Goal: Information Seeking & Learning: Learn about a topic

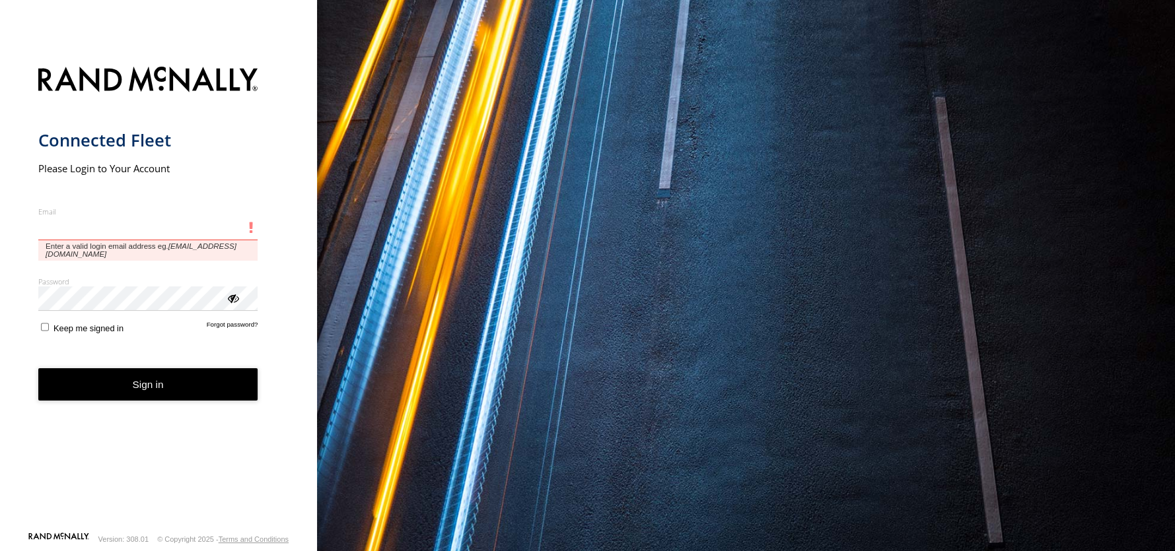
type input "**********"
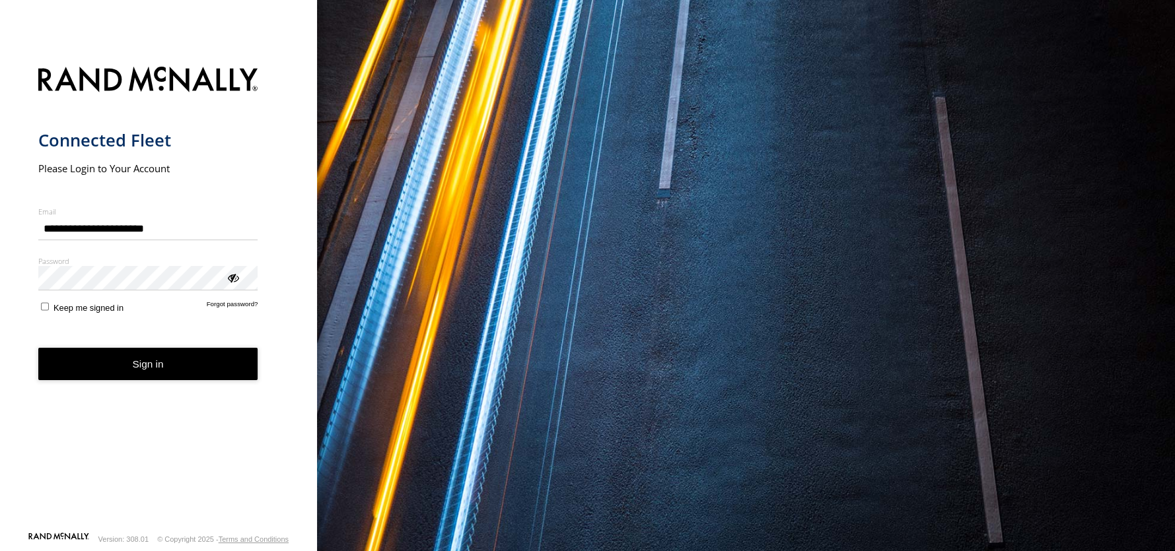
click at [94, 375] on button "Sign in" at bounding box center [148, 364] width 220 height 32
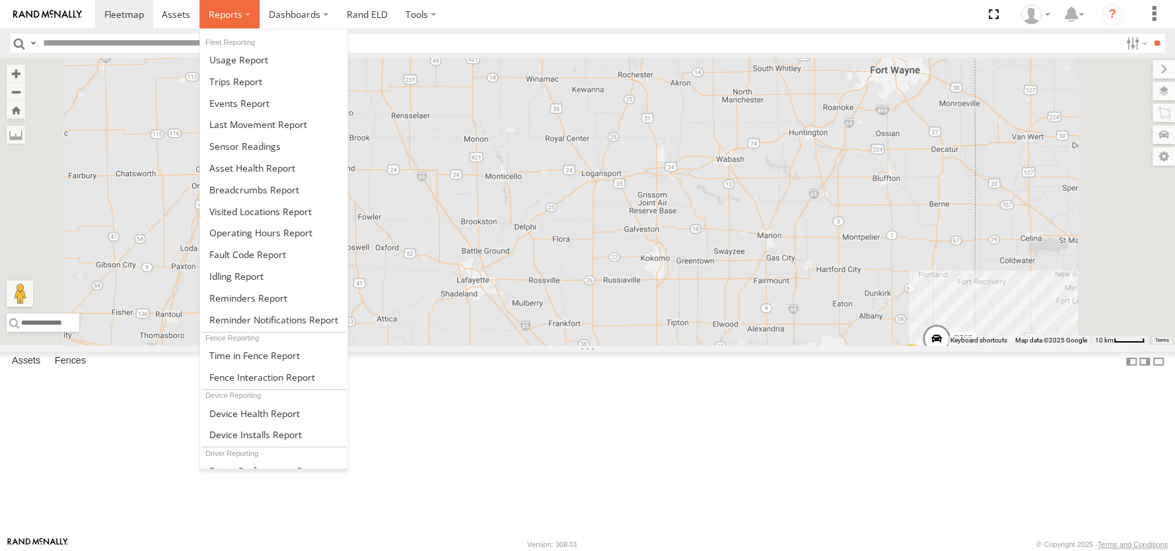
click at [230, 18] on span at bounding box center [226, 14] width 34 height 13
click at [280, 186] on span at bounding box center [254, 190] width 90 height 13
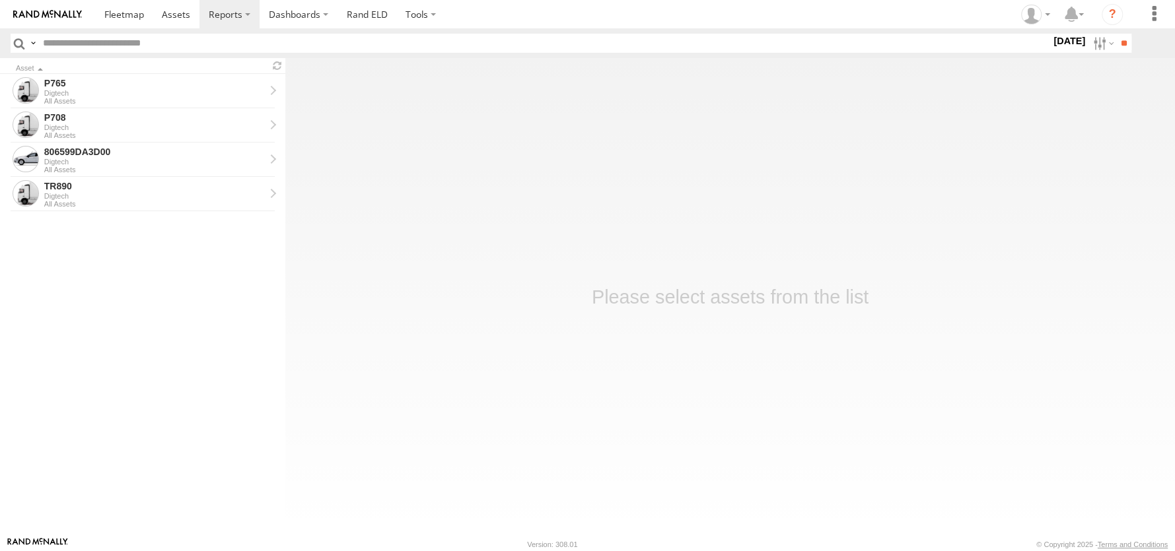
click at [176, 44] on input "text" at bounding box center [544, 43] width 1013 height 19
click at [59, 81] on div "P765" at bounding box center [154, 83] width 221 height 12
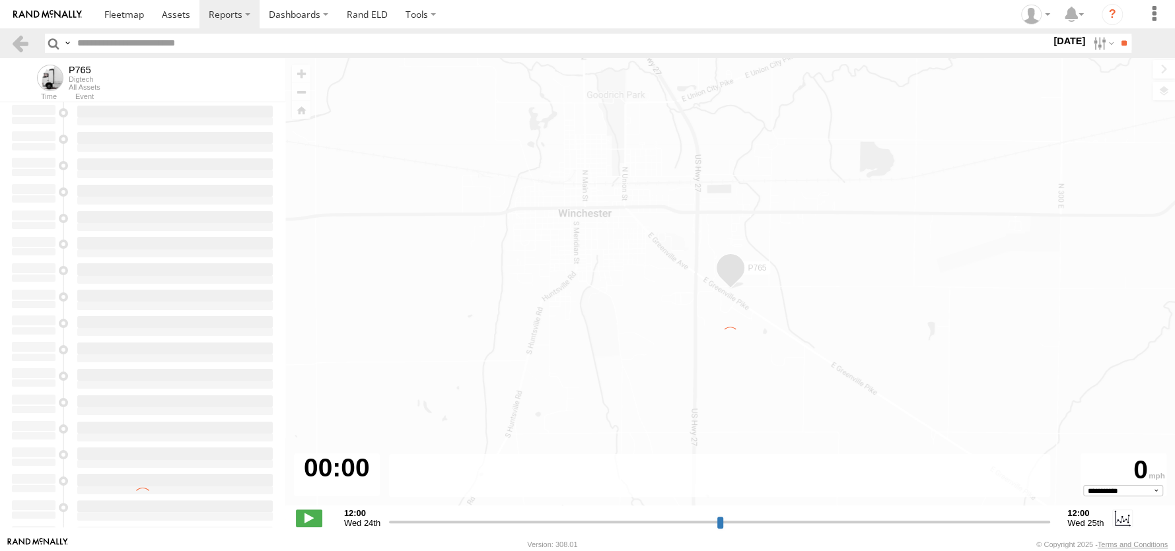
type input "**********"
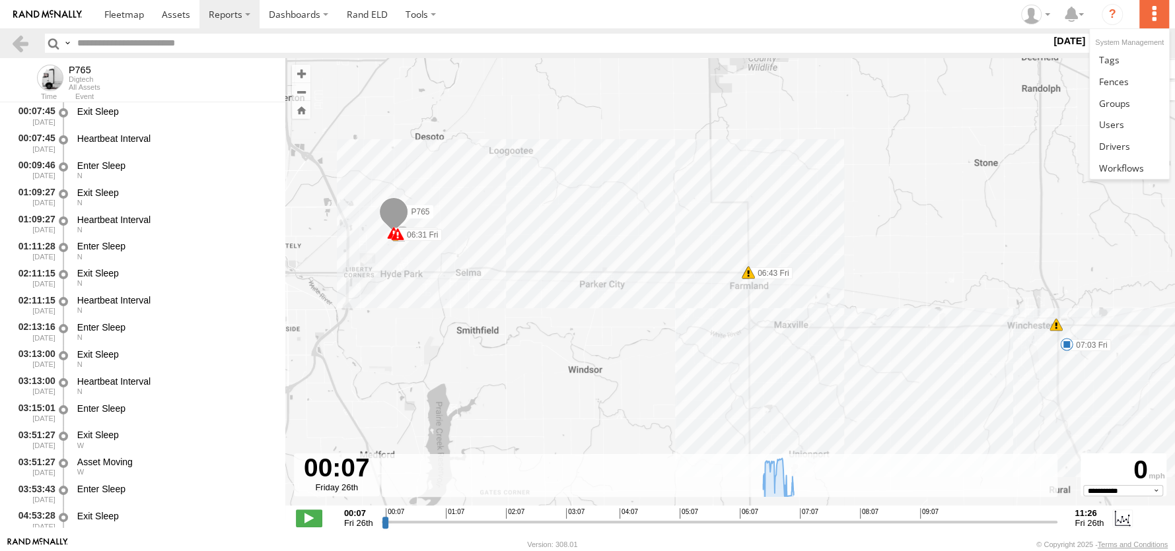
click at [1151, 15] on label at bounding box center [1153, 14] width 29 height 28
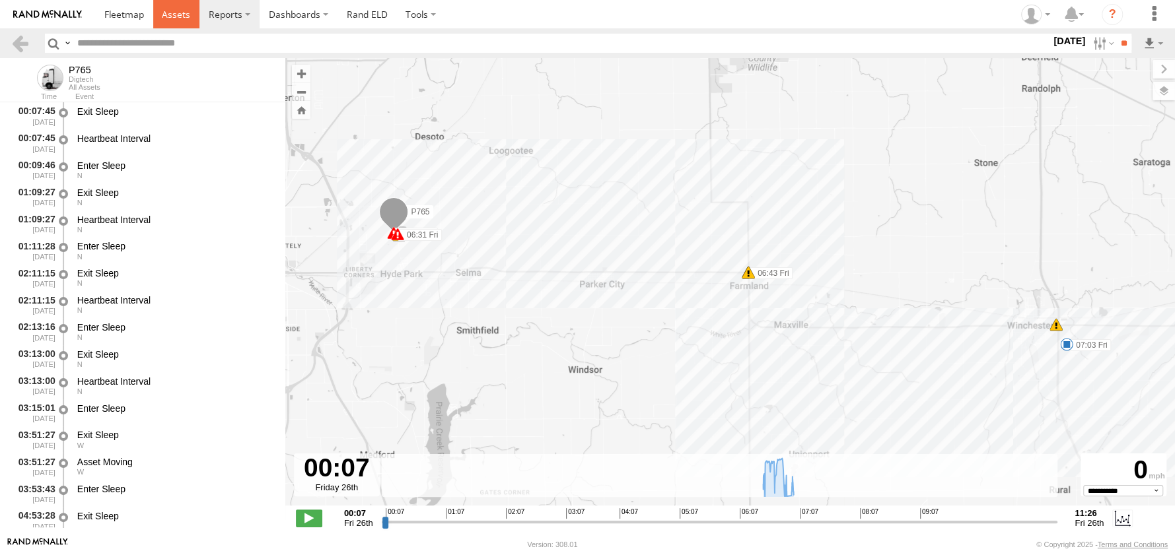
click at [175, 16] on span at bounding box center [176, 14] width 28 height 13
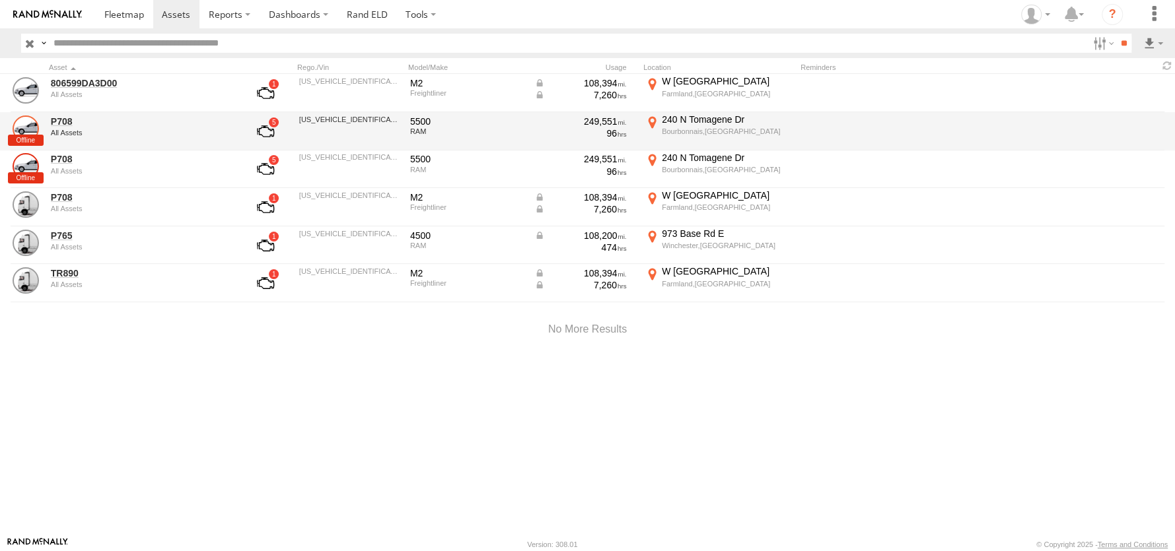
click at [28, 126] on link at bounding box center [26, 129] width 26 height 26
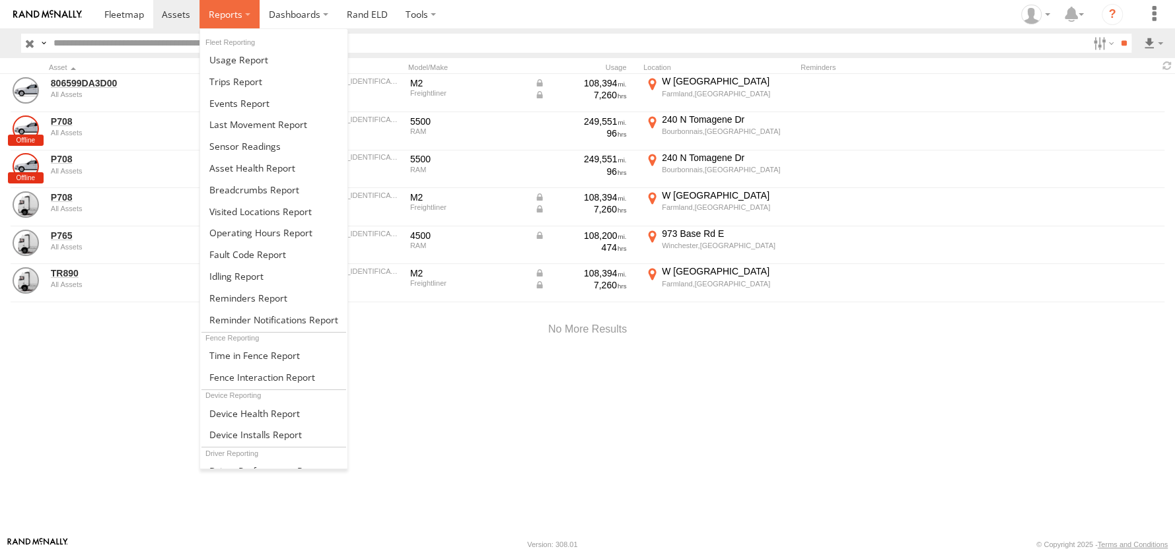
click at [233, 17] on span at bounding box center [226, 14] width 34 height 13
click at [273, 192] on span at bounding box center [254, 190] width 90 height 13
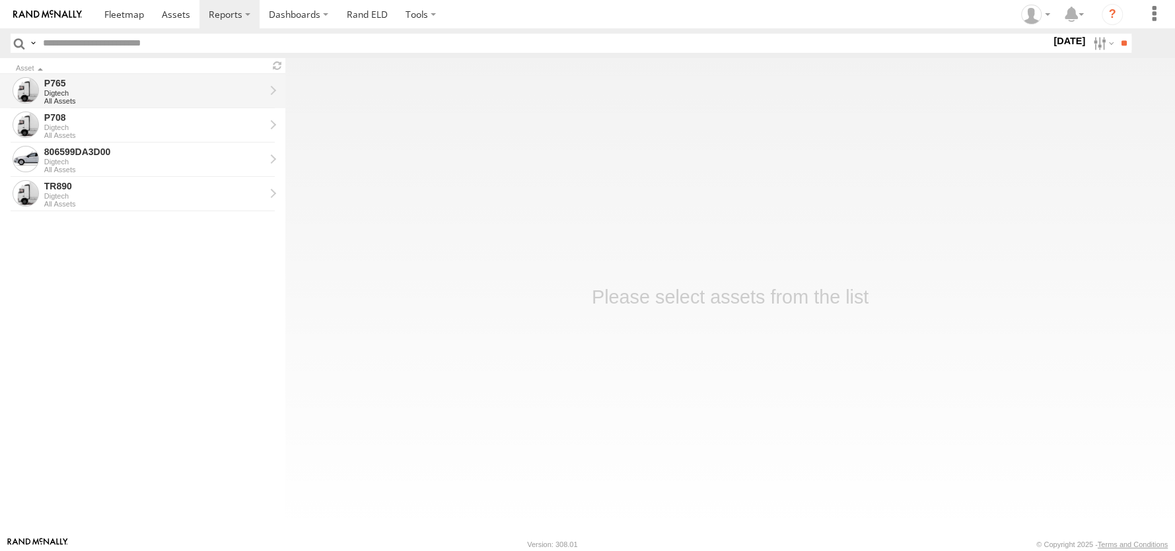
click at [274, 94] on link "P765 Digtech All Assets" at bounding box center [142, 91] width 285 height 34
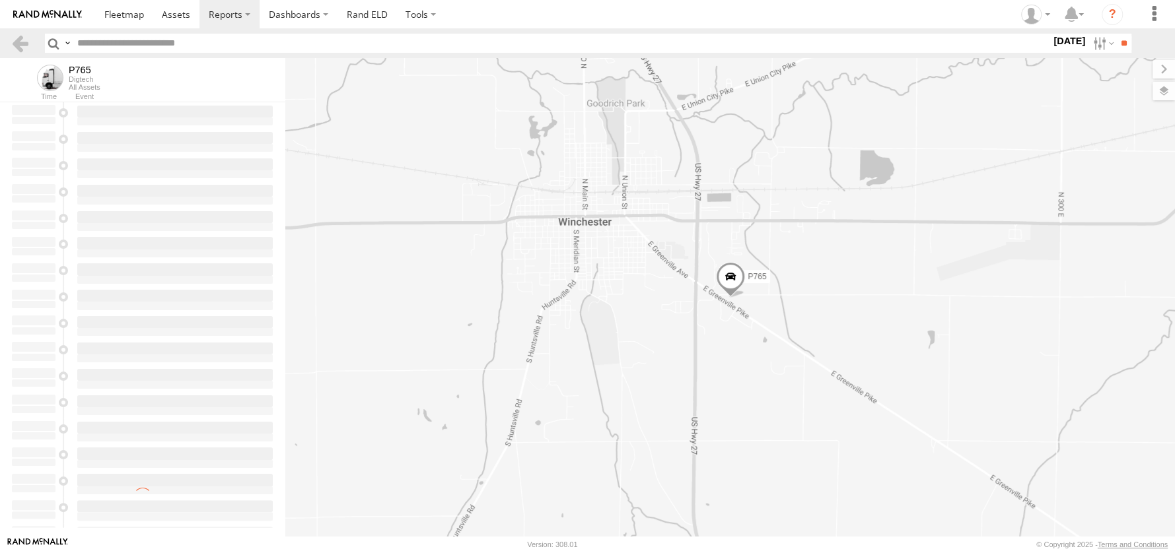
type input "**********"
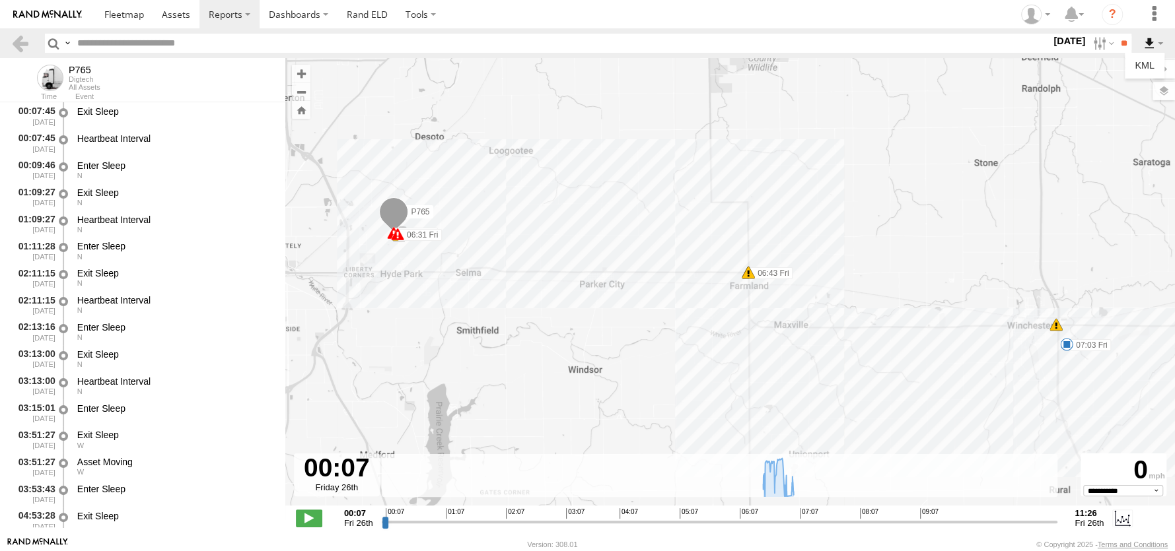
click at [1158, 42] on label at bounding box center [1153, 43] width 22 height 19
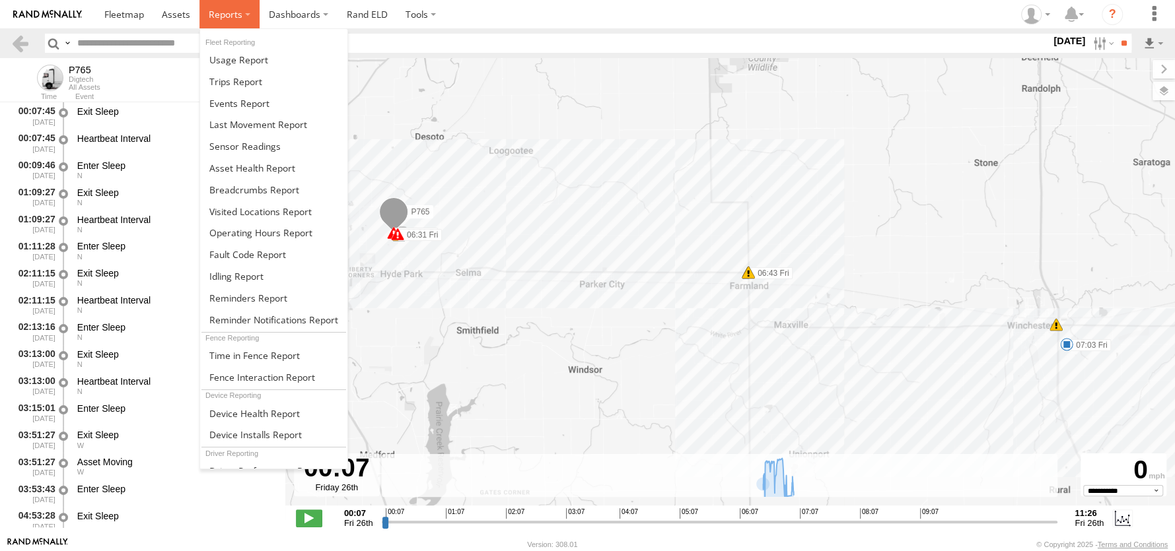
click at [223, 17] on span at bounding box center [226, 14] width 34 height 13
click at [265, 86] on link at bounding box center [273, 82] width 147 height 22
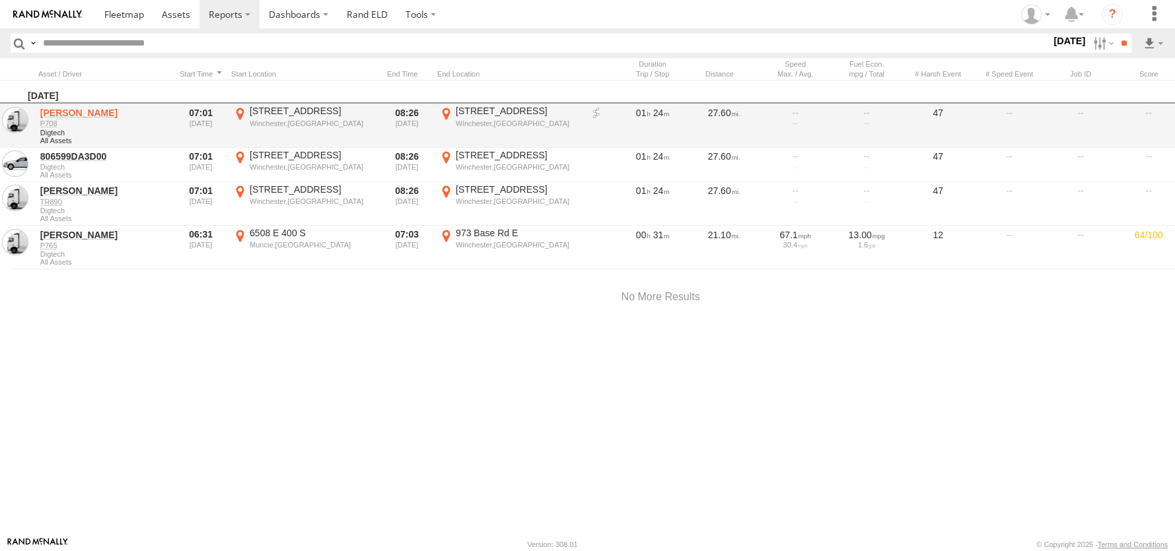
click at [61, 118] on link "[PERSON_NAME]" at bounding box center [104, 113] width 128 height 12
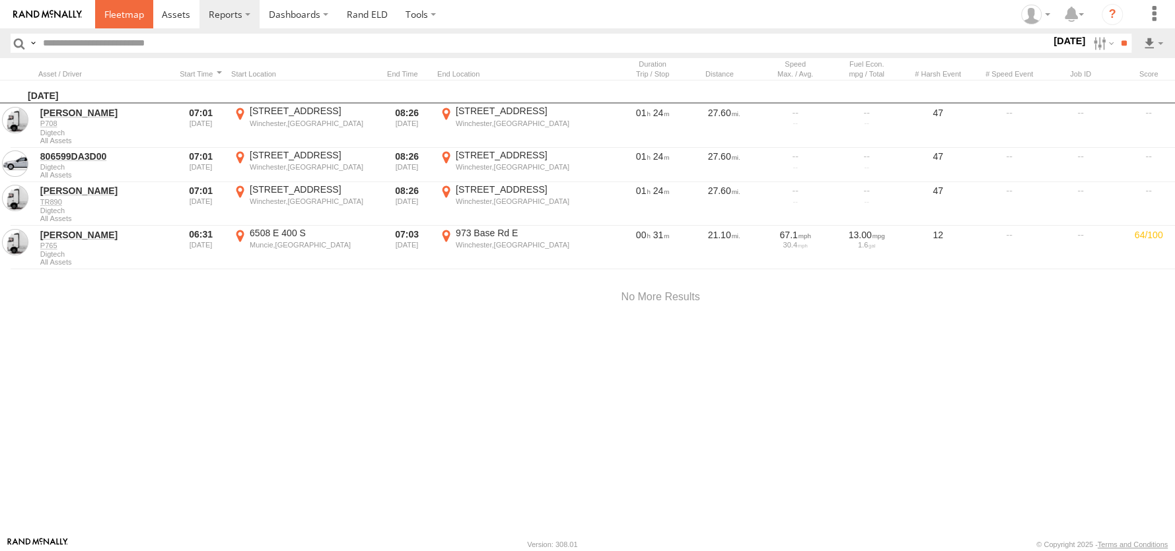
click at [136, 17] on span at bounding box center [124, 14] width 40 height 13
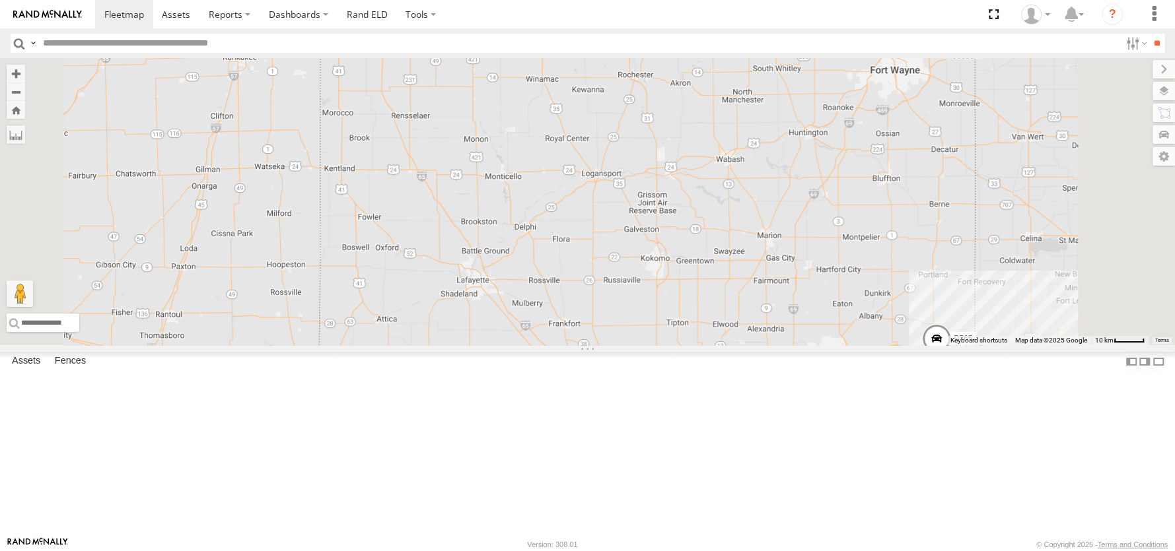
click at [0, 0] on div "P708" at bounding box center [0, 0] width 0 height 0
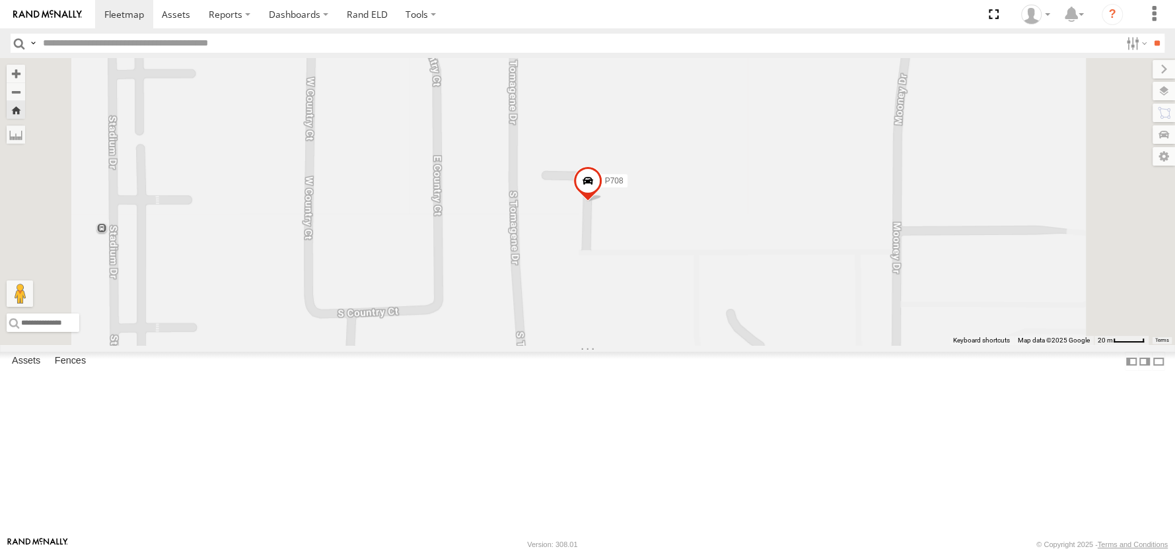
click at [602, 201] on span at bounding box center [587, 184] width 29 height 36
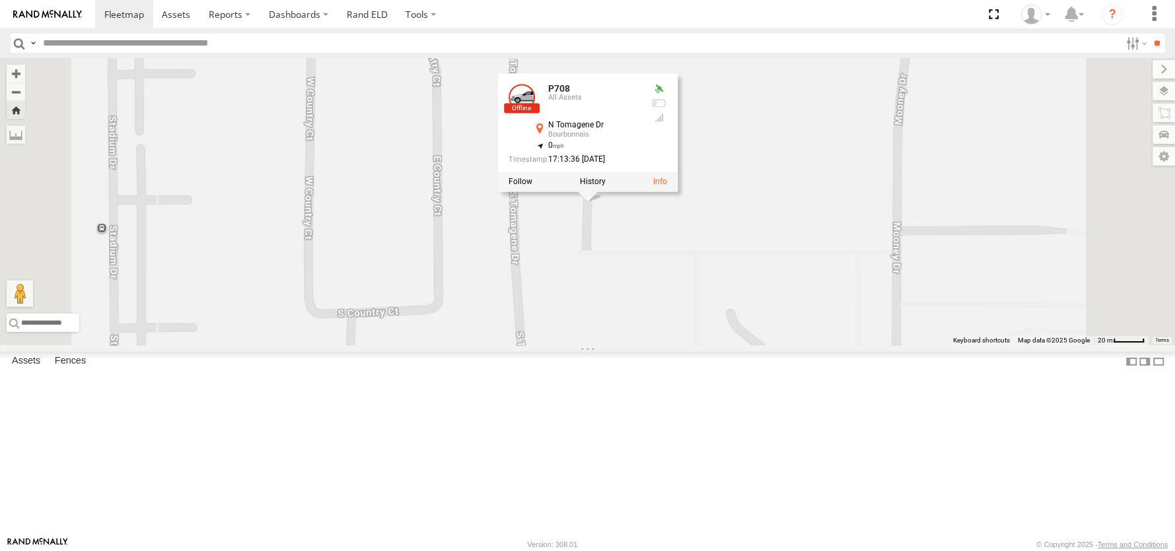
click at [677, 192] on div at bounding box center [587, 182] width 180 height 20
click at [605, 186] on label at bounding box center [592, 181] width 26 height 9
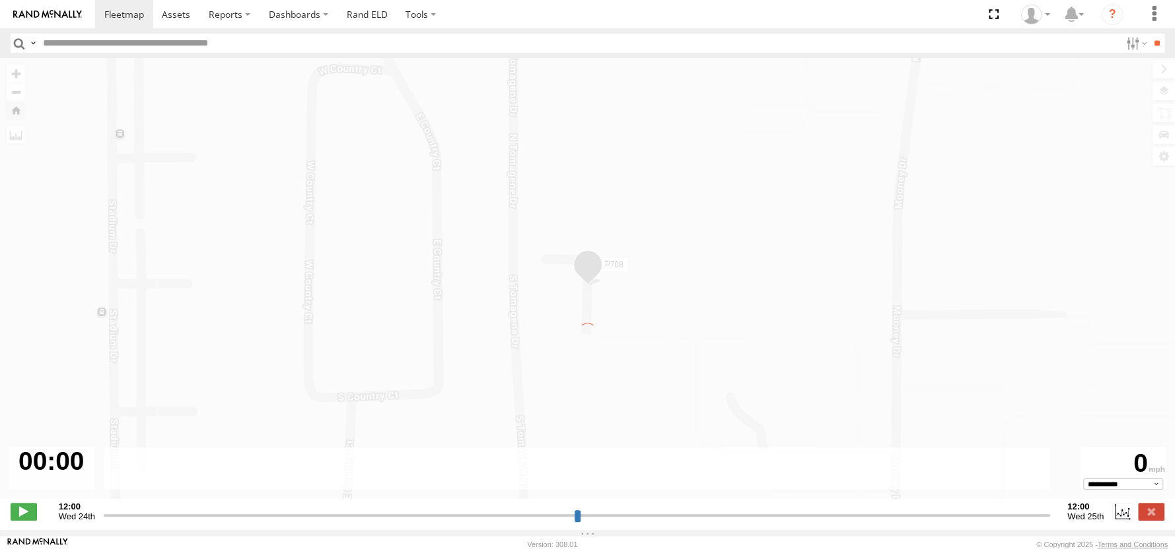
type input "**********"
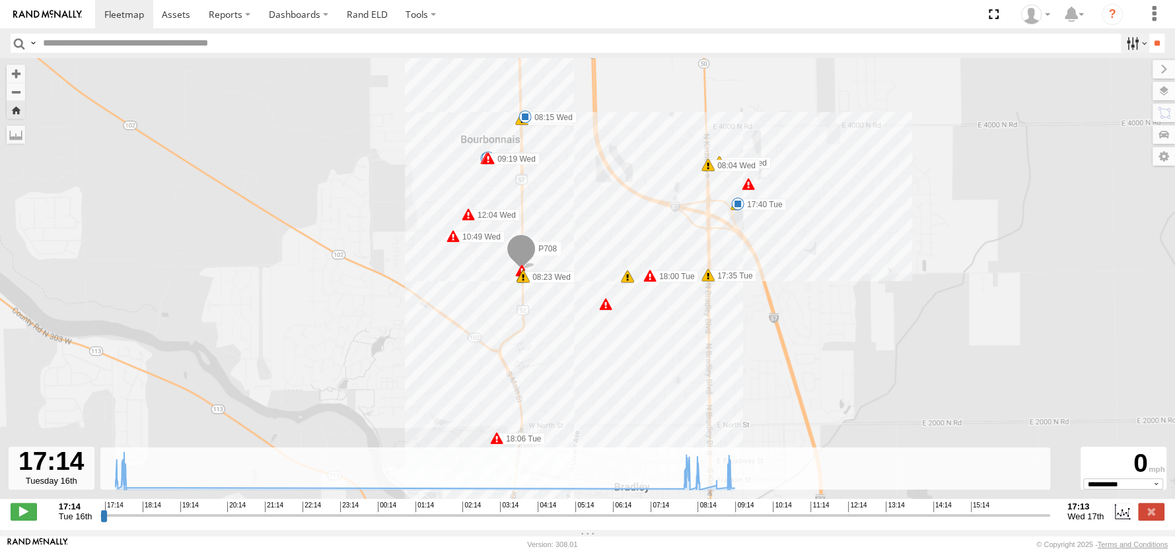
click at [1128, 44] on label at bounding box center [1135, 43] width 28 height 19
click at [1121, 53] on div at bounding box center [1121, 43] width 0 height 19
click at [0, 0] on span "All Assets" at bounding box center [0, 0] width 0 height 0
click at [1159, 42] on input "**" at bounding box center [1156, 43] width 15 height 19
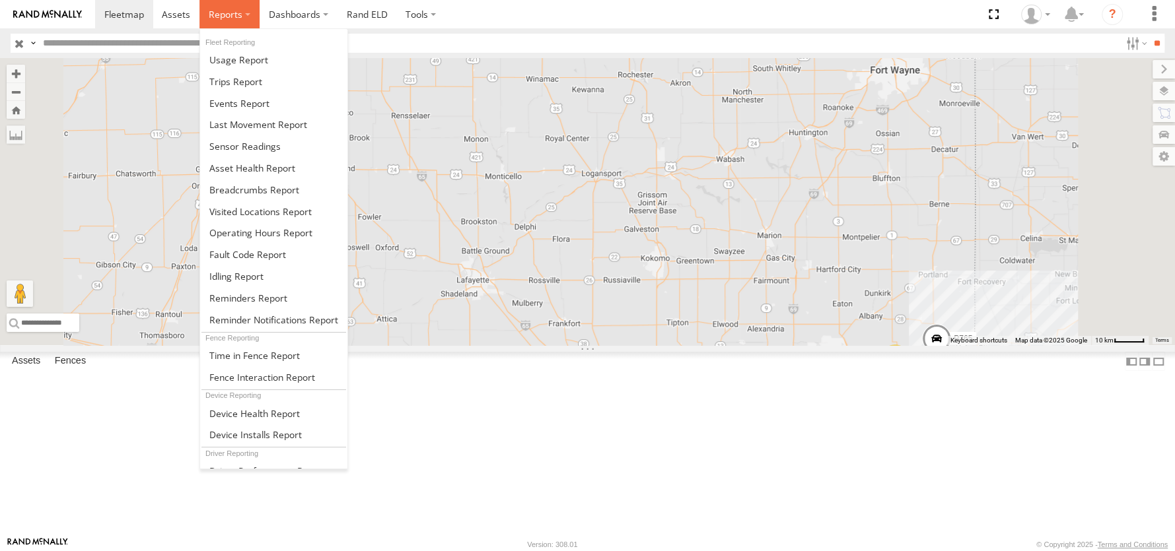
click at [227, 15] on span at bounding box center [226, 14] width 34 height 13
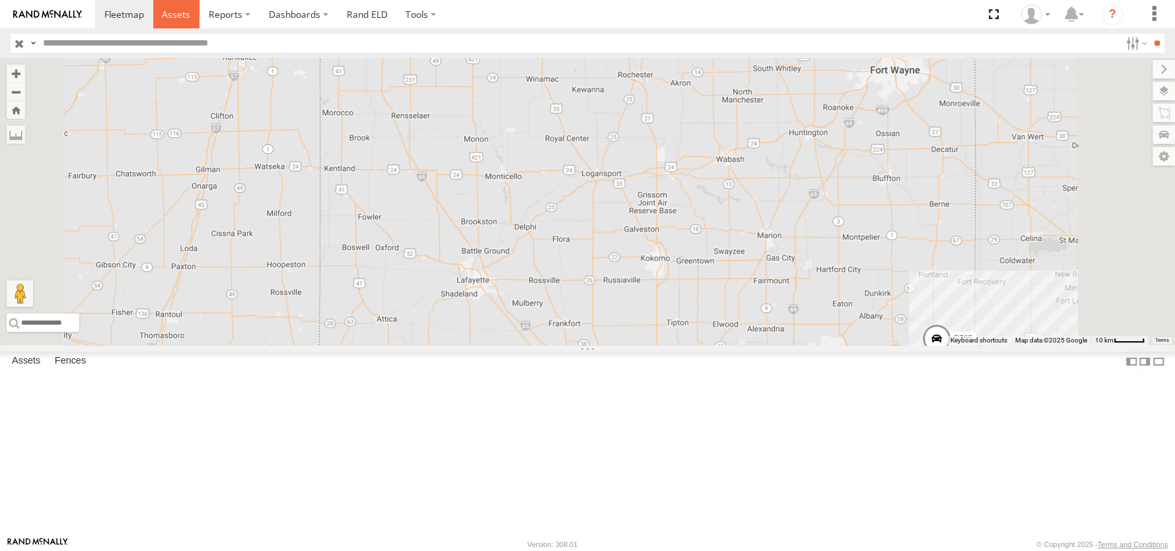
click at [170, 15] on span at bounding box center [176, 14] width 28 height 13
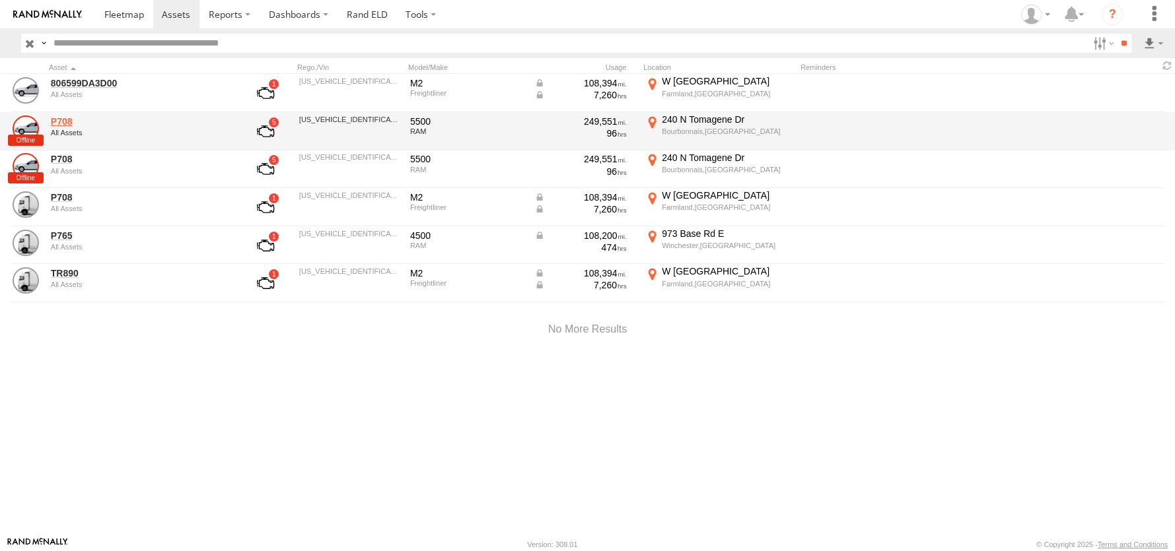
click at [65, 120] on link "P708" at bounding box center [141, 122] width 181 height 12
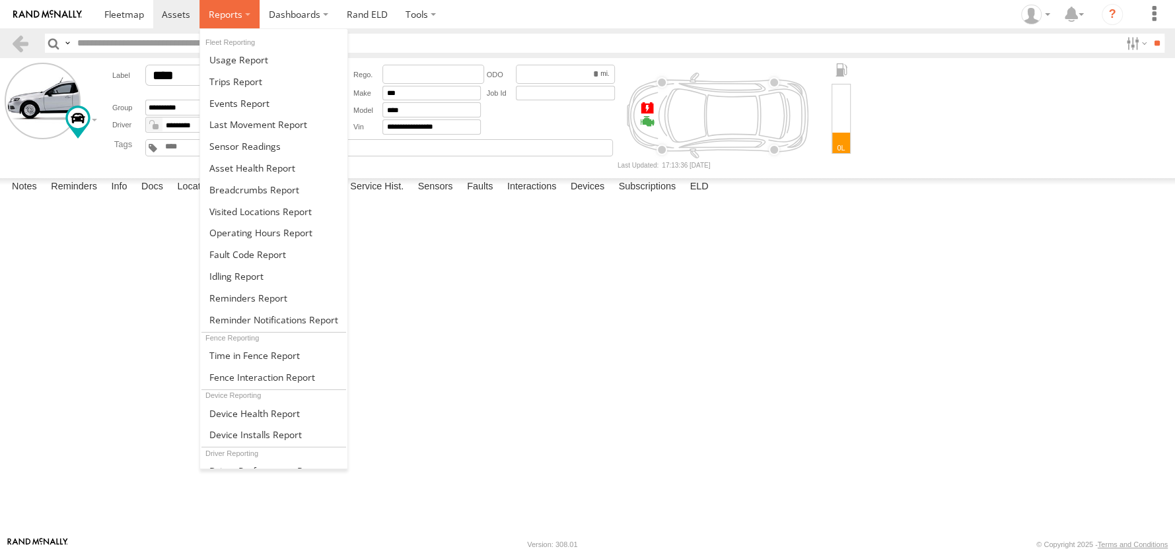
click at [236, 15] on span at bounding box center [226, 14] width 34 height 13
click at [239, 81] on span at bounding box center [235, 81] width 53 height 13
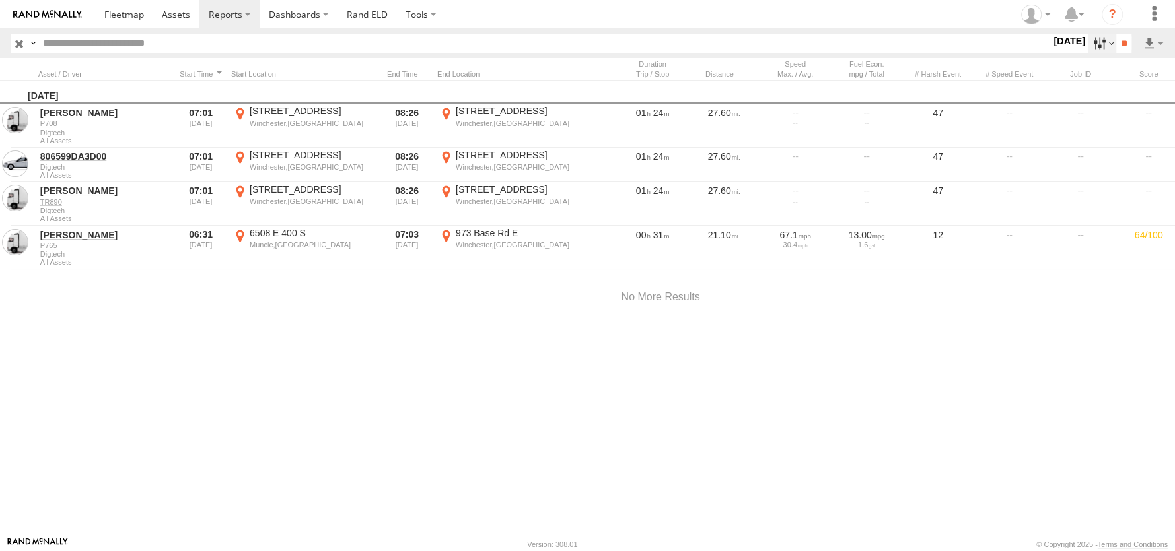
click at [1088, 43] on label at bounding box center [1102, 43] width 28 height 19
click at [0, 0] on label at bounding box center [0, 0] width 0 height 0
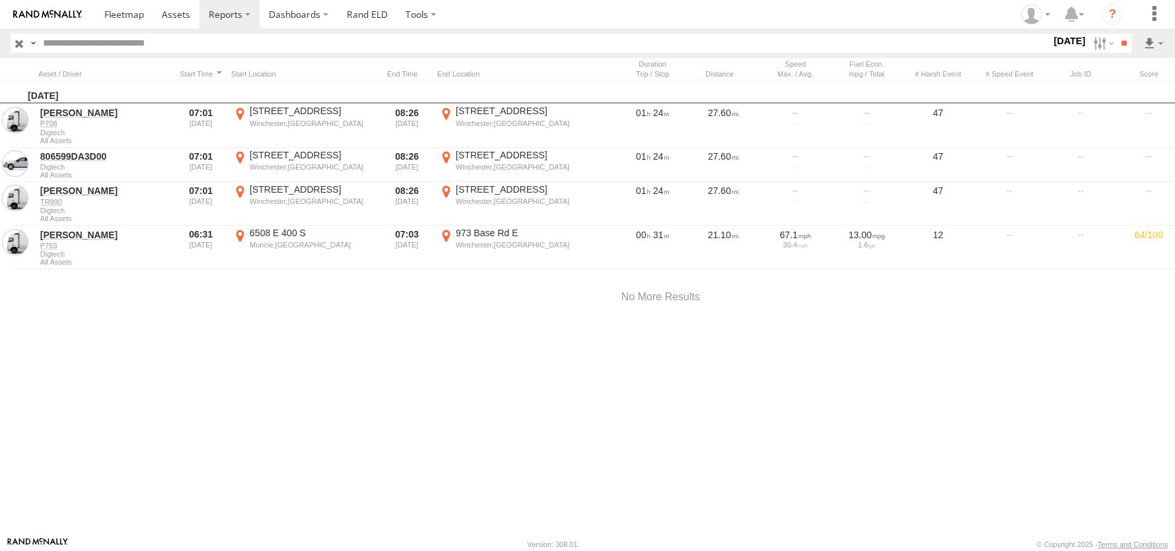
click at [0, 0] on label at bounding box center [0, 0] width 0 height 0
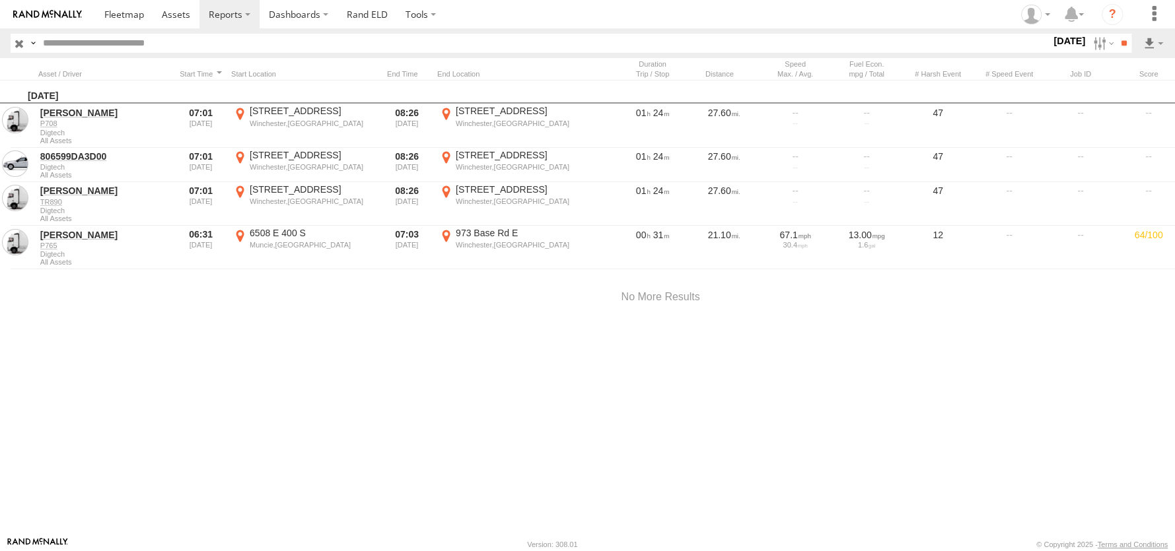
click at [0, 0] on label at bounding box center [0, 0] width 0 height 0
click at [0, 0] on span "> 5 min" at bounding box center [0, 0] width 0 height 0
click at [1116, 44] on input "**" at bounding box center [1123, 43] width 15 height 19
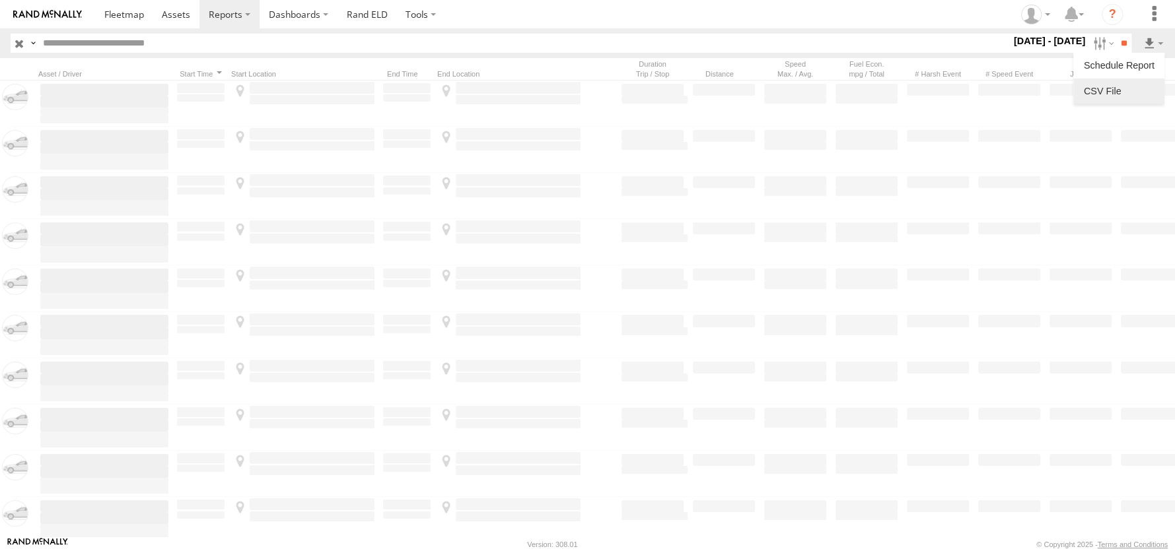
click at [1110, 98] on link at bounding box center [1119, 91] width 81 height 20
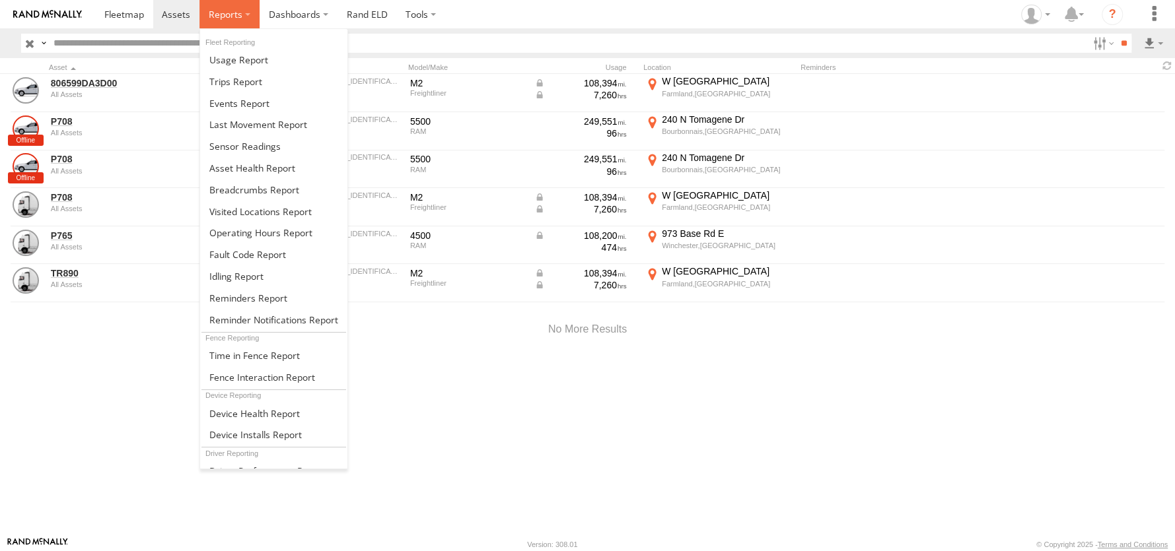
click at [230, 11] on span at bounding box center [226, 14] width 34 height 13
click at [251, 190] on span at bounding box center [254, 190] width 90 height 13
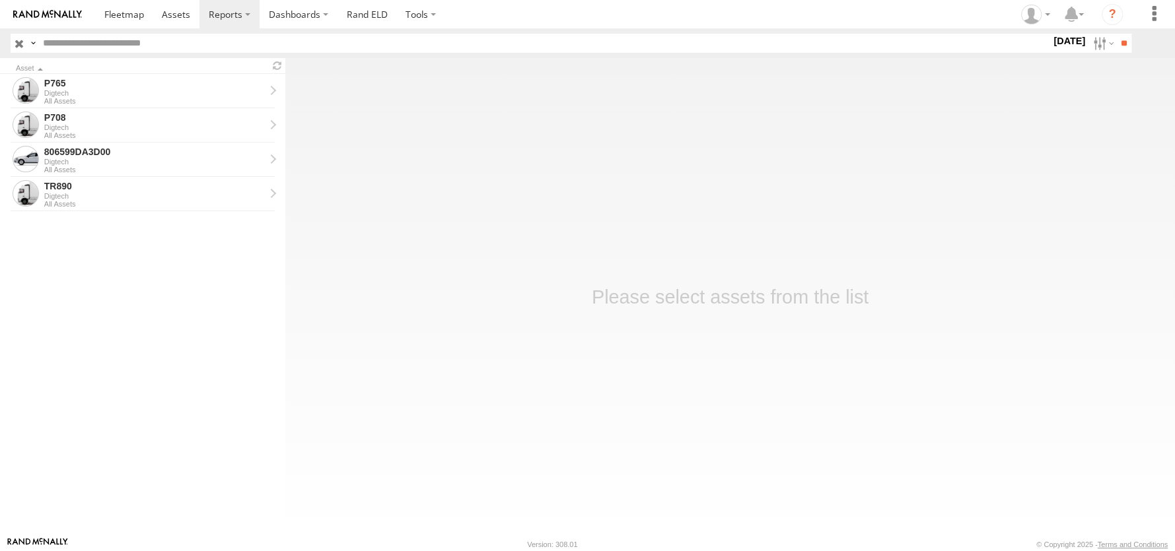
click at [0, 0] on label "Close" at bounding box center [0, 0] width 0 height 0
click at [1091, 43] on label at bounding box center [1102, 43] width 28 height 19
click at [0, 0] on label at bounding box center [0, 0] width 0 height 0
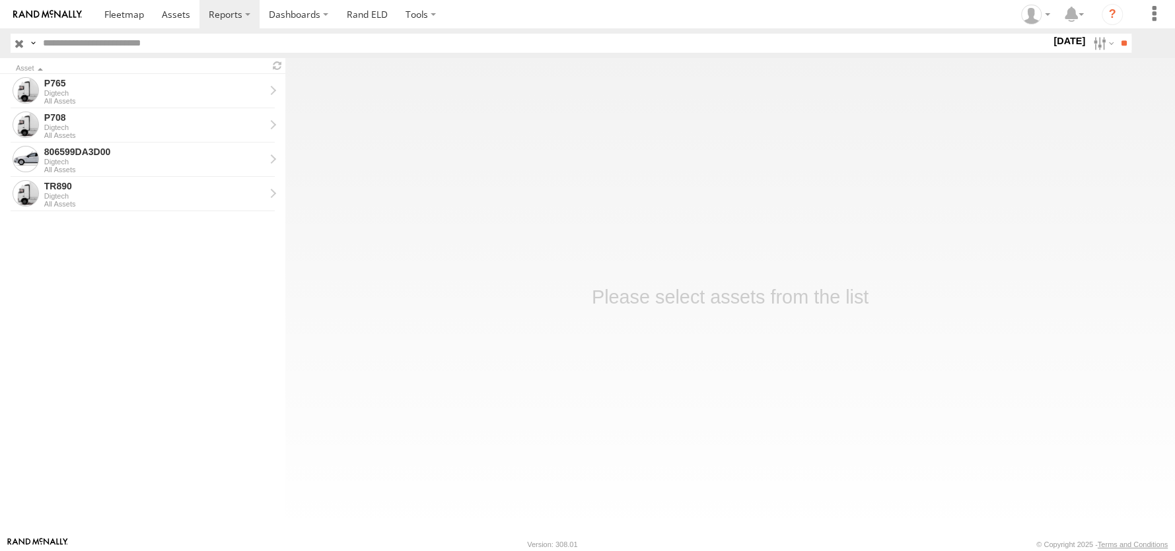
click at [0, 0] on label at bounding box center [0, 0] width 0 height 0
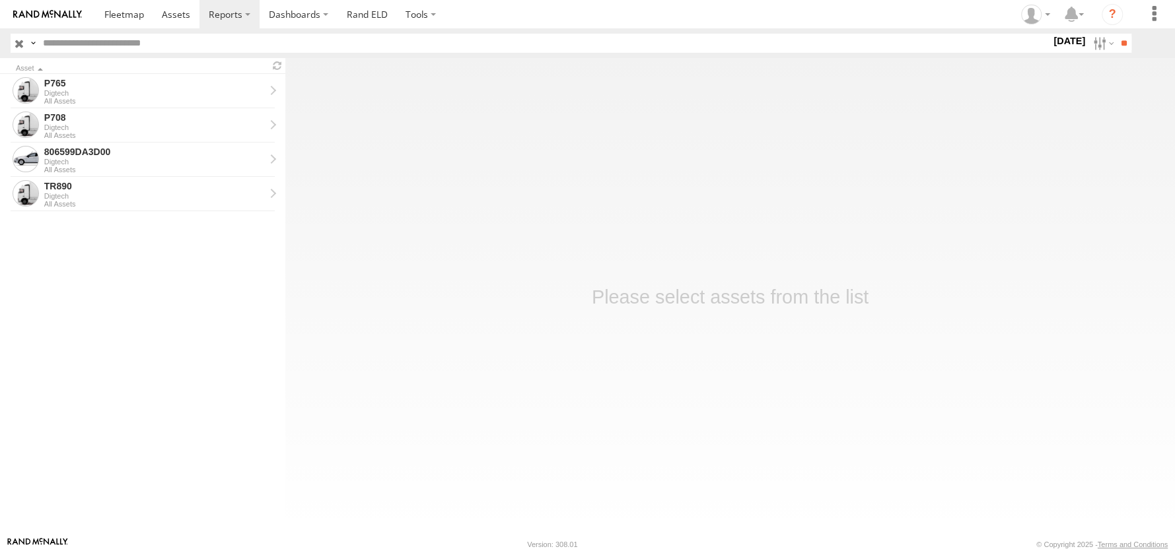
click at [0, 0] on label at bounding box center [0, 0] width 0 height 0
click at [1095, 43] on label at bounding box center [1102, 43] width 28 height 19
click at [55, 81] on div "P765" at bounding box center [154, 83] width 221 height 12
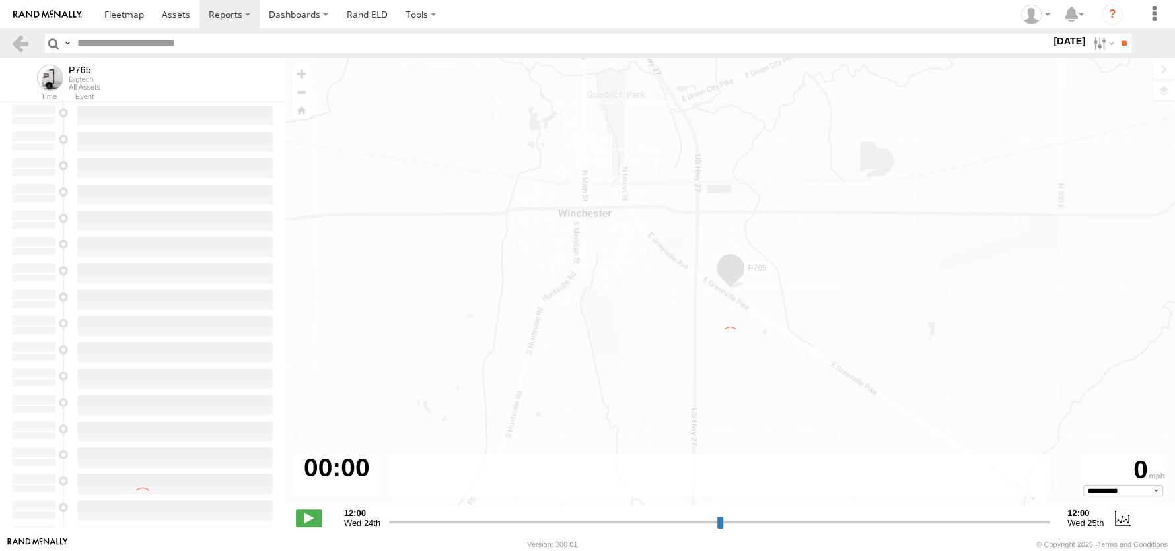
type input "**********"
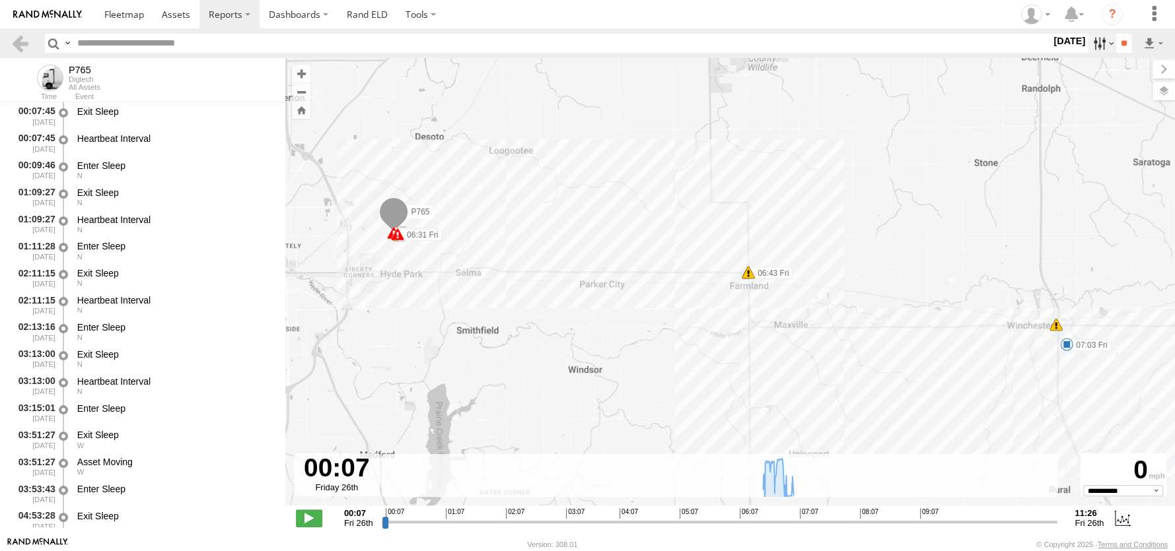
click at [1088, 46] on label at bounding box center [1102, 43] width 28 height 19
click at [1148, 269] on div "P765 06:30 Fri 06:31 Fri 06:43 Fri 06:43 Fri 07:03 Fri 5 5" at bounding box center [730, 289] width 890 height 462
click at [1051, 53] on div at bounding box center [1051, 43] width 0 height 19
click at [1126, 42] on input "**" at bounding box center [1123, 43] width 15 height 19
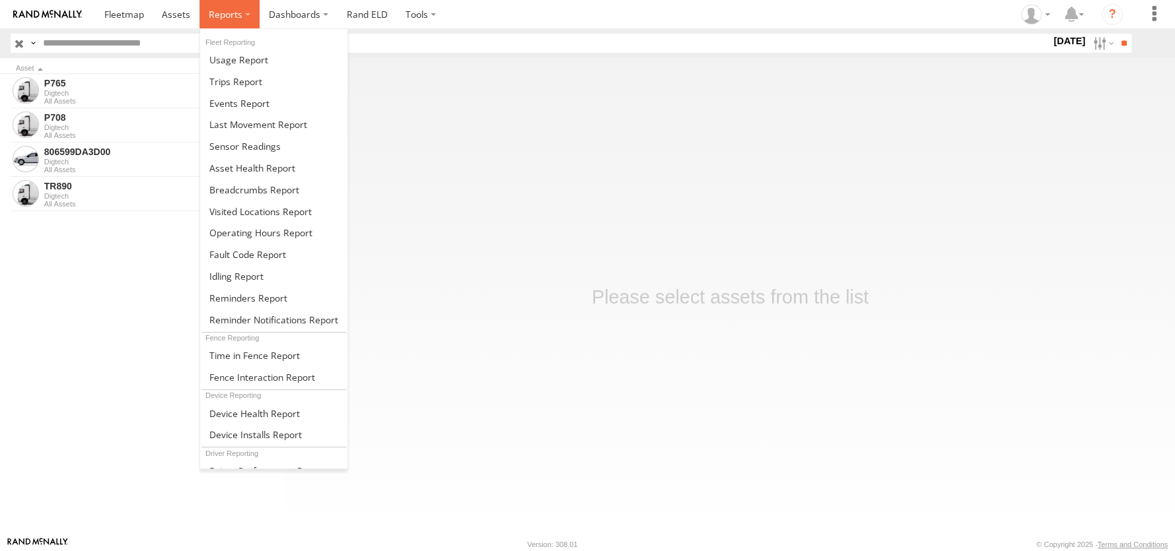
click at [228, 7] on label at bounding box center [229, 14] width 60 height 28
click at [238, 190] on span at bounding box center [254, 190] width 90 height 13
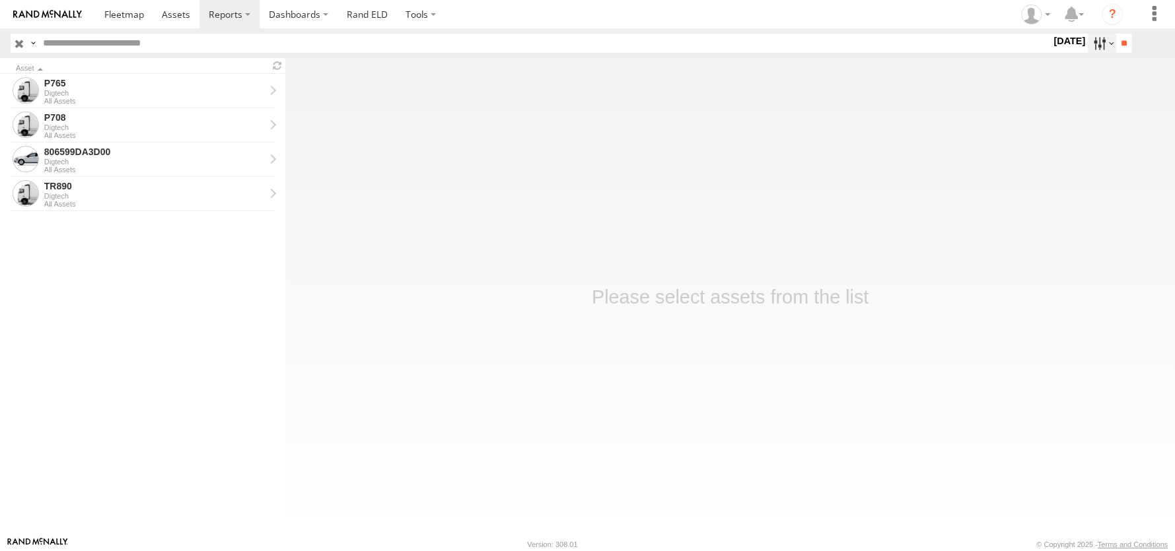
click at [1097, 48] on label at bounding box center [1102, 43] width 28 height 19
click at [0, 0] on label at bounding box center [0, 0] width 0 height 0
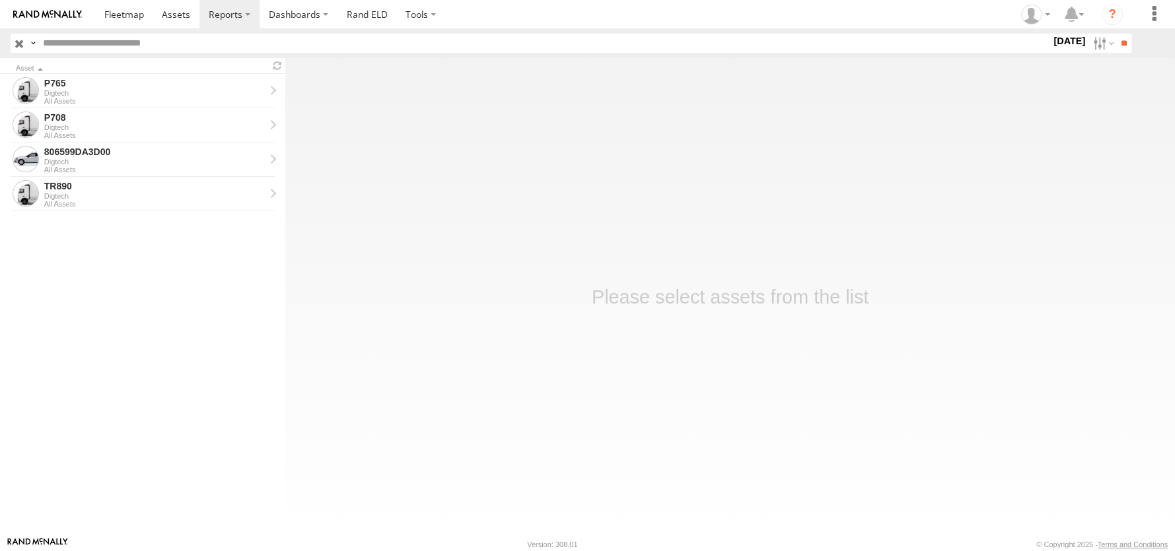
click at [0, 0] on label at bounding box center [0, 0] width 0 height 0
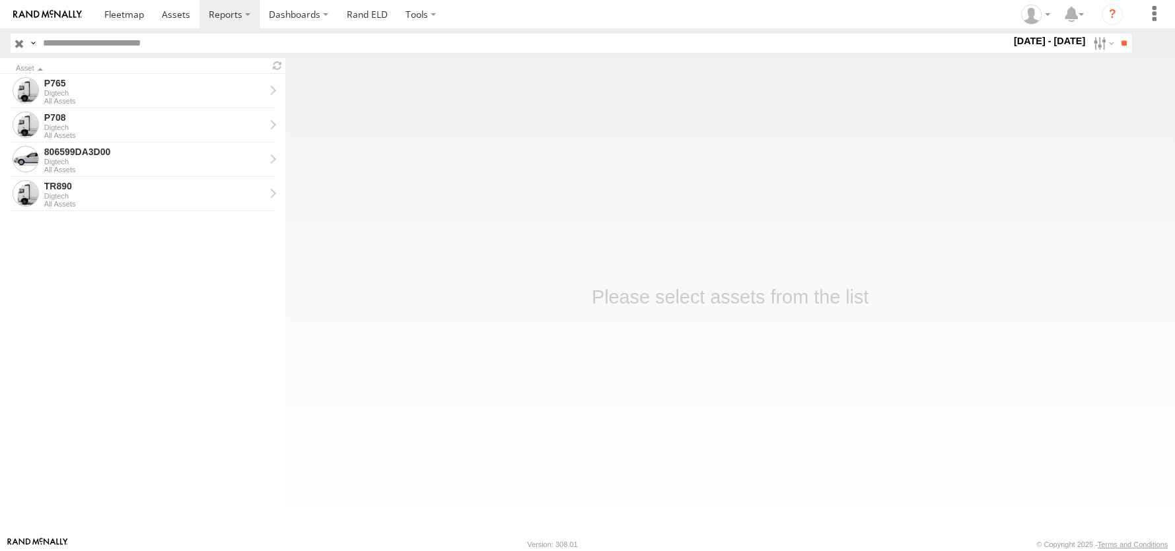
click at [0, 0] on label at bounding box center [0, 0] width 0 height 0
click at [0, 0] on label "Close" at bounding box center [0, 0] width 0 height 0
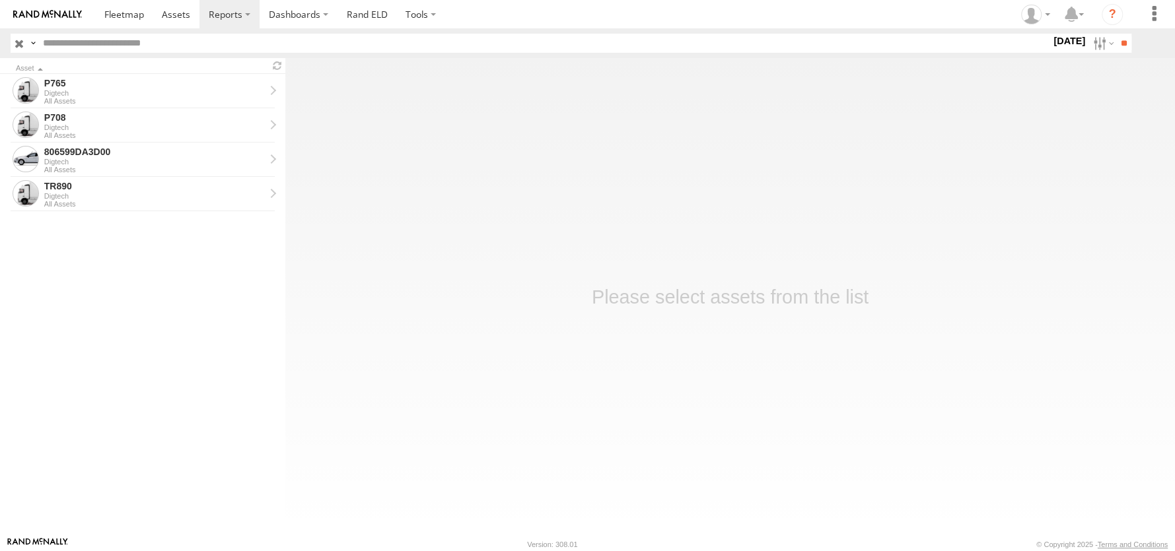
click at [0, 0] on label at bounding box center [0, 0] width 0 height 0
click at [1116, 40] on input "**" at bounding box center [1123, 43] width 15 height 19
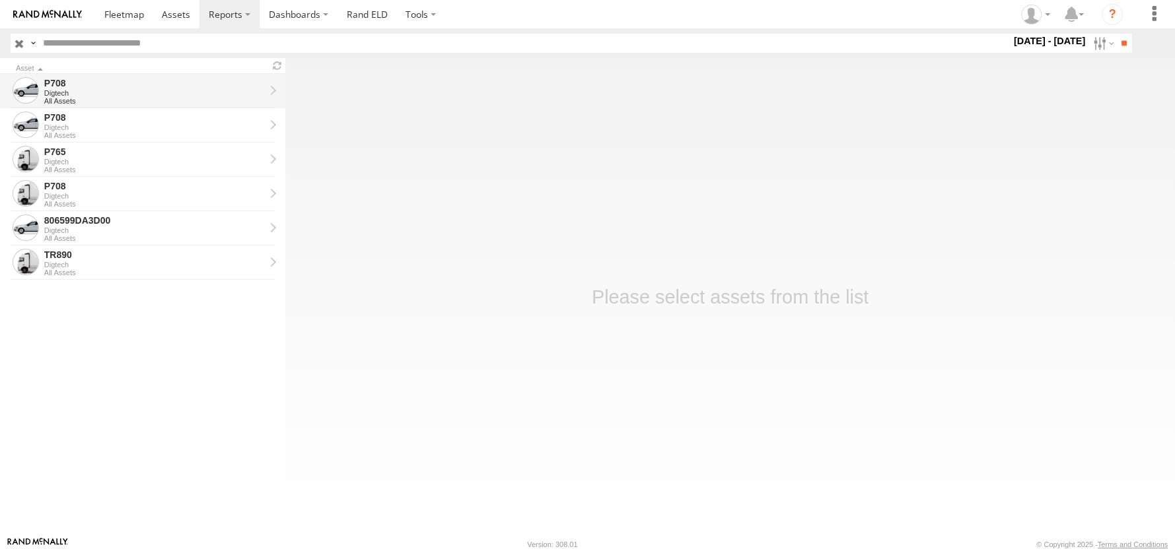
click at [176, 80] on div "P708" at bounding box center [154, 83] width 221 height 12
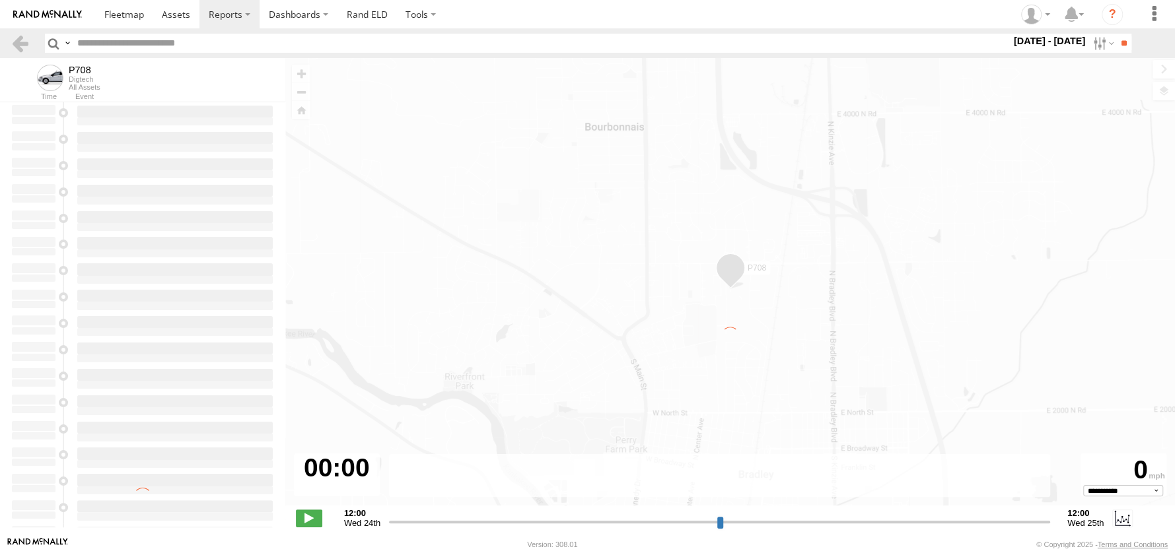
type input "**********"
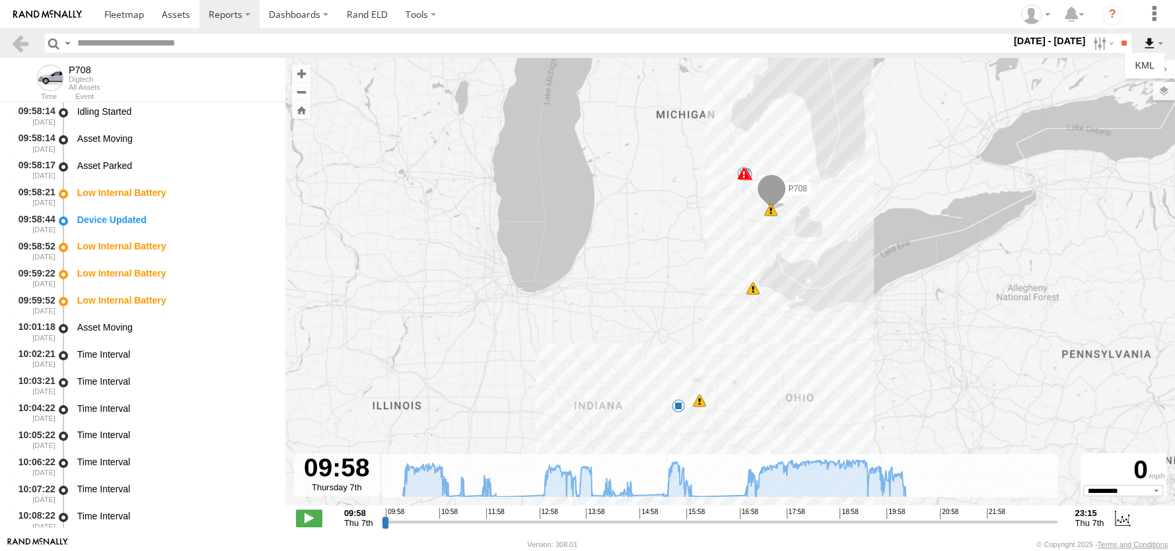
click at [1152, 40] on label at bounding box center [1153, 43] width 22 height 19
click at [1149, 68] on link "KML" at bounding box center [1144, 65] width 29 height 20
click at [1148, 42] on label at bounding box center [1153, 43] width 22 height 19
click at [1141, 68] on link "KML" at bounding box center [1144, 65] width 29 height 20
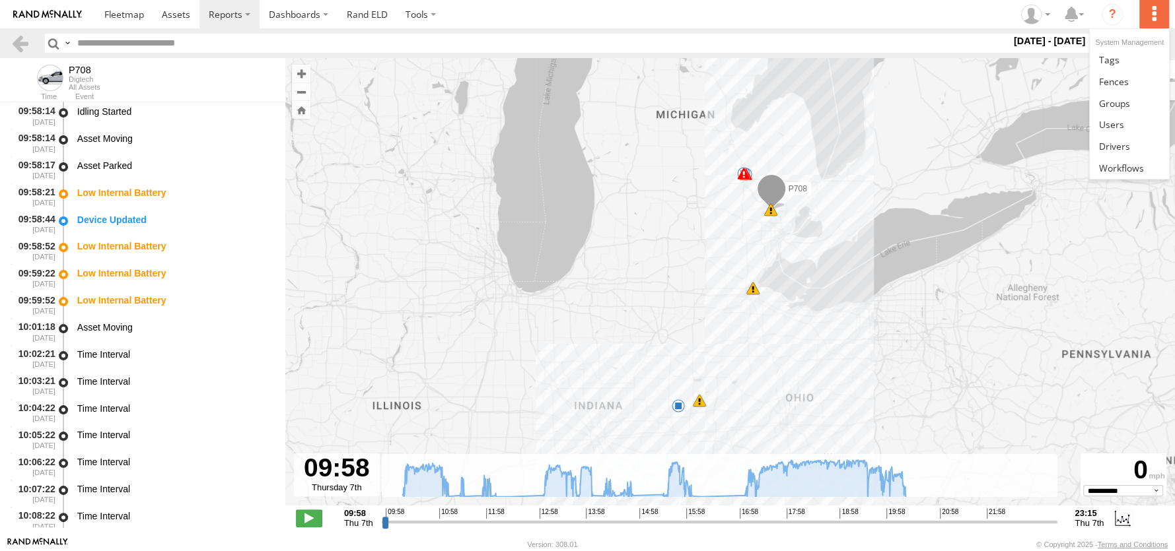
click at [1152, 11] on label at bounding box center [1153, 14] width 29 height 28
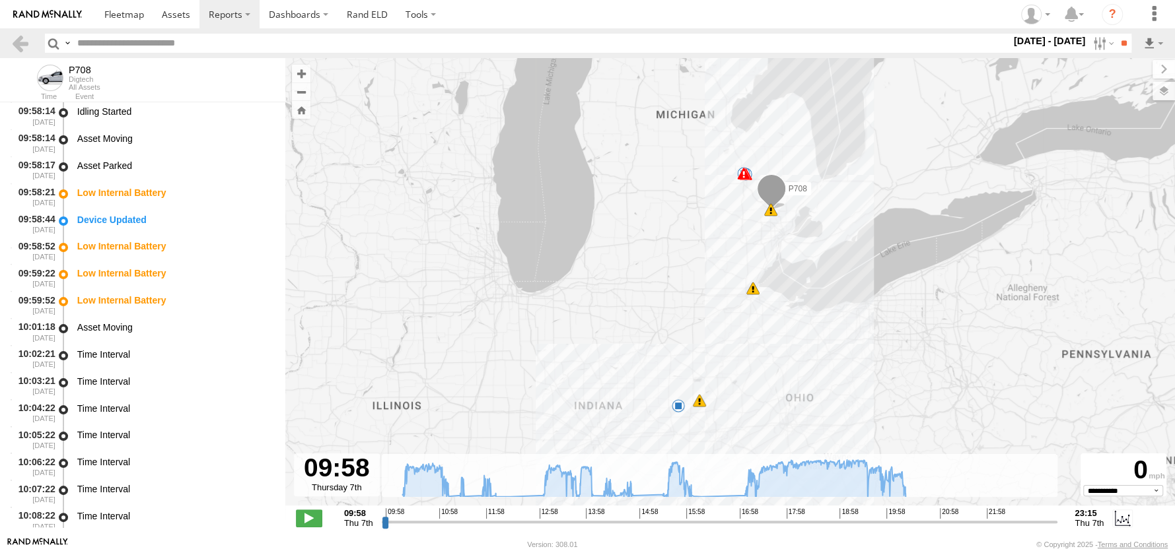
click at [919, 8] on section at bounding box center [633, 14] width 1077 height 28
click at [1162, 41] on label at bounding box center [1153, 43] width 22 height 19
click at [1148, 41] on label at bounding box center [1153, 43] width 22 height 19
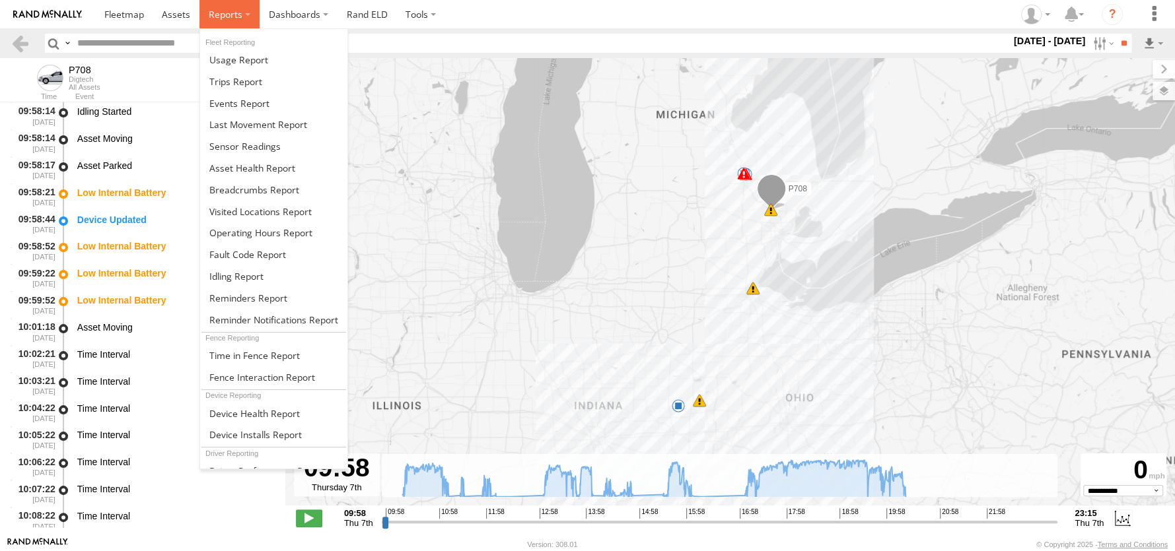
click at [232, 17] on span at bounding box center [226, 14] width 34 height 13
click at [236, 85] on span at bounding box center [235, 81] width 53 height 13
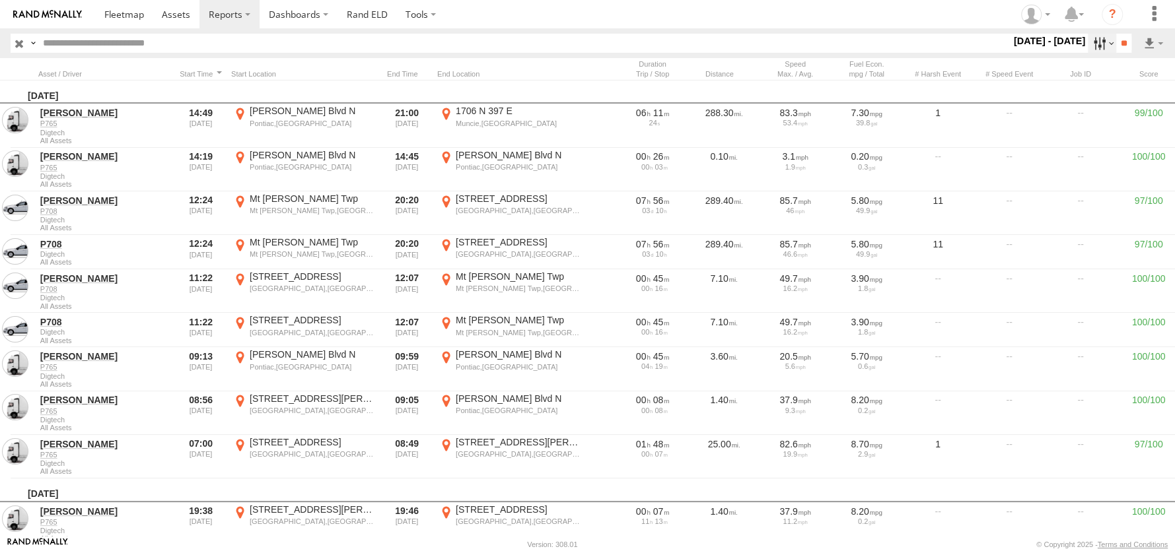
click at [1090, 46] on label at bounding box center [1102, 43] width 28 height 19
click at [0, 0] on label at bounding box center [0, 0] width 0 height 0
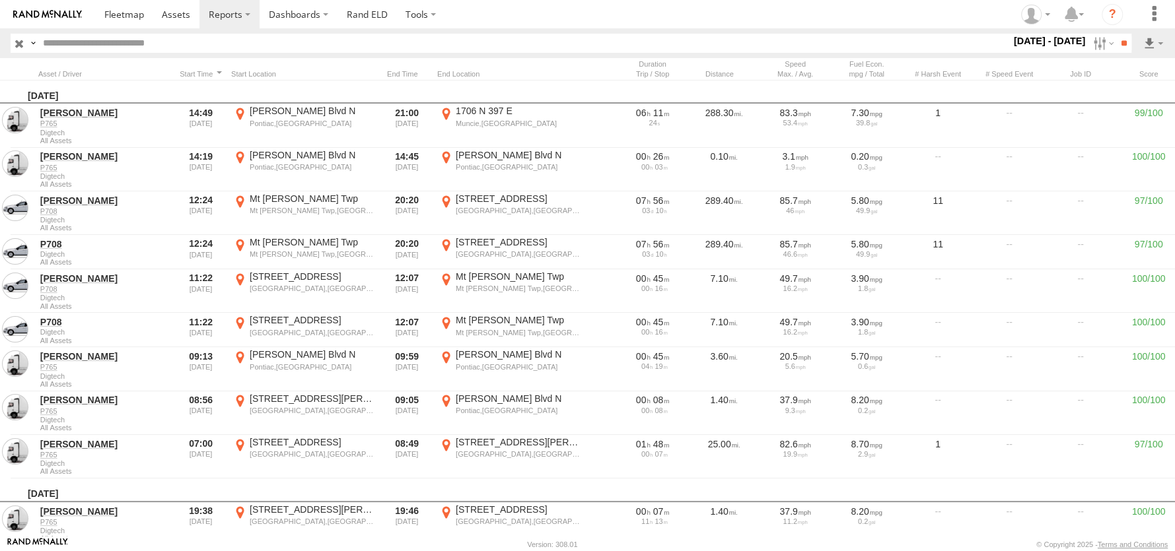
click at [0, 0] on label at bounding box center [0, 0] width 0 height 0
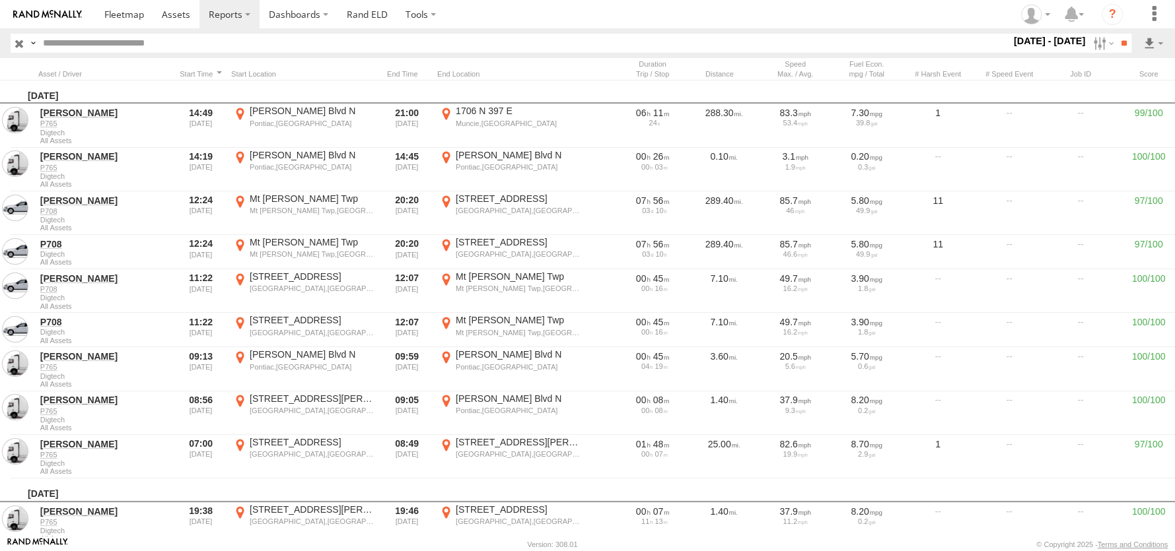
click at [0, 0] on span "All Assets" at bounding box center [0, 0] width 0 height 0
click at [0, 0] on span "Digtech" at bounding box center [0, 0] width 0 height 0
click at [0, 0] on span "All Assets" at bounding box center [0, 0] width 0 height 0
click at [1116, 40] on input "**" at bounding box center [1123, 43] width 15 height 19
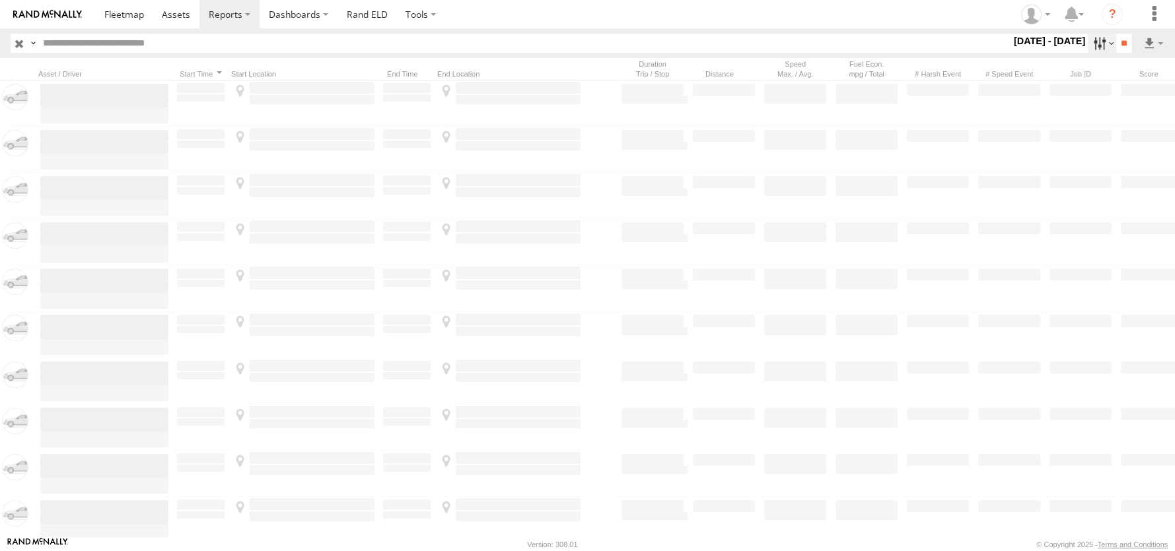
click at [1092, 44] on label at bounding box center [1102, 43] width 28 height 19
click at [0, 0] on label at bounding box center [0, 0] width 0 height 0
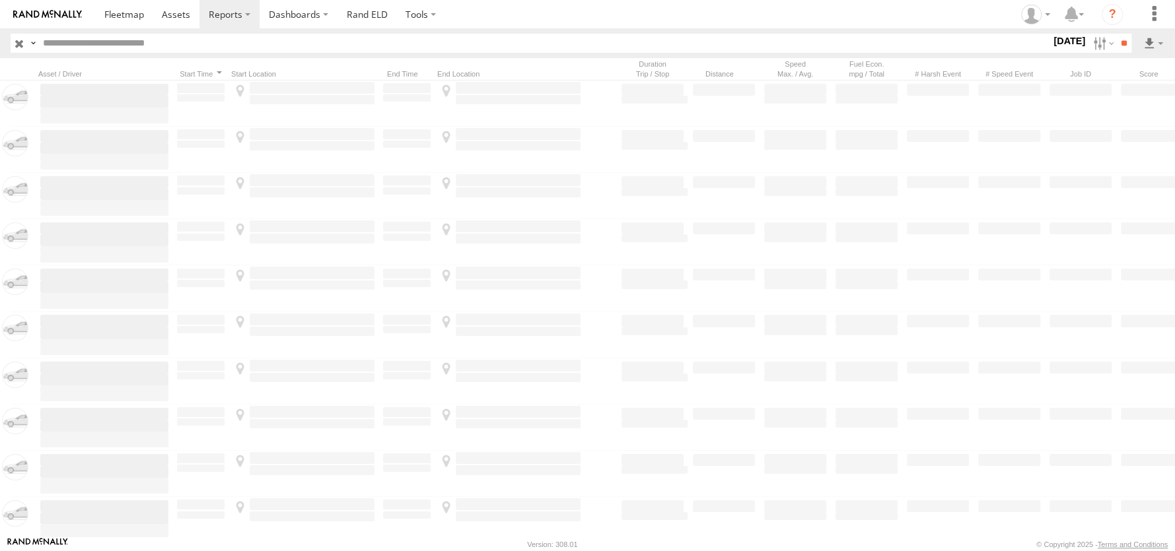
click at [0, 0] on label at bounding box center [0, 0] width 0 height 0
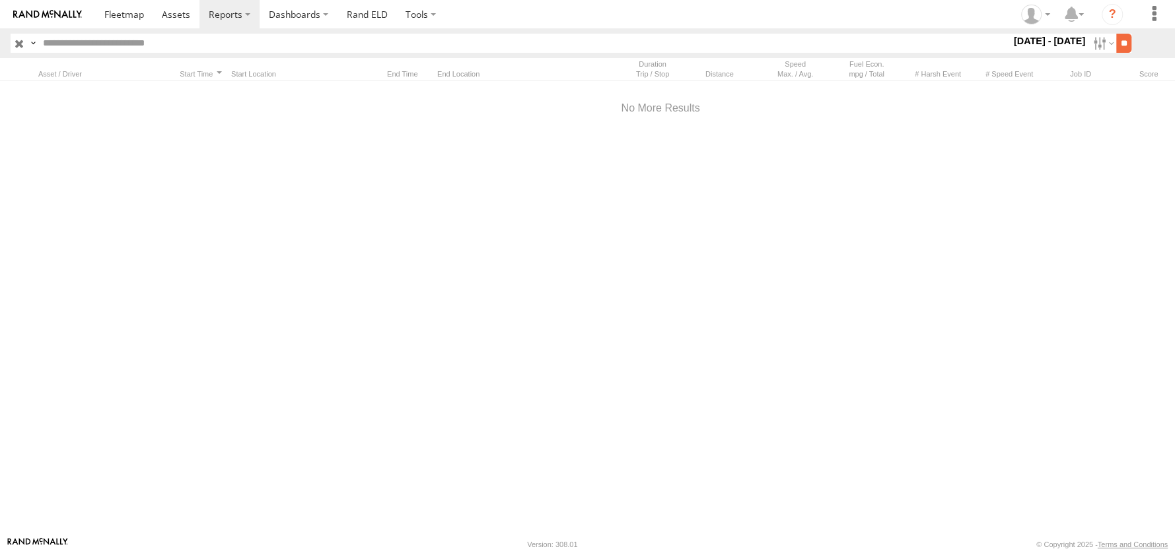
click at [1122, 44] on input "**" at bounding box center [1123, 43] width 15 height 19
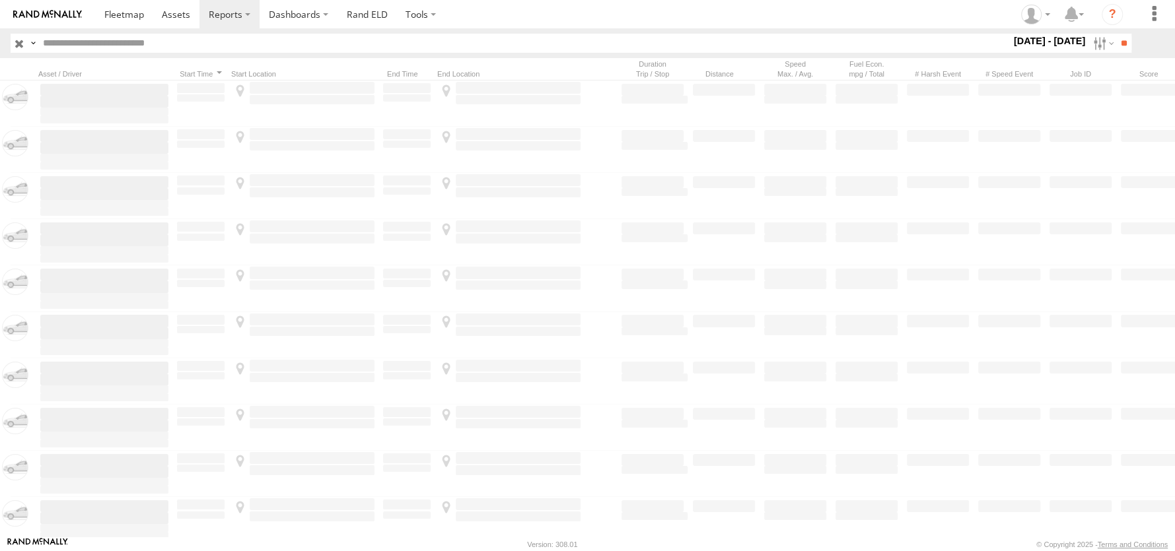
click at [30, 44] on label at bounding box center [33, 43] width 11 height 19
click at [224, 35] on input "text" at bounding box center [524, 43] width 973 height 19
click at [1090, 47] on label at bounding box center [1102, 43] width 28 height 19
click at [0, 0] on label at bounding box center [0, 0] width 0 height 0
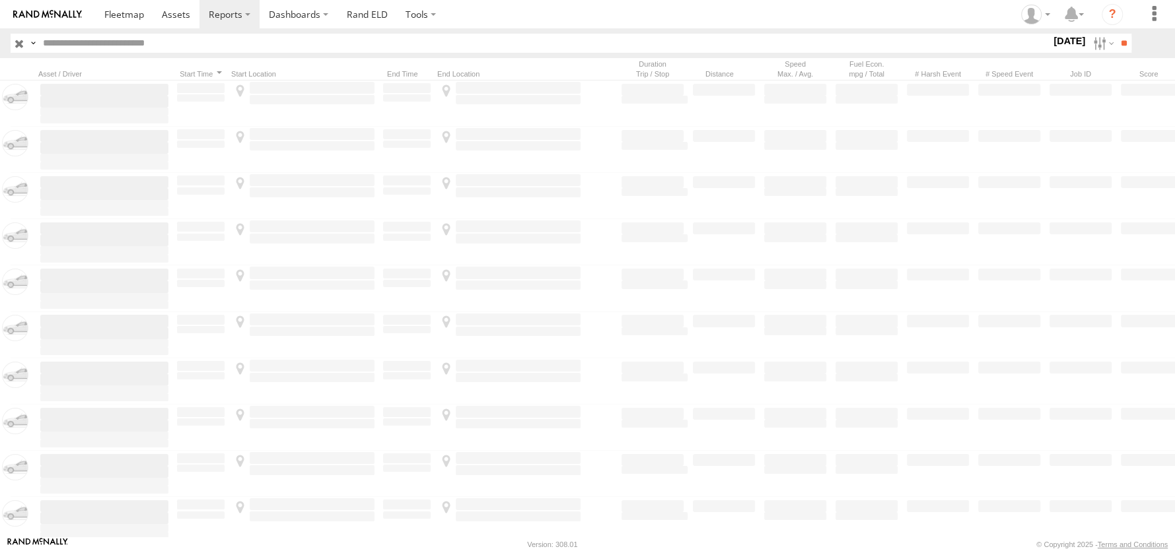
click at [0, 0] on label at bounding box center [0, 0] width 0 height 0
click at [1116, 46] on input "**" at bounding box center [1123, 43] width 15 height 19
click at [524, 48] on input "text" at bounding box center [524, 43] width 973 height 19
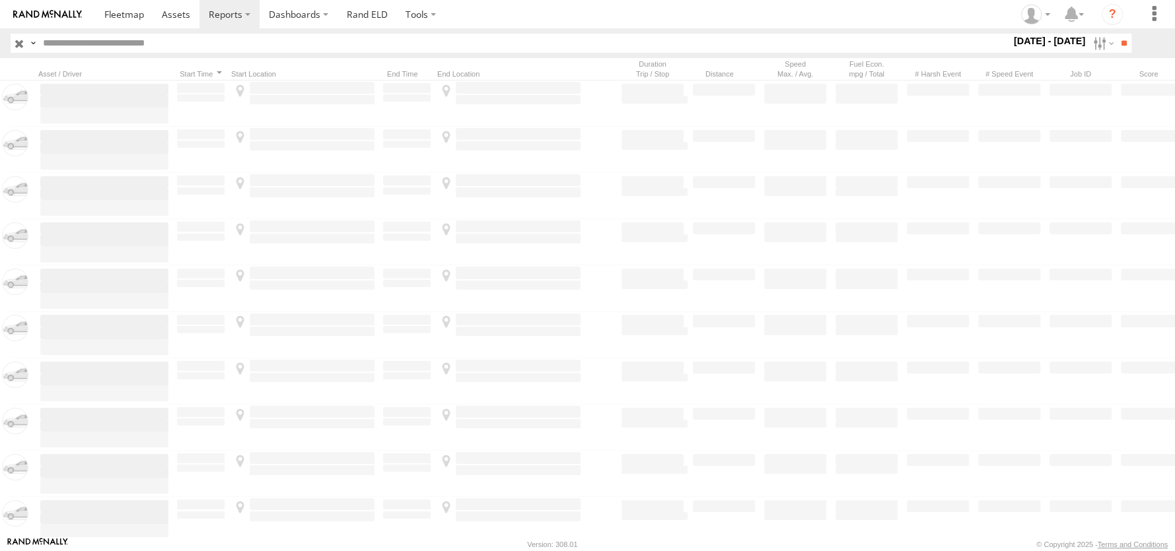
click at [20, 46] on input "button" at bounding box center [19, 43] width 17 height 19
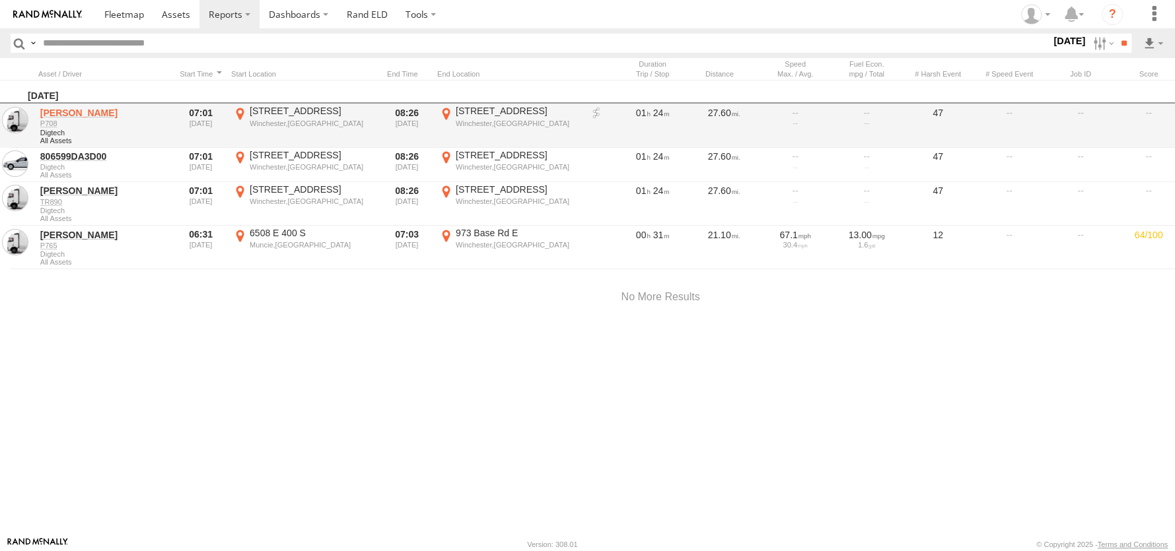
click at [75, 112] on link "Jonah Parks" at bounding box center [104, 113] width 128 height 12
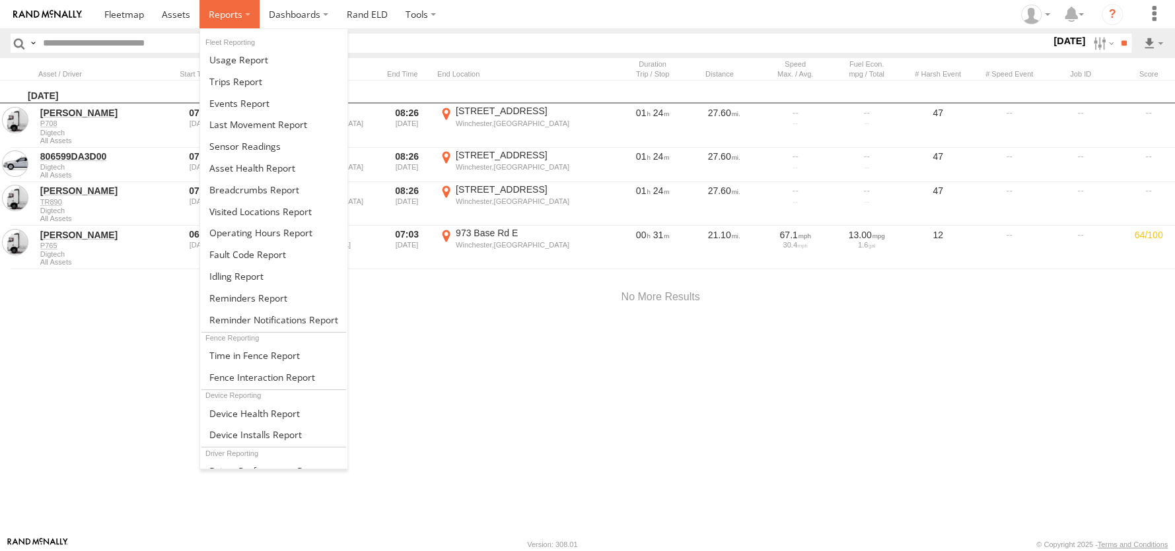
click at [230, 13] on span at bounding box center [226, 14] width 34 height 13
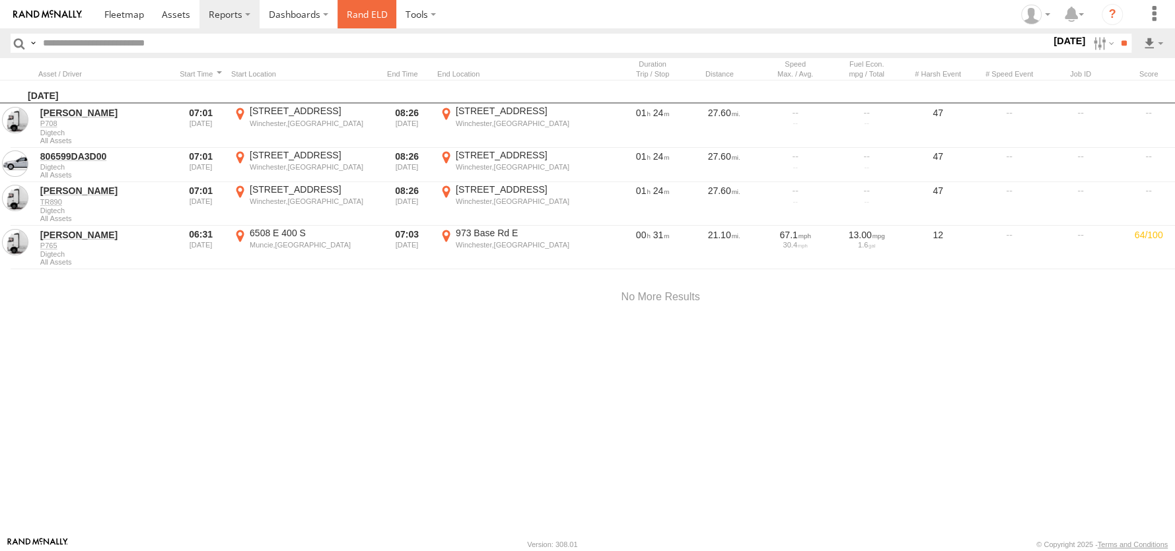
click at [361, 19] on link "Rand ELD" at bounding box center [366, 14] width 59 height 28
click at [131, 11] on span at bounding box center [124, 14] width 40 height 13
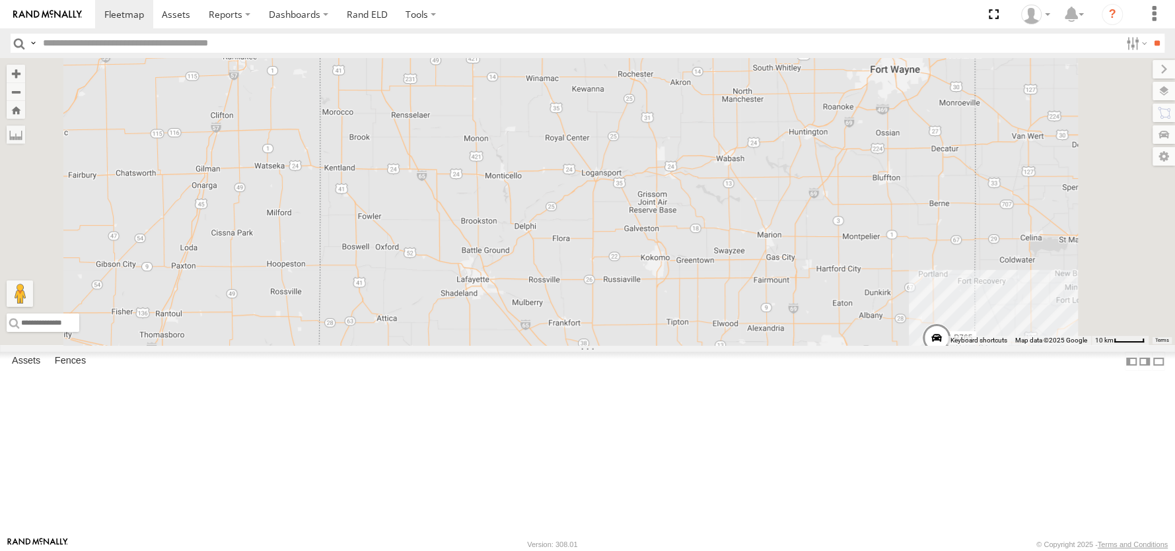
click at [0, 0] on div "P708" at bounding box center [0, 0] width 0 height 0
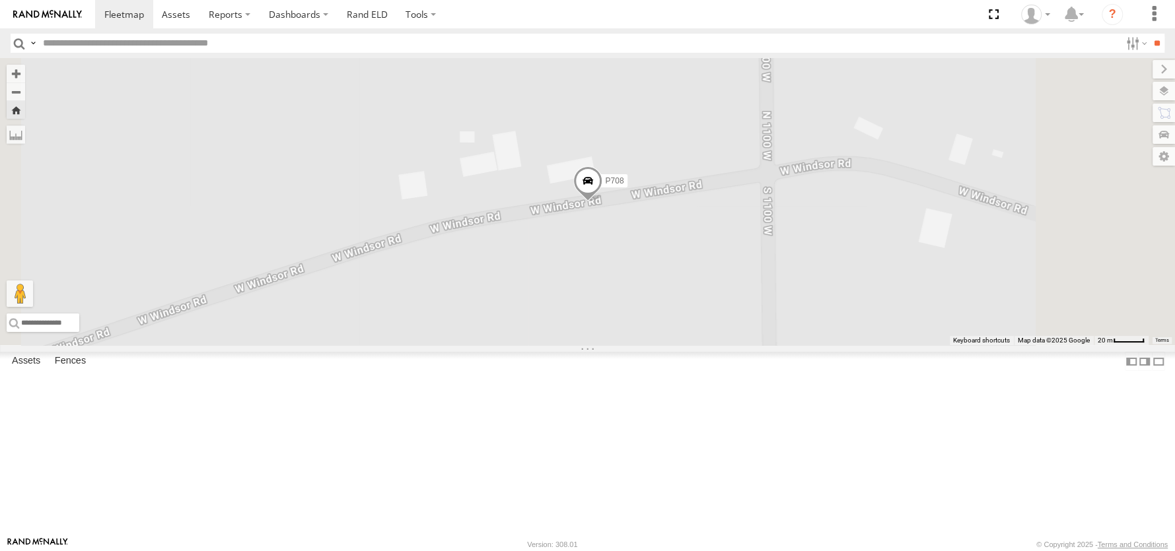
click at [602, 201] on span at bounding box center [587, 184] width 29 height 36
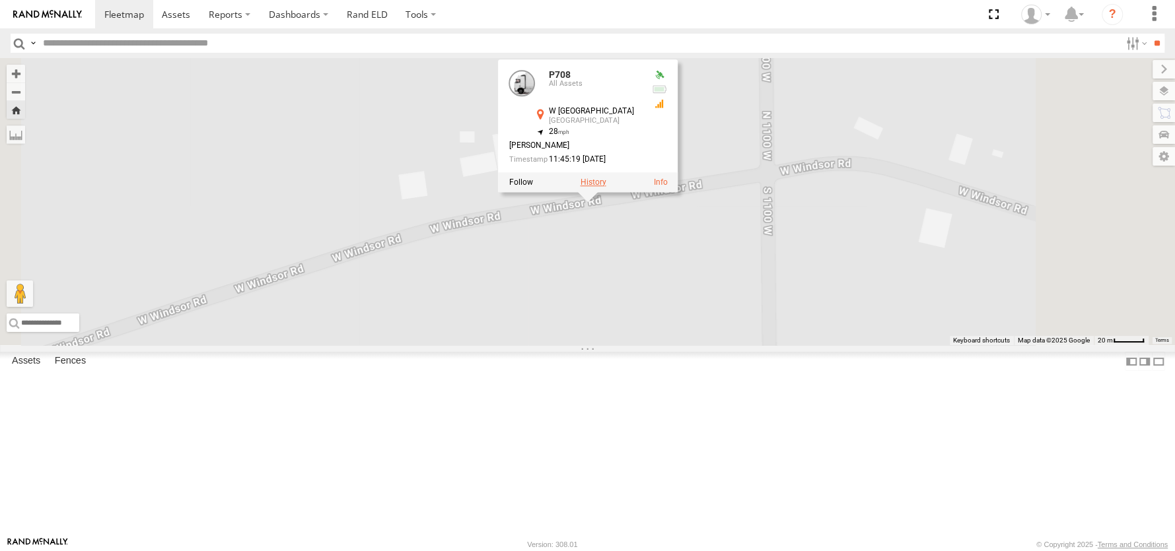
click at [606, 186] on label at bounding box center [593, 181] width 26 height 9
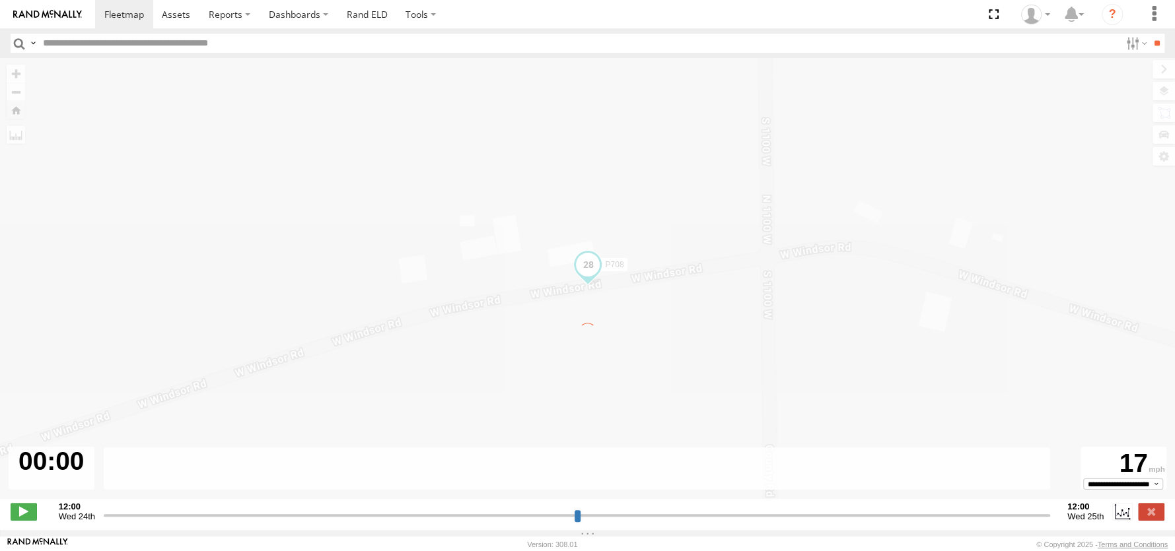
type input "**********"
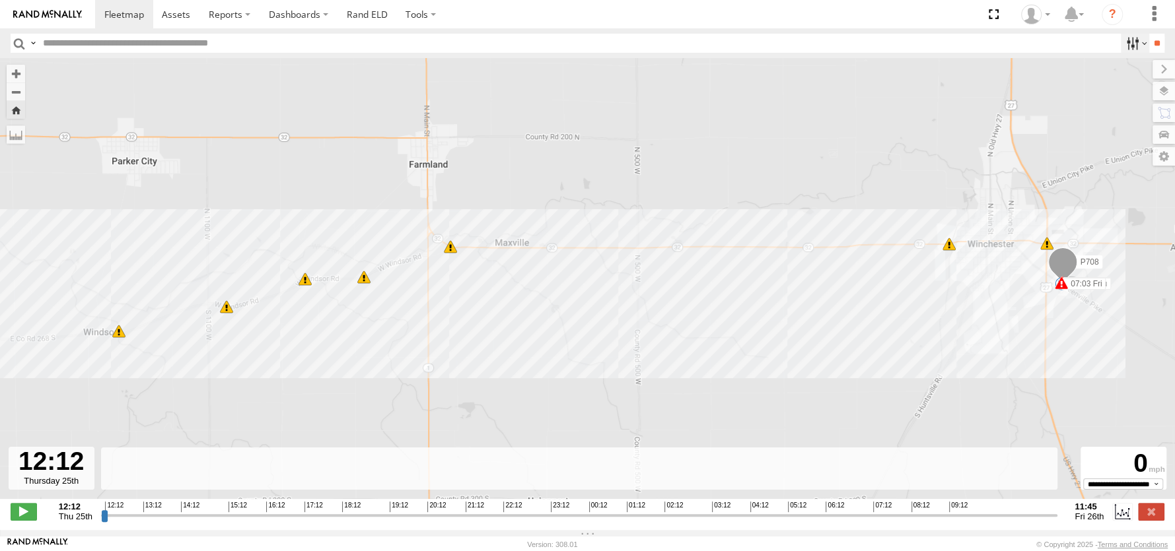
click at [1125, 46] on label at bounding box center [1135, 43] width 28 height 19
click at [1125, 44] on label at bounding box center [1135, 43] width 28 height 19
click at [1149, 48] on input "**" at bounding box center [1156, 43] width 15 height 19
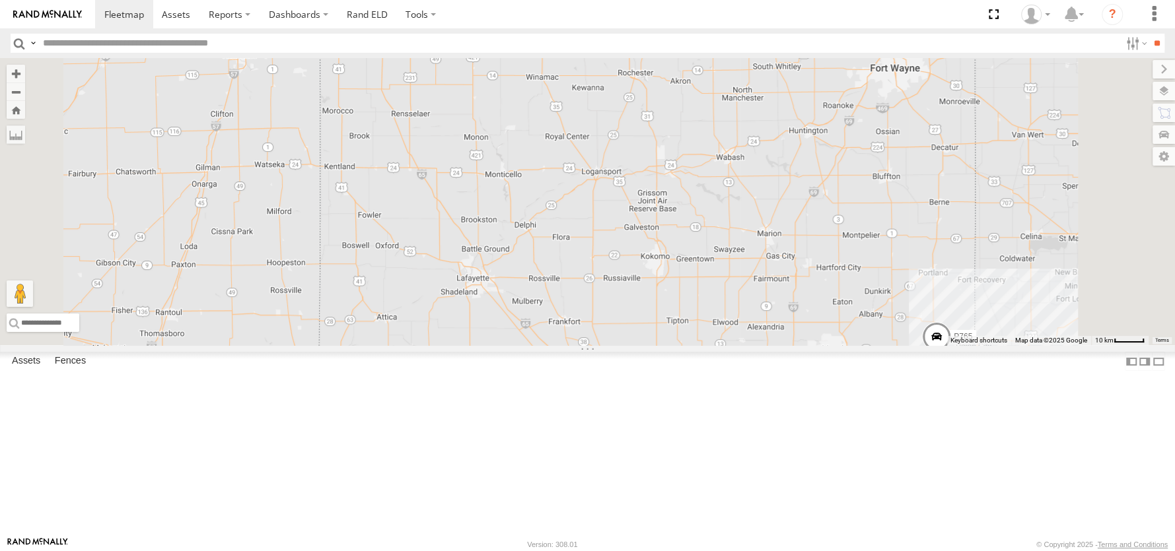
click at [0, 0] on div "P708" at bounding box center [0, 0] width 0 height 0
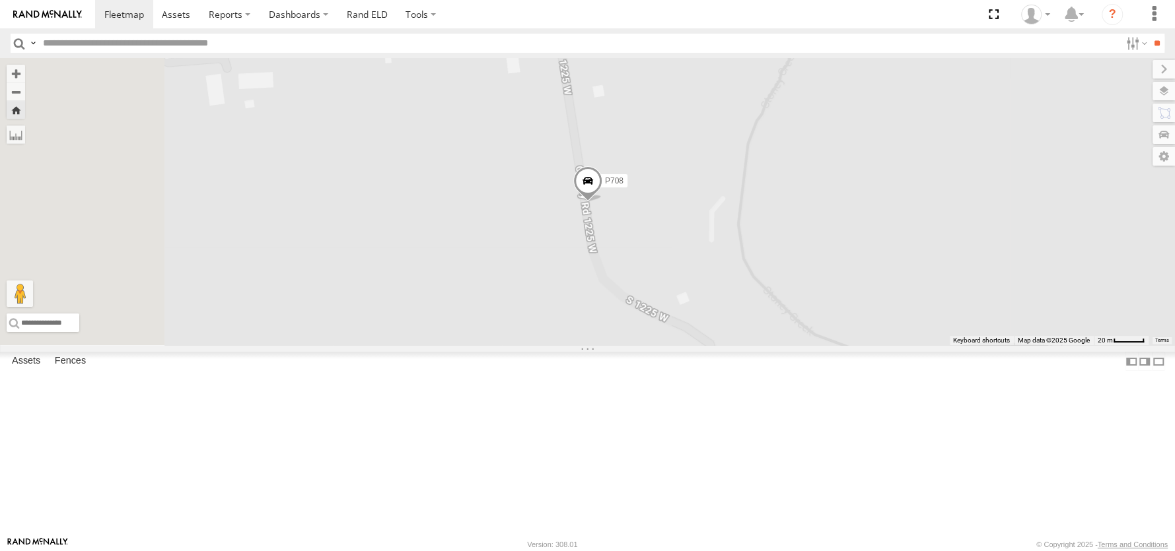
click at [602, 202] on span at bounding box center [587, 184] width 29 height 36
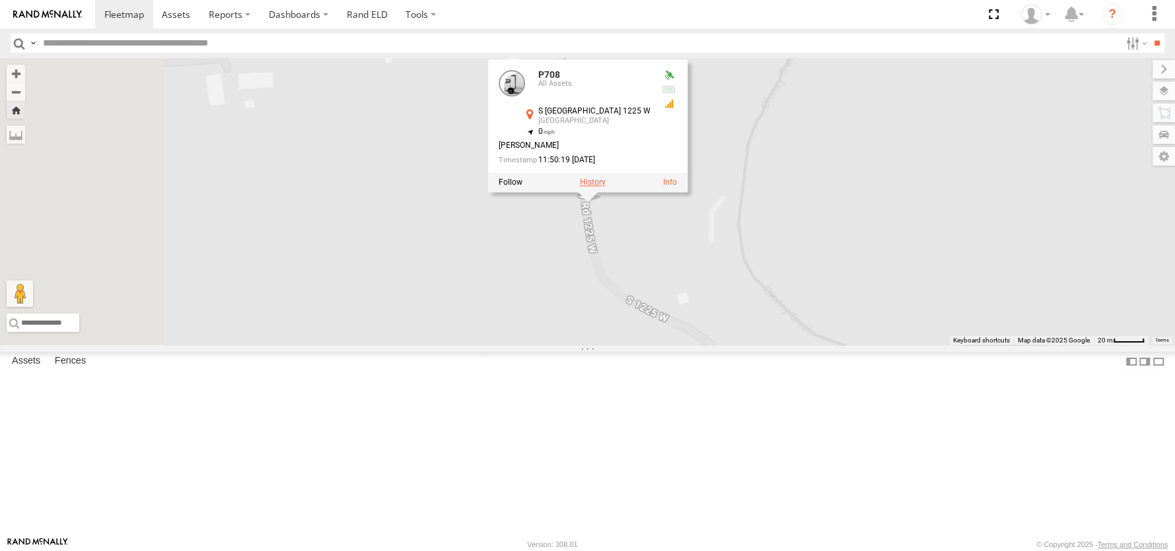
click at [605, 187] on label at bounding box center [592, 182] width 26 height 9
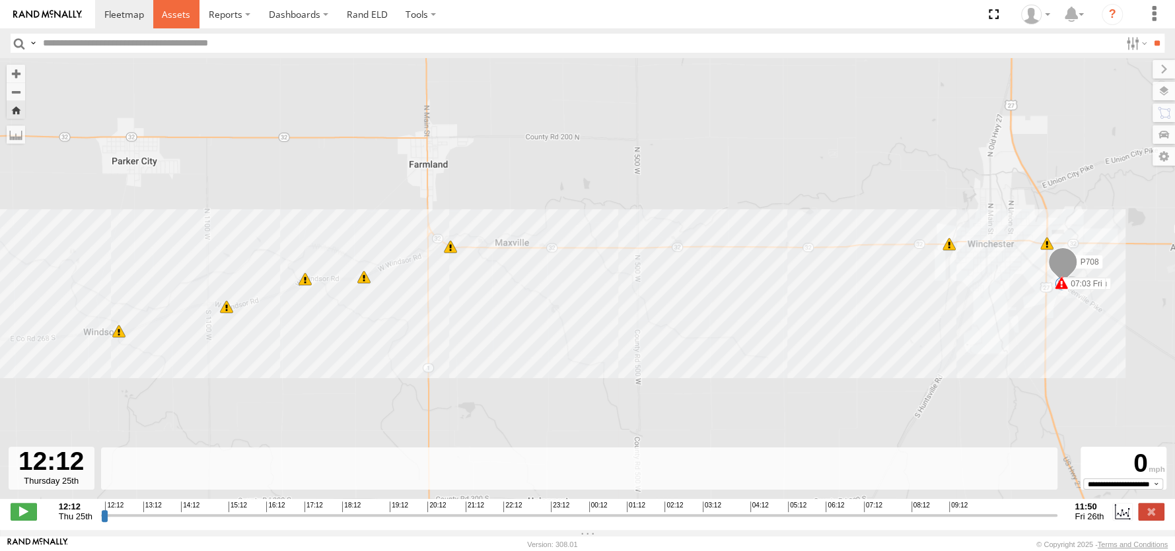
click at [175, 14] on span at bounding box center [176, 14] width 28 height 13
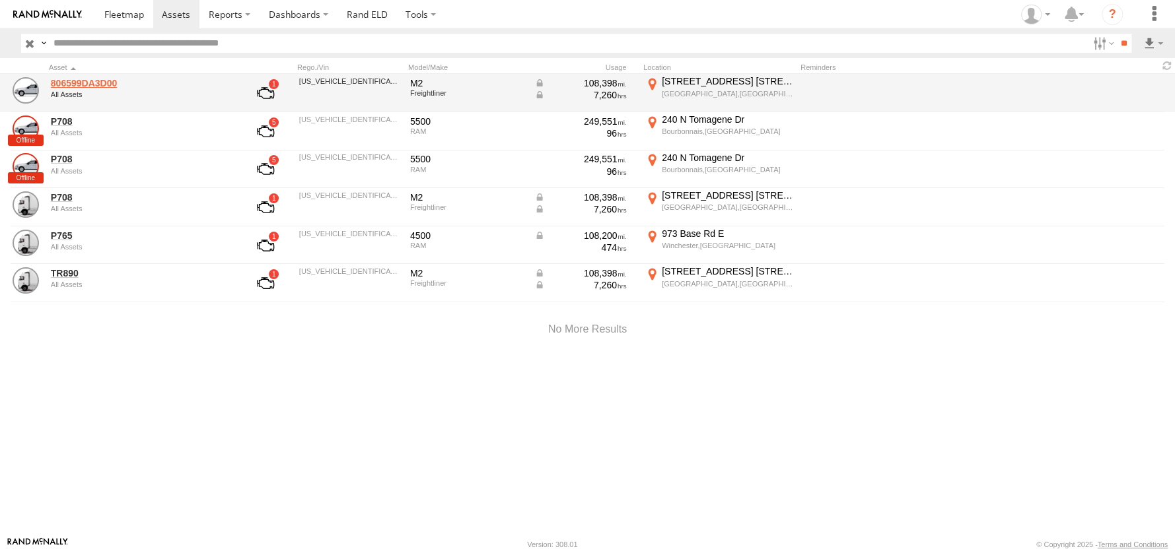
click at [90, 84] on link "806599DA3D00" at bounding box center [141, 83] width 181 height 12
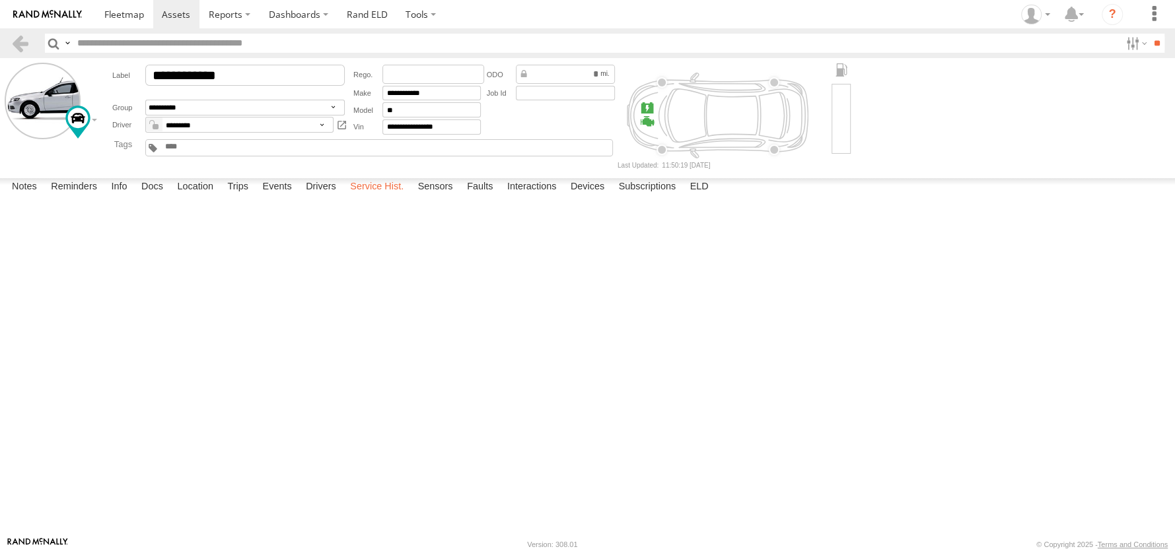
click at [381, 197] on label "Service Hist." at bounding box center [376, 187] width 67 height 18
click at [17, 197] on label "Notes" at bounding box center [24, 187] width 38 height 18
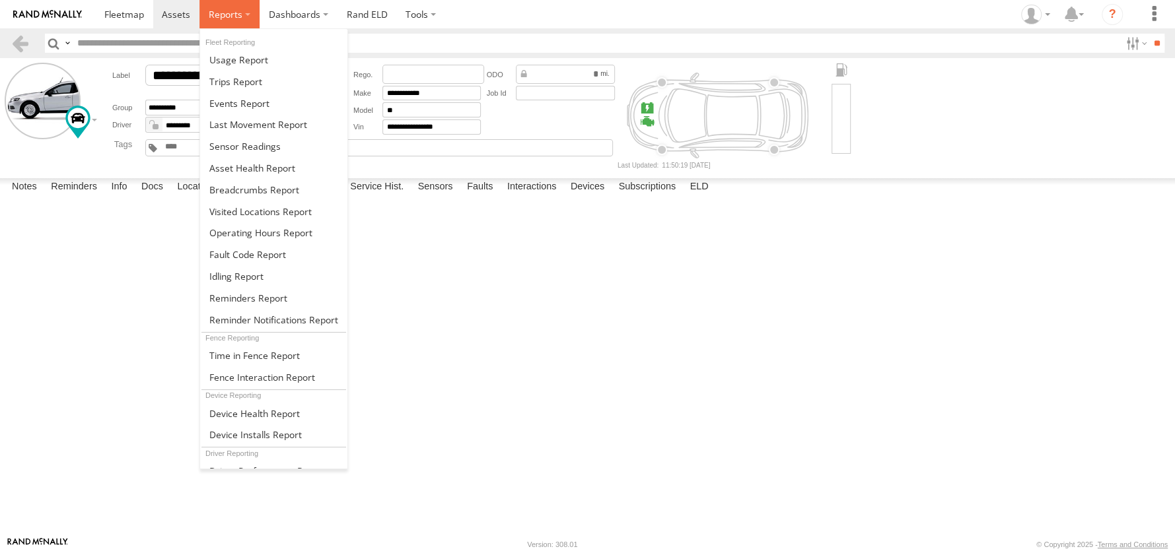
click at [215, 7] on label at bounding box center [229, 14] width 60 height 28
click at [238, 188] on span at bounding box center [254, 190] width 90 height 13
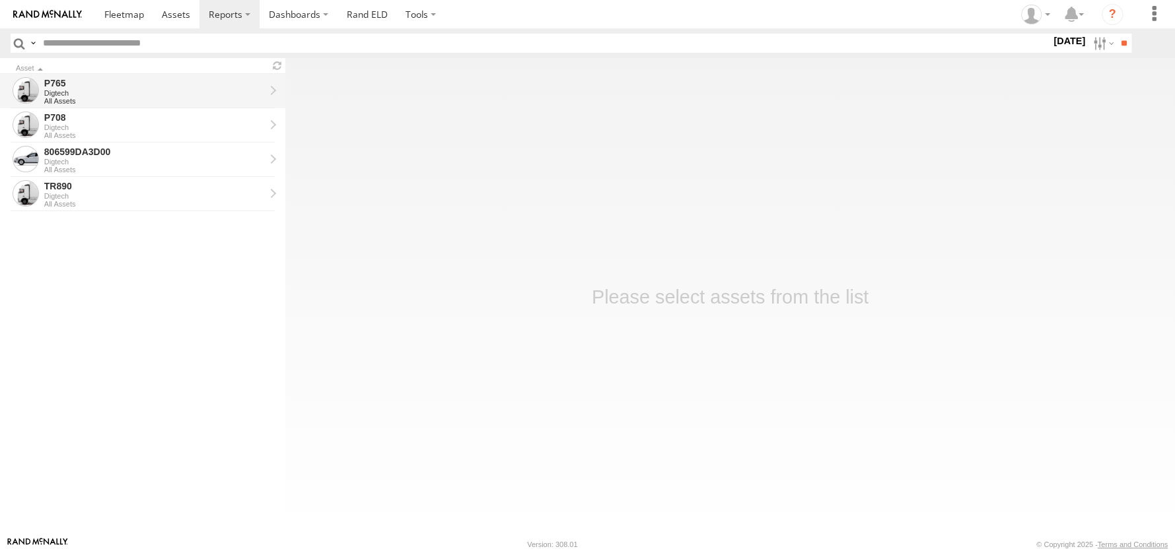
click at [50, 81] on div "P765" at bounding box center [154, 83] width 221 height 12
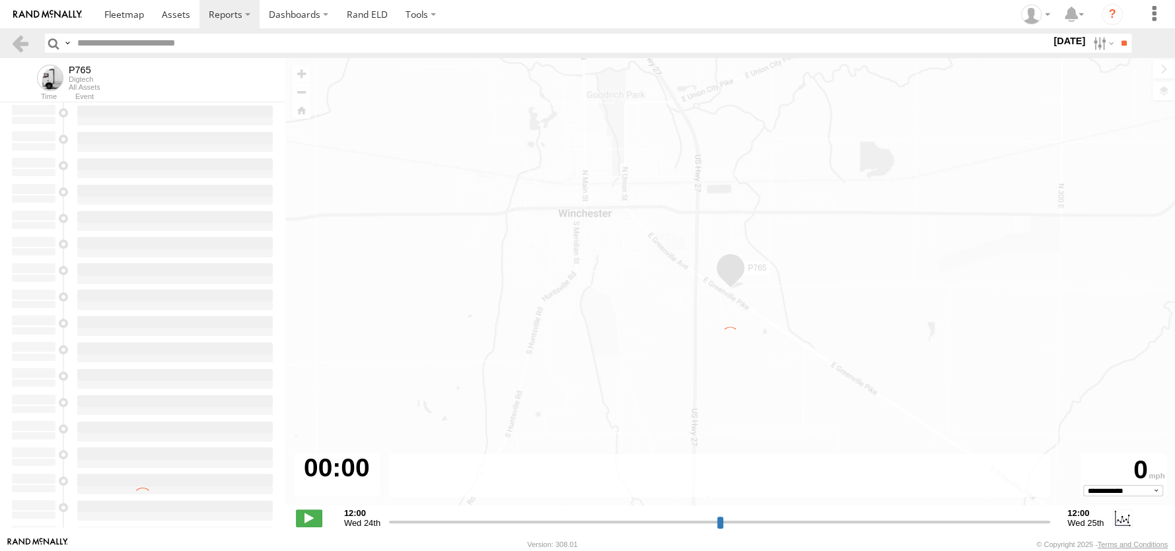
type input "**********"
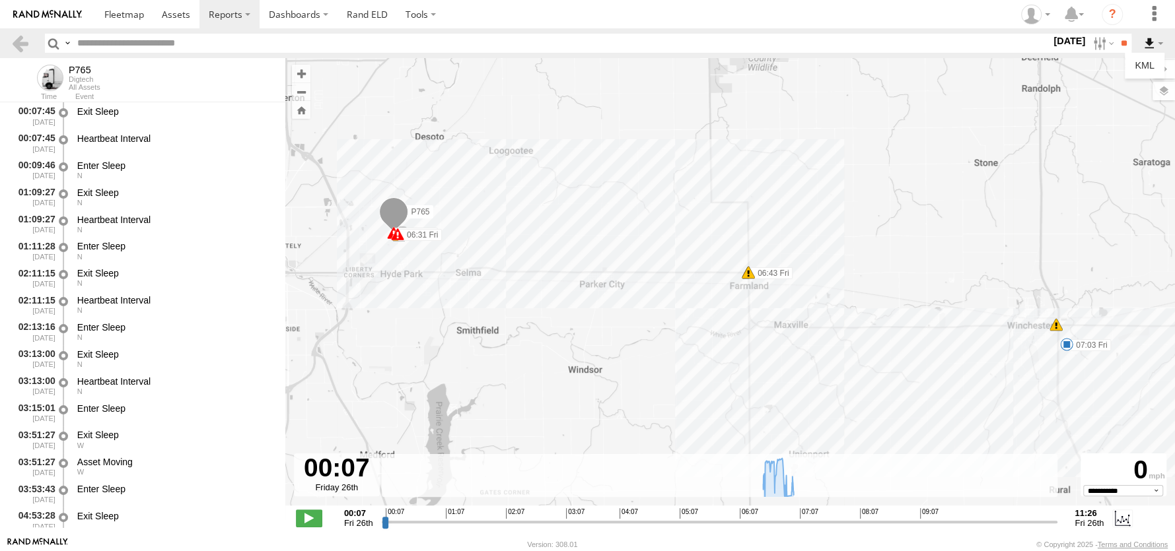
click at [1147, 42] on label at bounding box center [1153, 43] width 22 height 19
click at [66, 10] on img at bounding box center [47, 14] width 69 height 9
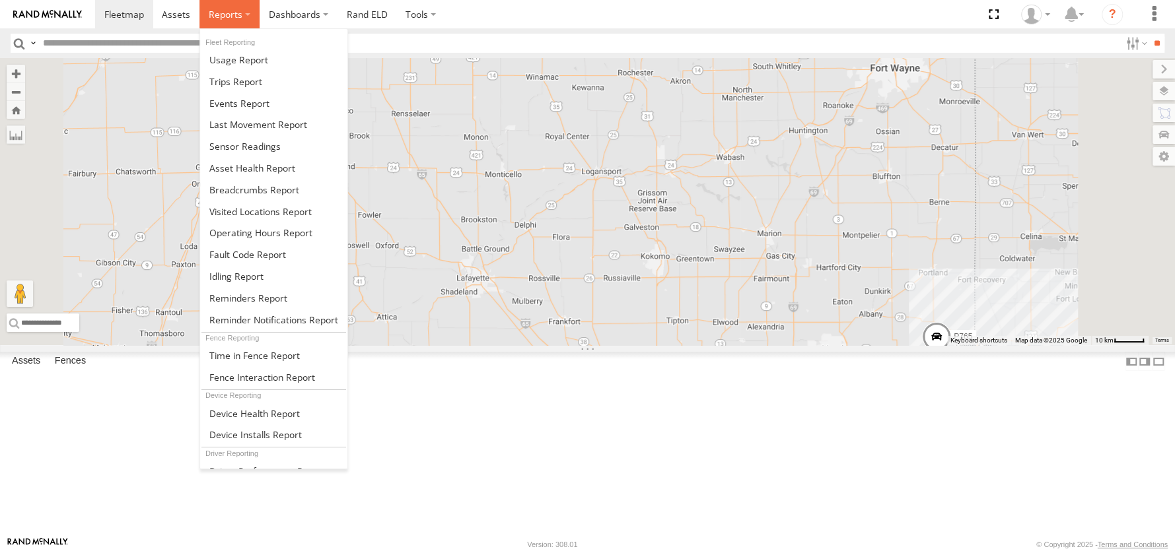
click at [230, 16] on span at bounding box center [226, 14] width 34 height 13
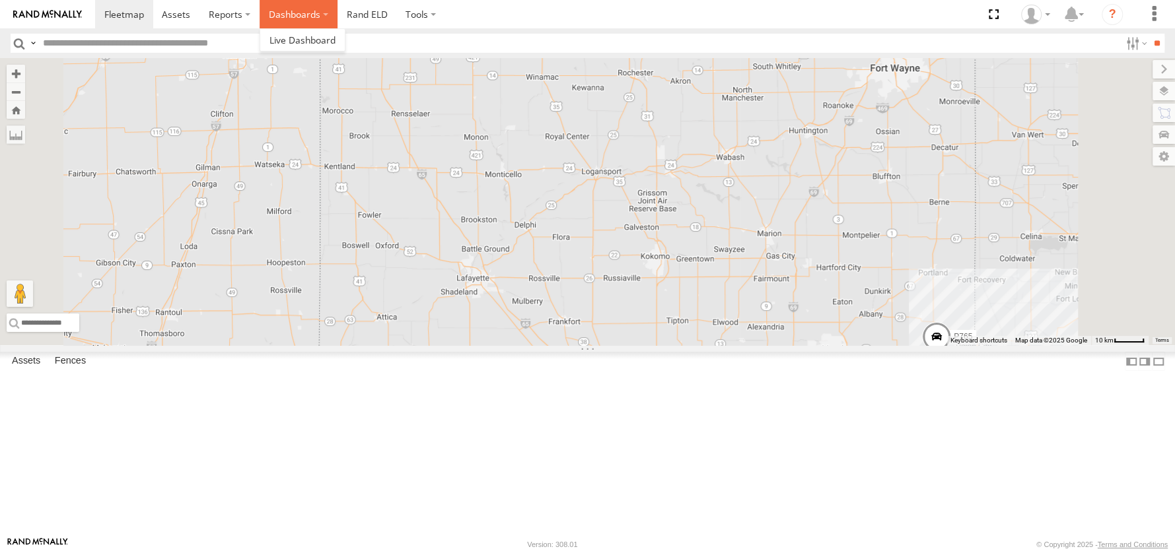
click at [288, 14] on label "Dashboards" at bounding box center [299, 14] width 78 height 28
click at [365, 9] on link "Rand ELD" at bounding box center [366, 14] width 59 height 28
click at [185, 14] on span at bounding box center [176, 14] width 28 height 13
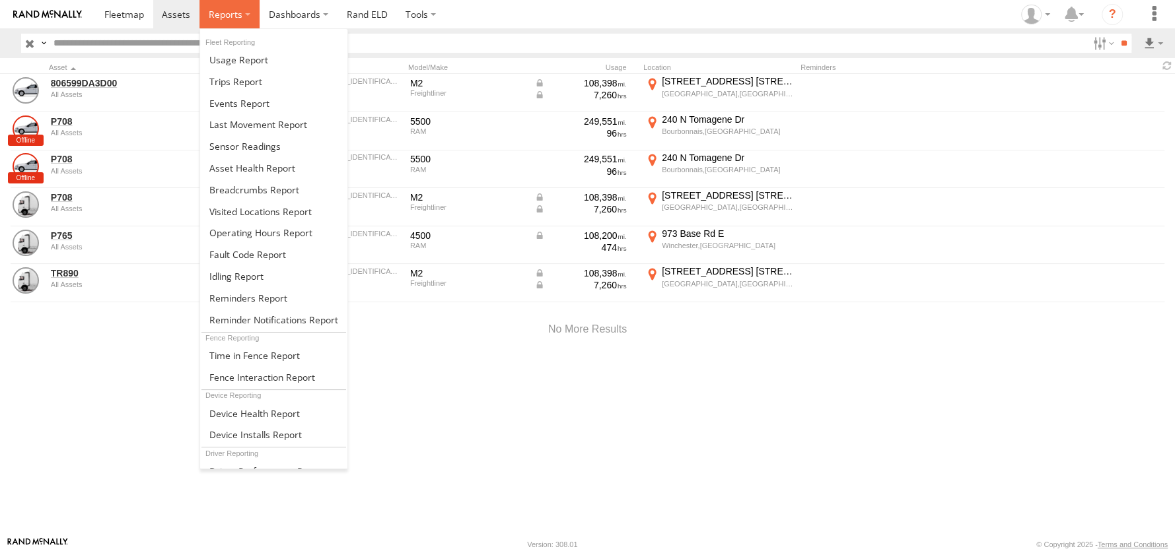
click at [215, 17] on span at bounding box center [226, 14] width 34 height 13
click at [231, 81] on span at bounding box center [235, 81] width 53 height 13
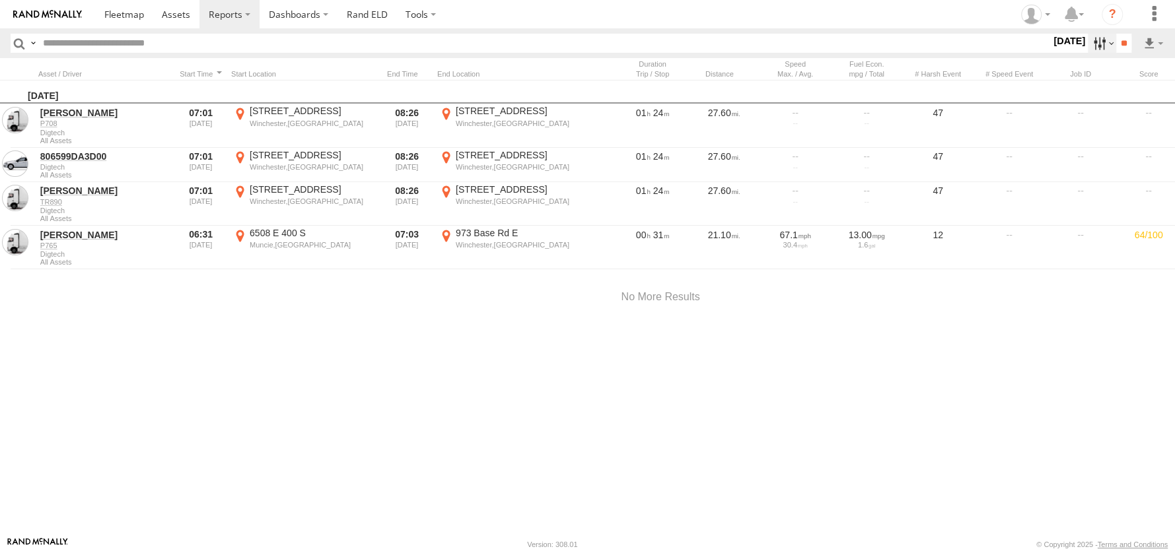
click at [1092, 44] on label at bounding box center [1102, 43] width 28 height 19
click at [0, 0] on label at bounding box center [0, 0] width 0 height 0
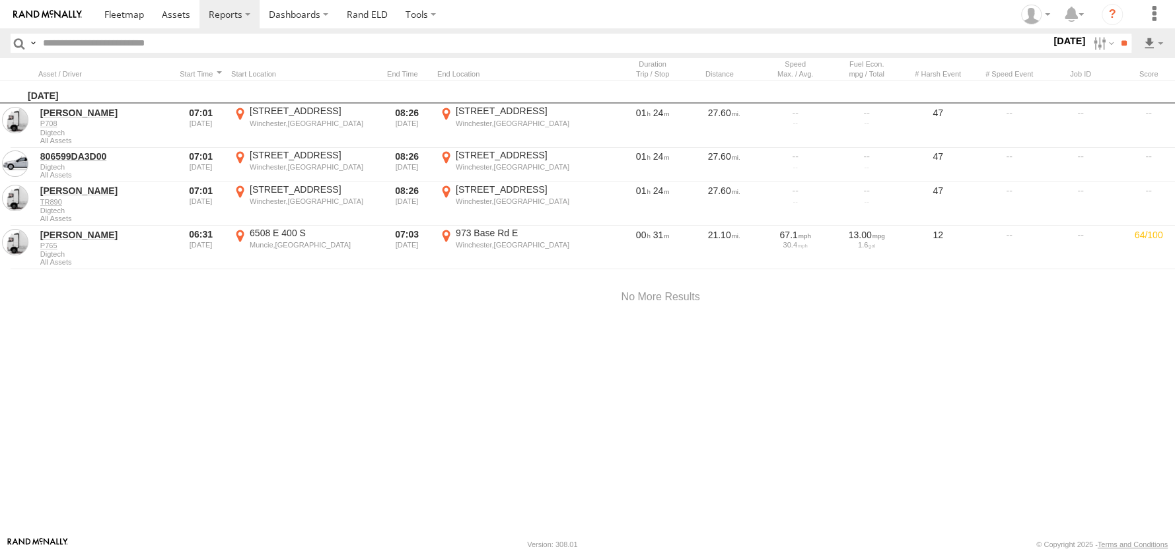
click at [0, 0] on label at bounding box center [0, 0] width 0 height 0
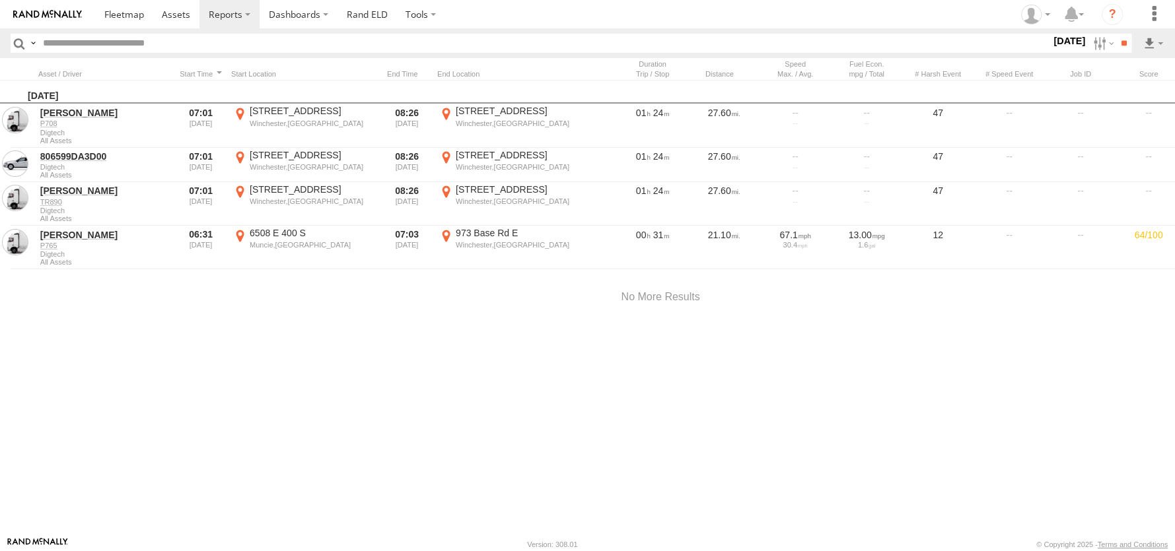
click at [0, 0] on label at bounding box center [0, 0] width 0 height 0
click at [1121, 39] on input "**" at bounding box center [1123, 43] width 15 height 19
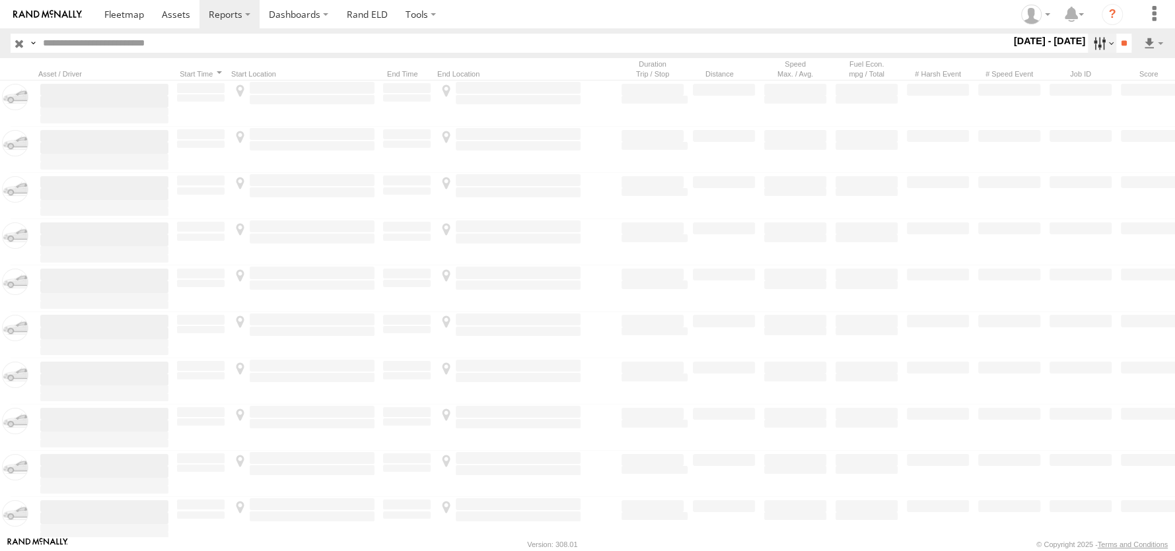
click at [1094, 46] on label at bounding box center [1102, 43] width 28 height 19
click at [0, 0] on span "All Assets" at bounding box center [0, 0] width 0 height 0
click at [0, 0] on span "Digtech" at bounding box center [0, 0] width 0 height 0
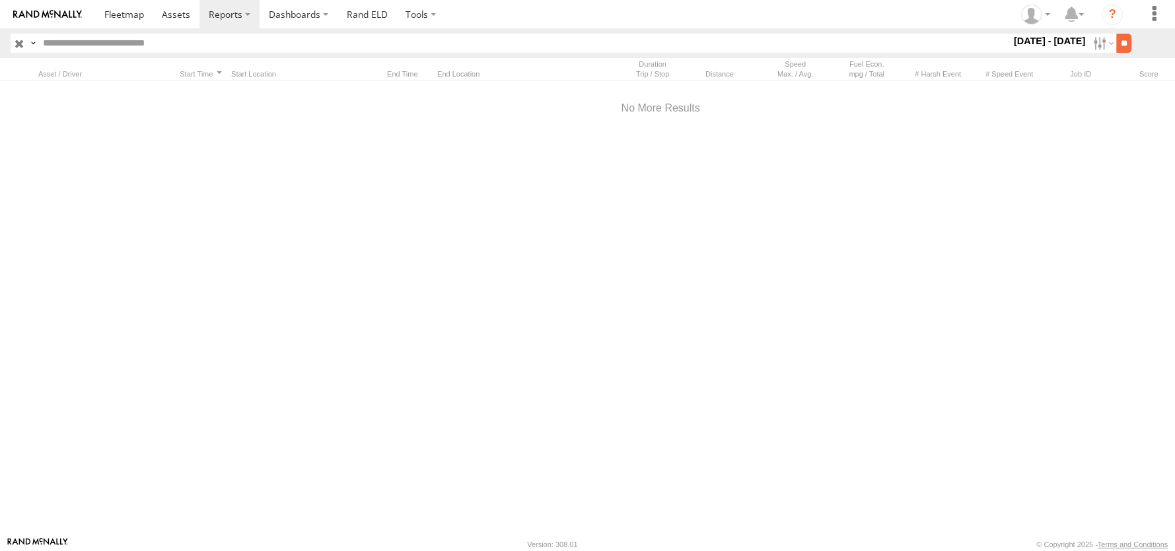
click at [1123, 44] on input "**" at bounding box center [1123, 43] width 15 height 19
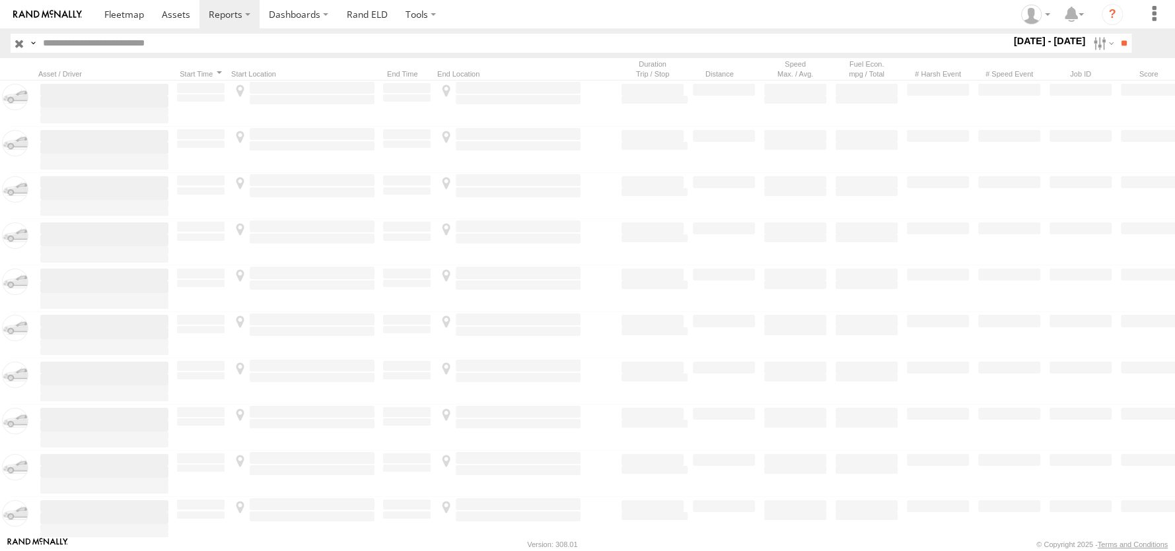
click at [0, 0] on span "Digtech" at bounding box center [0, 0] width 0 height 0
click at [1088, 45] on label at bounding box center [1102, 43] width 28 height 19
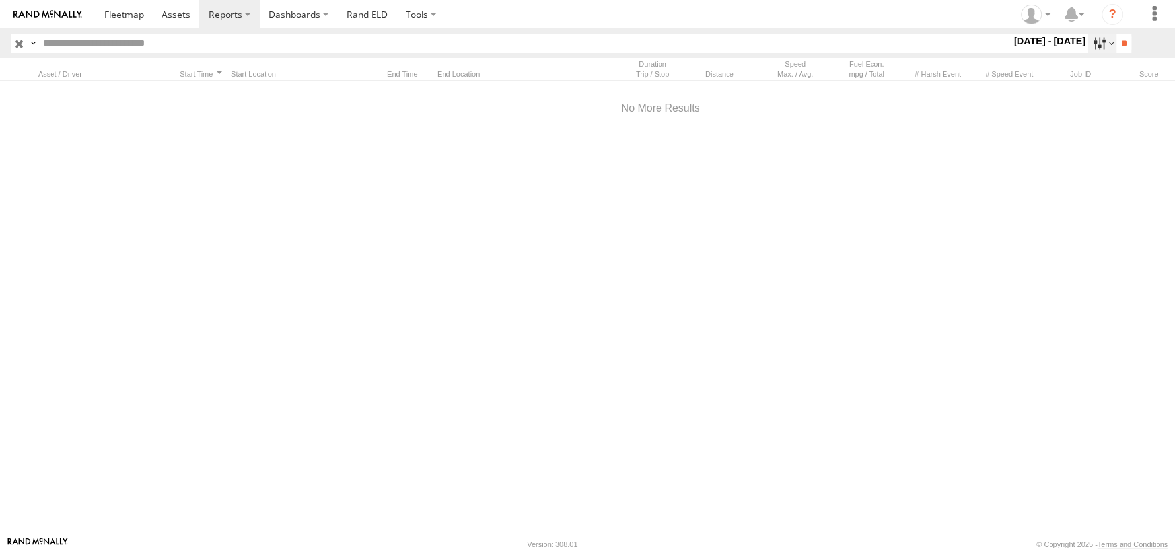
click at [1104, 45] on label at bounding box center [1102, 43] width 28 height 19
click at [1147, 16] on label at bounding box center [1153, 14] width 29 height 28
click at [959, 40] on input "text" at bounding box center [524, 43] width 973 height 19
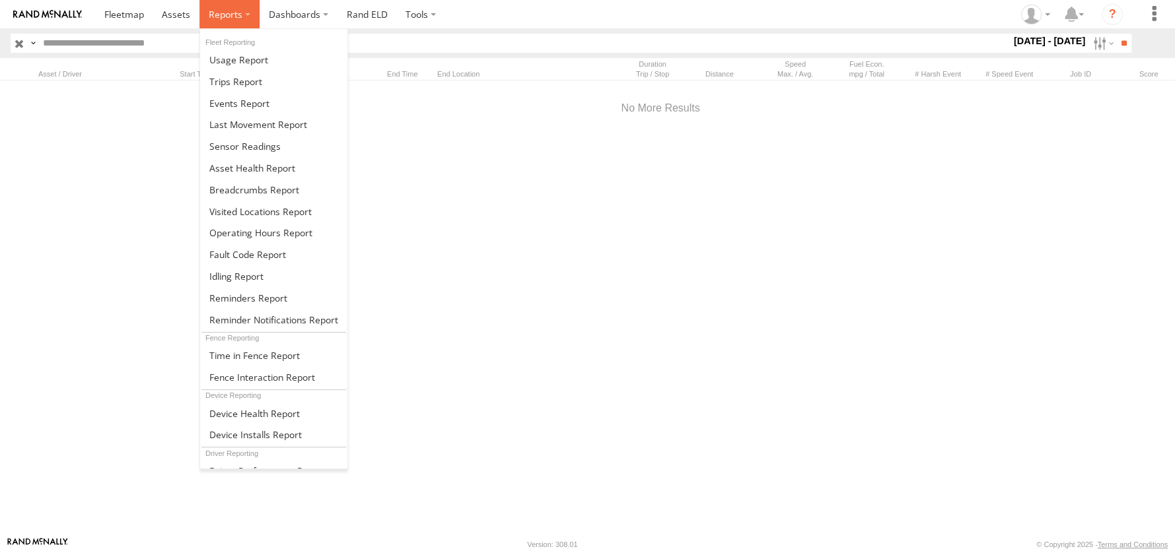
click at [232, 15] on span at bounding box center [226, 14] width 34 height 13
click at [248, 188] on span at bounding box center [254, 190] width 90 height 13
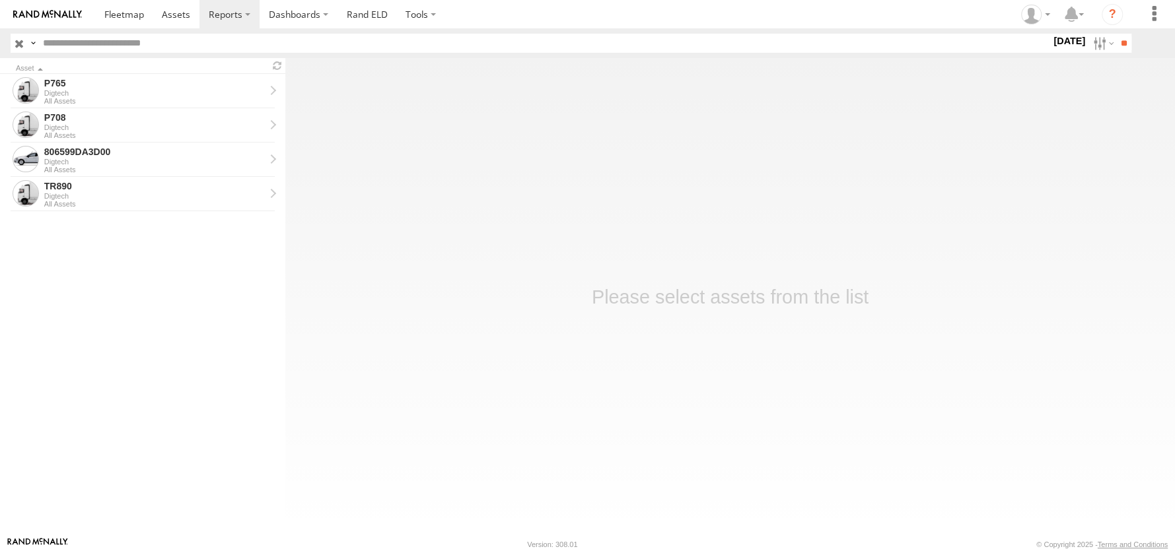
click at [0, 0] on label "Close" at bounding box center [0, 0] width 0 height 0
click at [1093, 47] on label at bounding box center [1102, 43] width 28 height 19
click at [0, 0] on label at bounding box center [0, 0] width 0 height 0
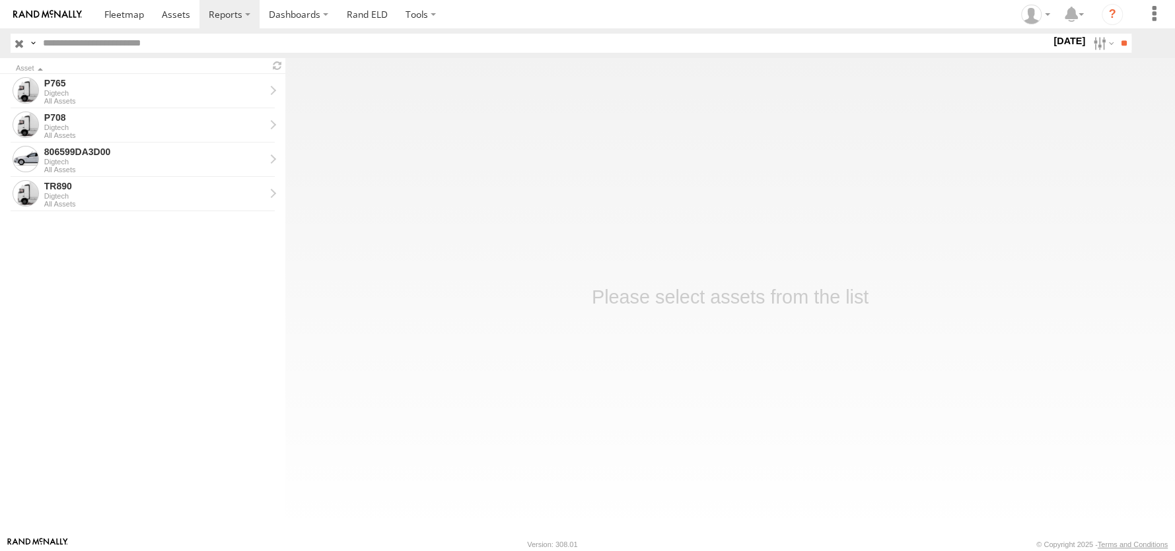
click at [0, 0] on label at bounding box center [0, 0] width 0 height 0
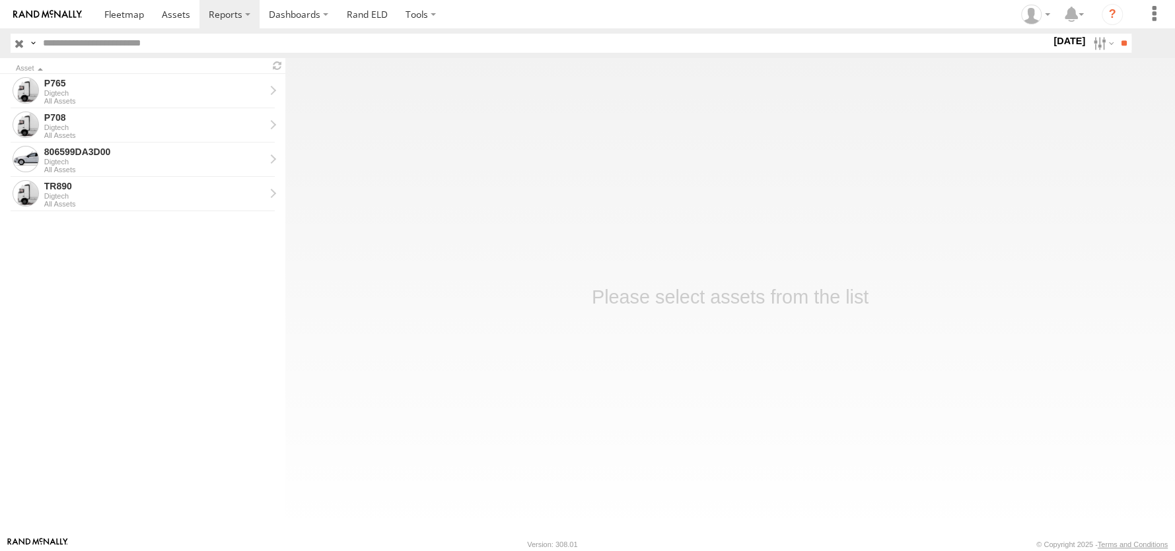
click at [0, 0] on label at bounding box center [0, 0] width 0 height 0
click at [1122, 45] on input "**" at bounding box center [1123, 43] width 15 height 19
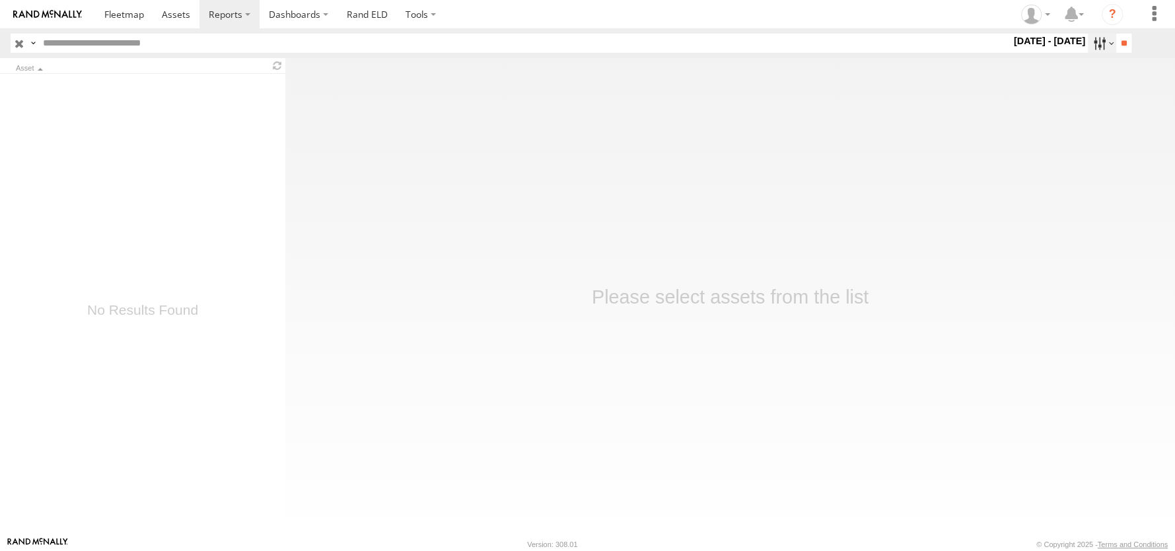
click at [1092, 45] on label at bounding box center [1102, 43] width 28 height 19
click at [0, 0] on label at bounding box center [0, 0] width 0 height 0
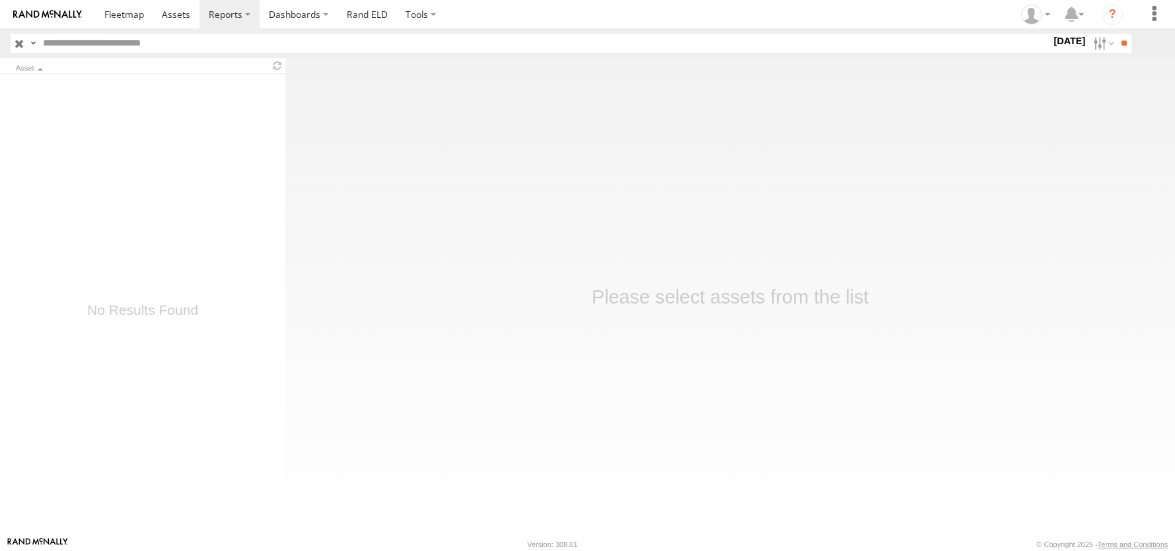
click at [0, 0] on label at bounding box center [0, 0] width 0 height 0
click at [1125, 48] on input "**" at bounding box center [1123, 43] width 15 height 19
click at [1104, 44] on label at bounding box center [1102, 43] width 28 height 19
click at [0, 0] on label at bounding box center [0, 0] width 0 height 0
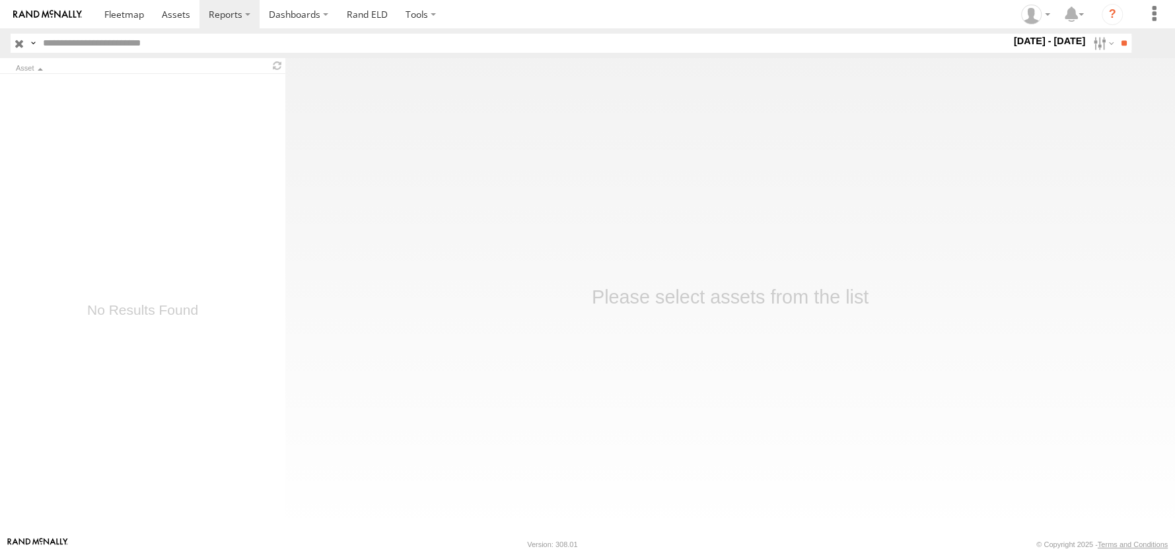
click at [0, 0] on label at bounding box center [0, 0] width 0 height 0
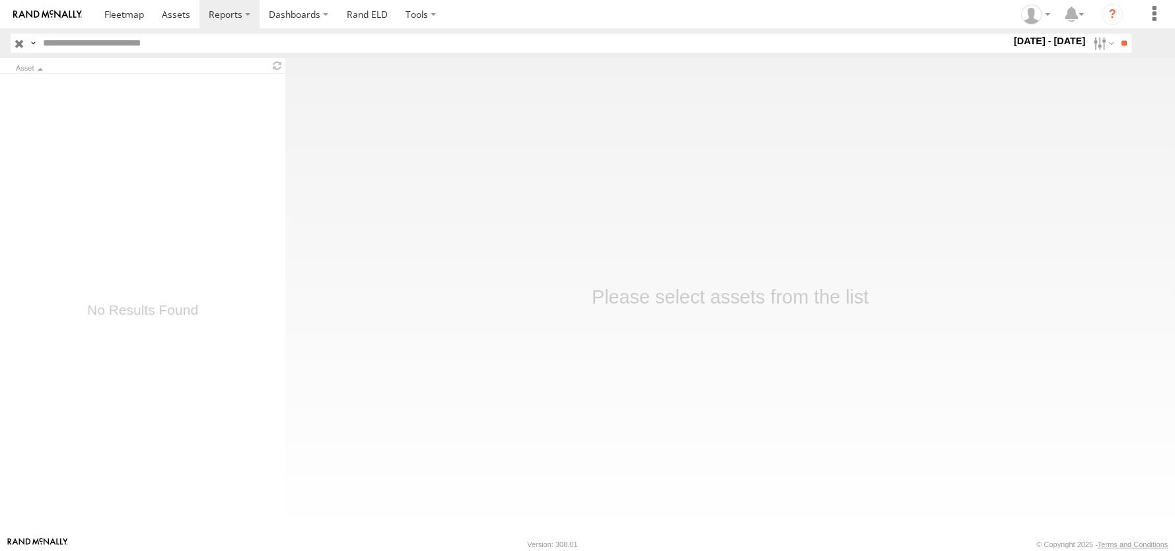
click at [0, 0] on label at bounding box center [0, 0] width 0 height 0
click at [1116, 48] on input "**" at bounding box center [1123, 43] width 15 height 19
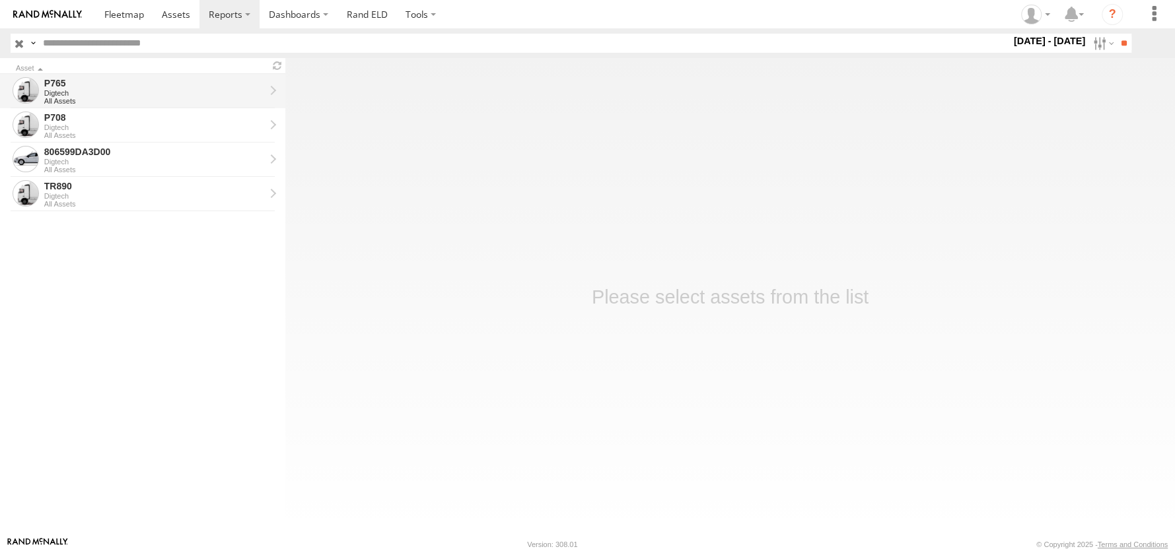
click at [53, 83] on div "P765" at bounding box center [154, 83] width 221 height 12
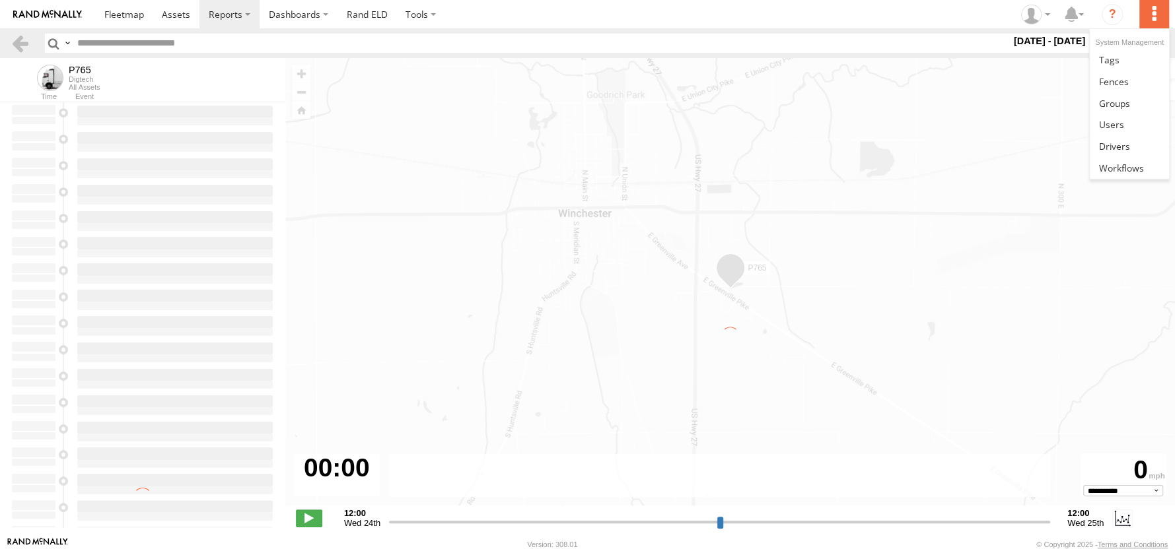
click at [1153, 13] on label at bounding box center [1153, 14] width 29 height 28
click at [944, 44] on input "text" at bounding box center [541, 43] width 939 height 19
type input "**********"
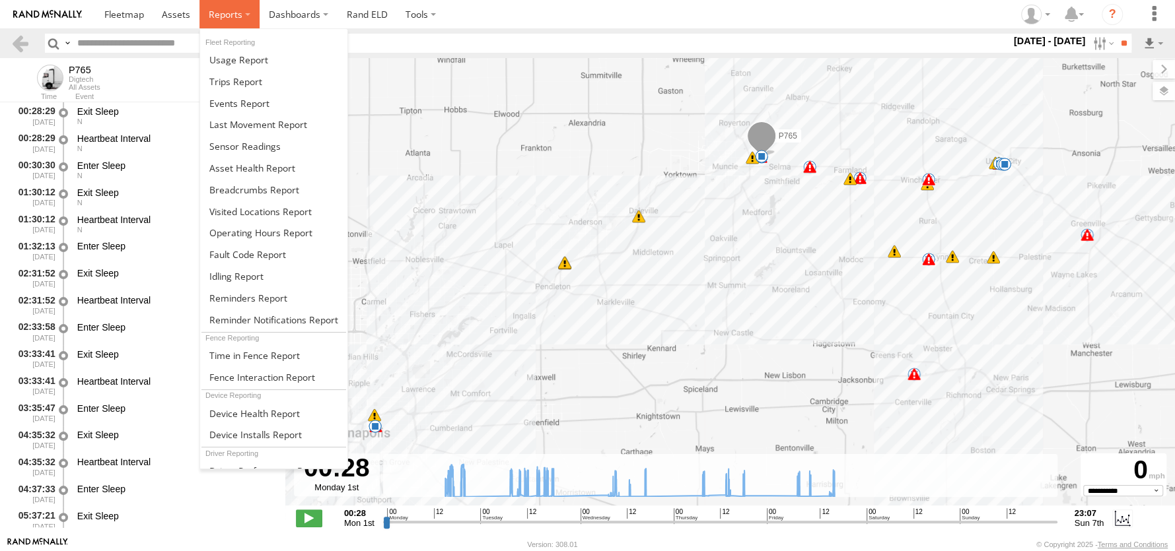
click at [219, 18] on span at bounding box center [226, 14] width 34 height 13
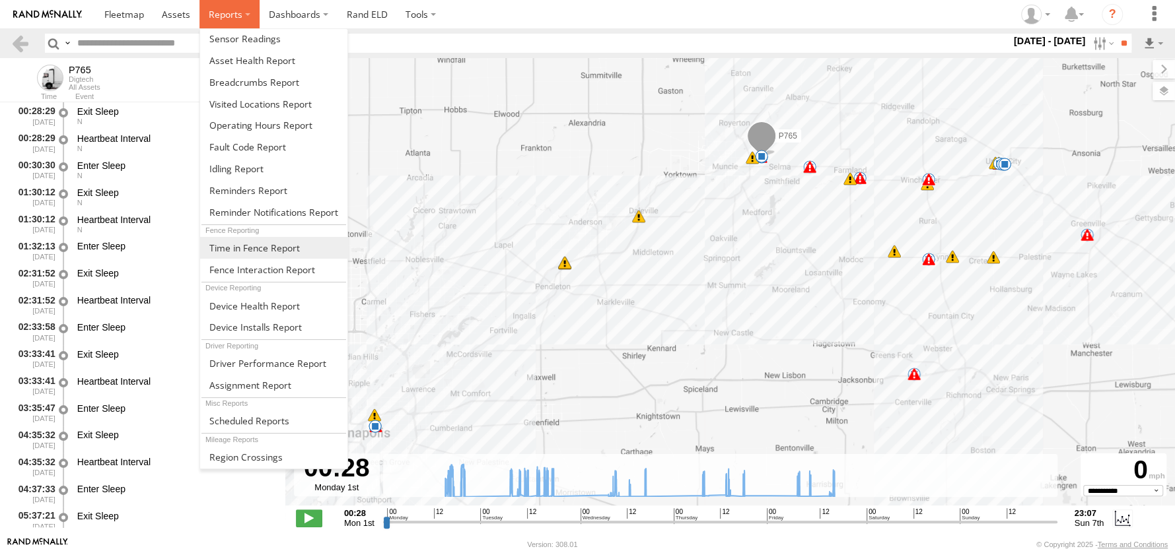
scroll to position [124, 0]
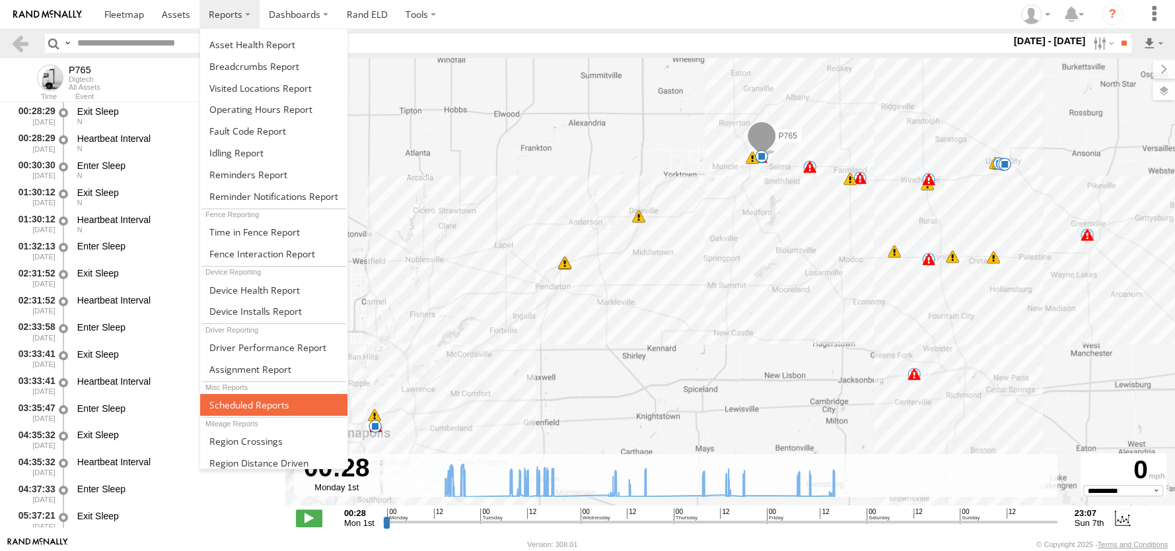
click at [272, 402] on span at bounding box center [249, 405] width 80 height 13
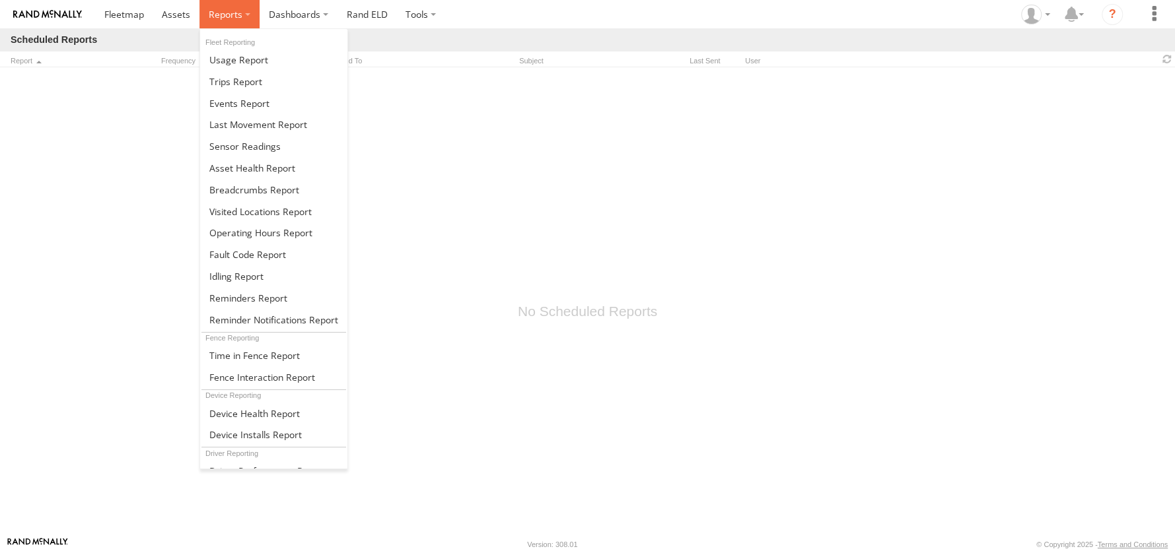
click at [231, 11] on span at bounding box center [226, 14] width 34 height 13
click at [238, 62] on span at bounding box center [238, 59] width 59 height 13
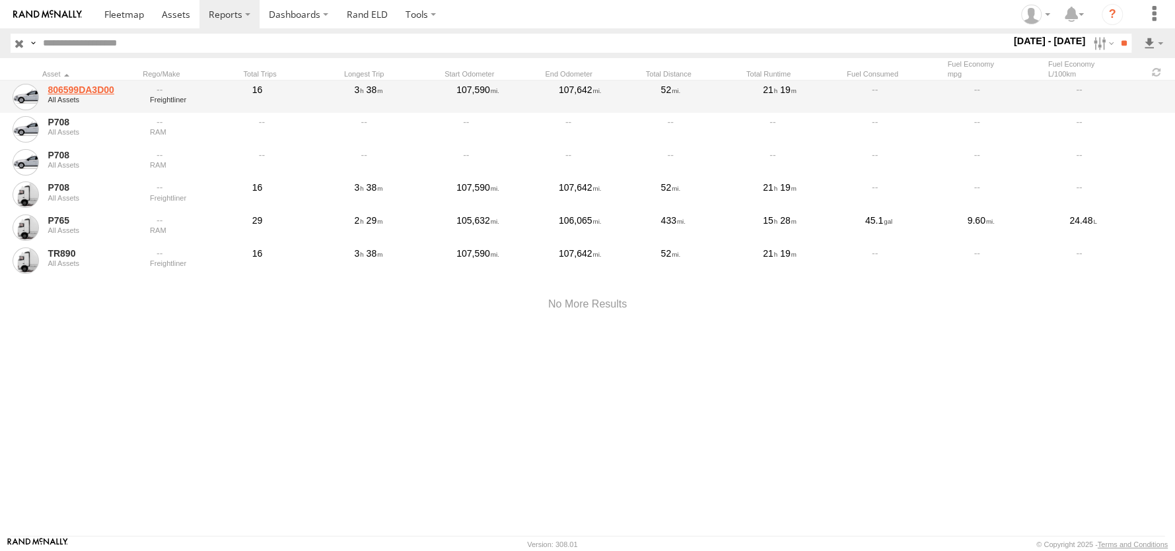
click at [75, 85] on link "806599DA3D00" at bounding box center [94, 90] width 93 height 12
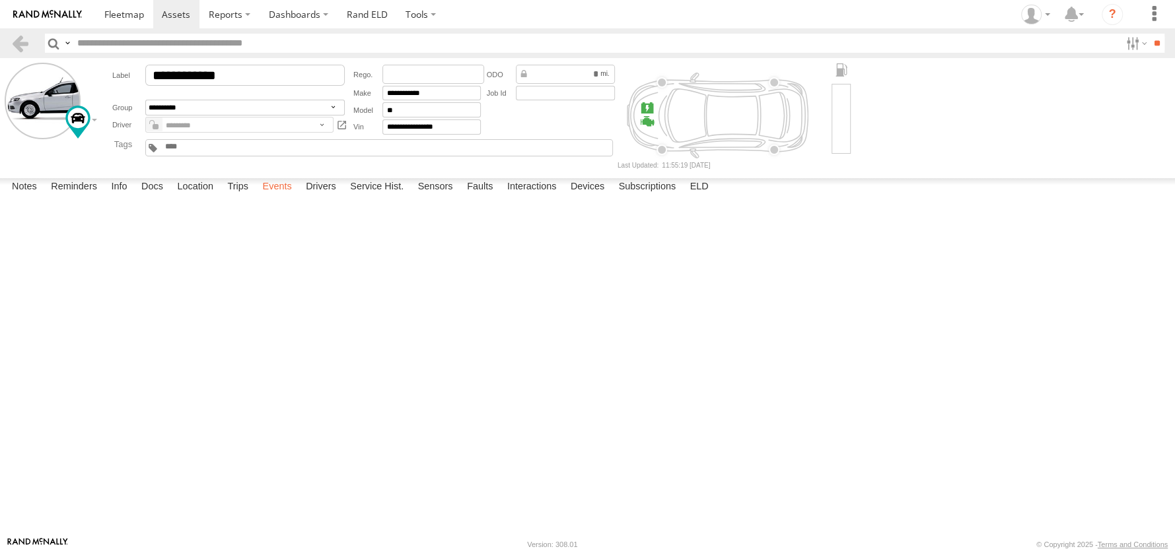
click at [288, 197] on label "Events" at bounding box center [277, 187] width 42 height 18
click at [1130, 45] on label at bounding box center [1135, 43] width 28 height 19
click at [1156, 42] on input "**" at bounding box center [1156, 43] width 15 height 19
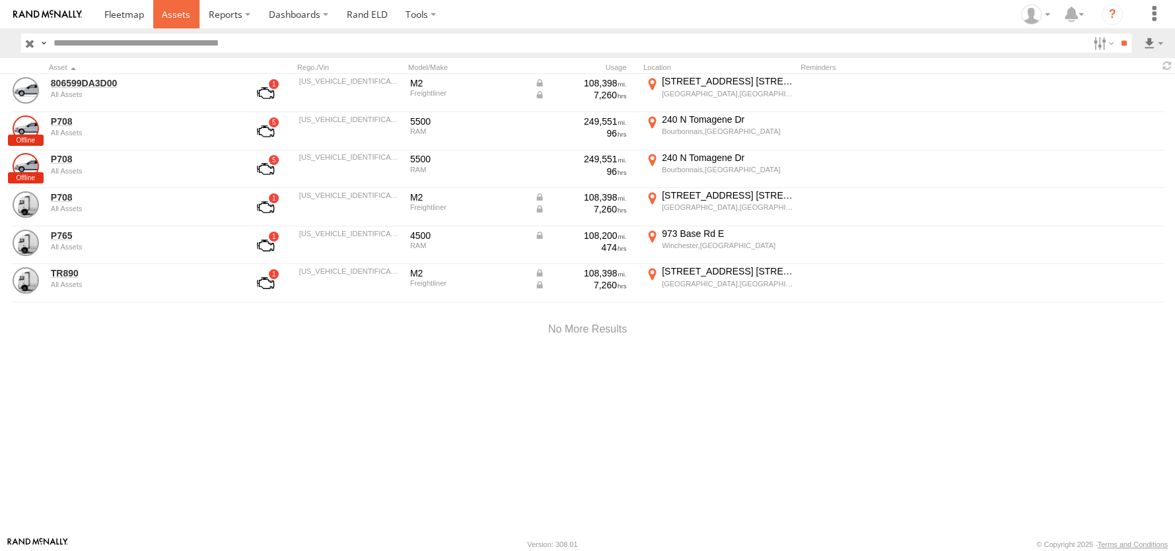
click at [177, 13] on span at bounding box center [176, 14] width 28 height 13
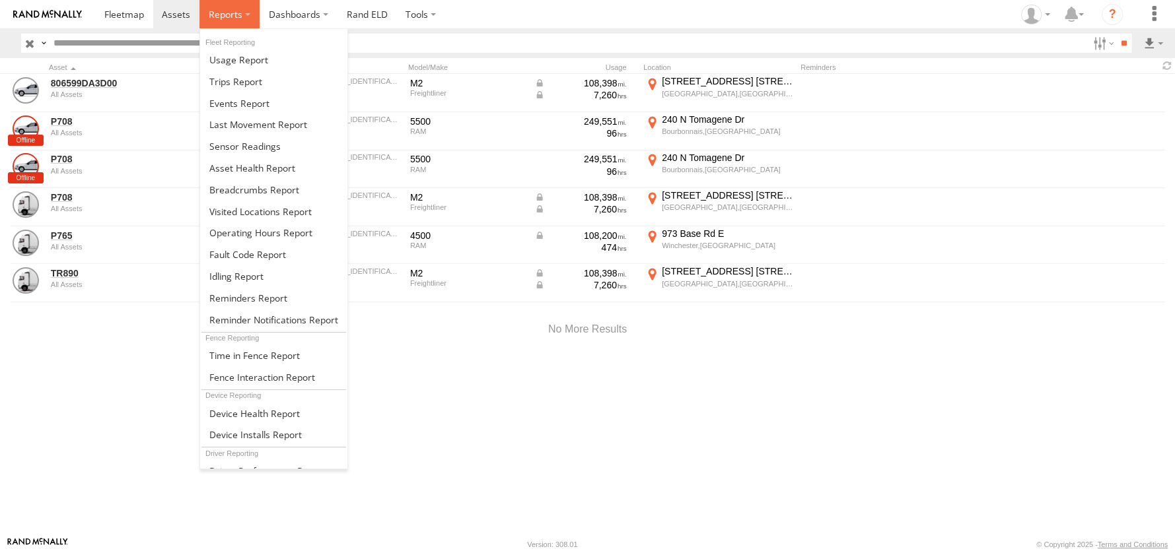
click at [217, 14] on span at bounding box center [226, 14] width 34 height 13
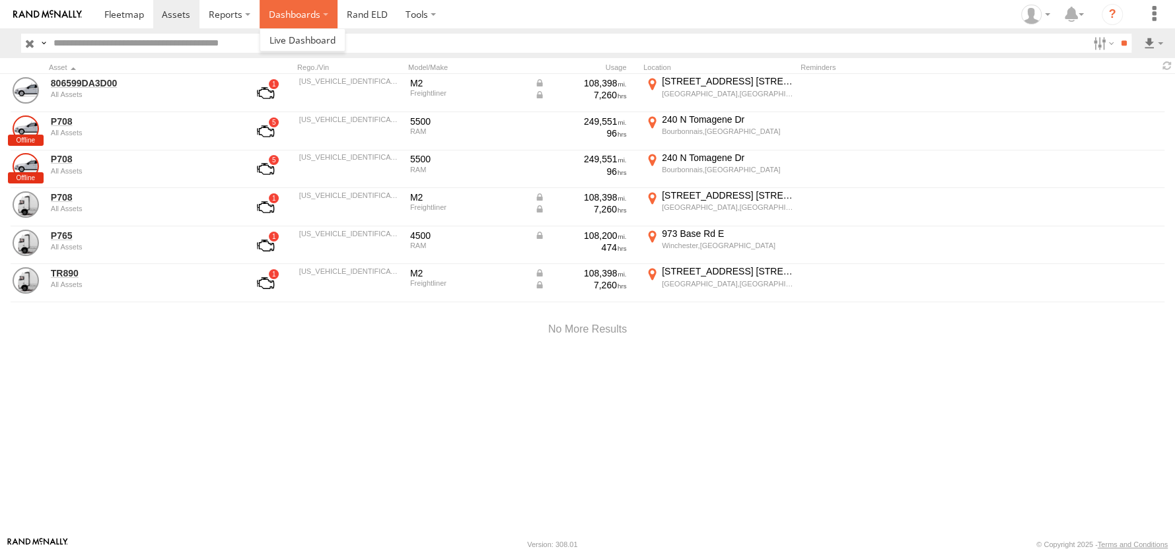
click at [289, 17] on label "Dashboards" at bounding box center [299, 14] width 78 height 28
click at [306, 32] on link at bounding box center [302, 40] width 85 height 22
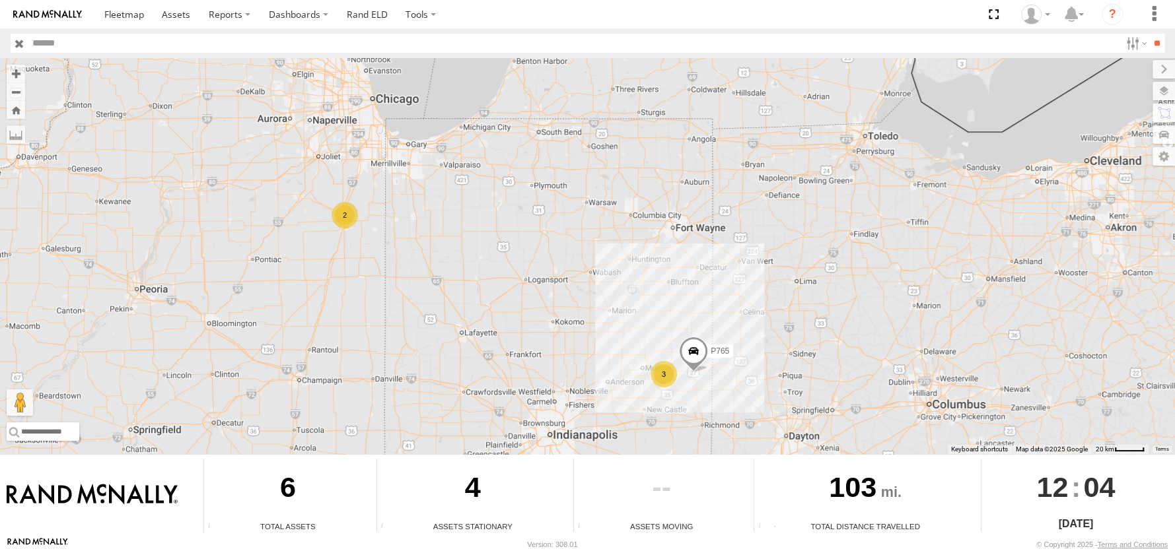
click at [693, 356] on span at bounding box center [693, 355] width 29 height 36
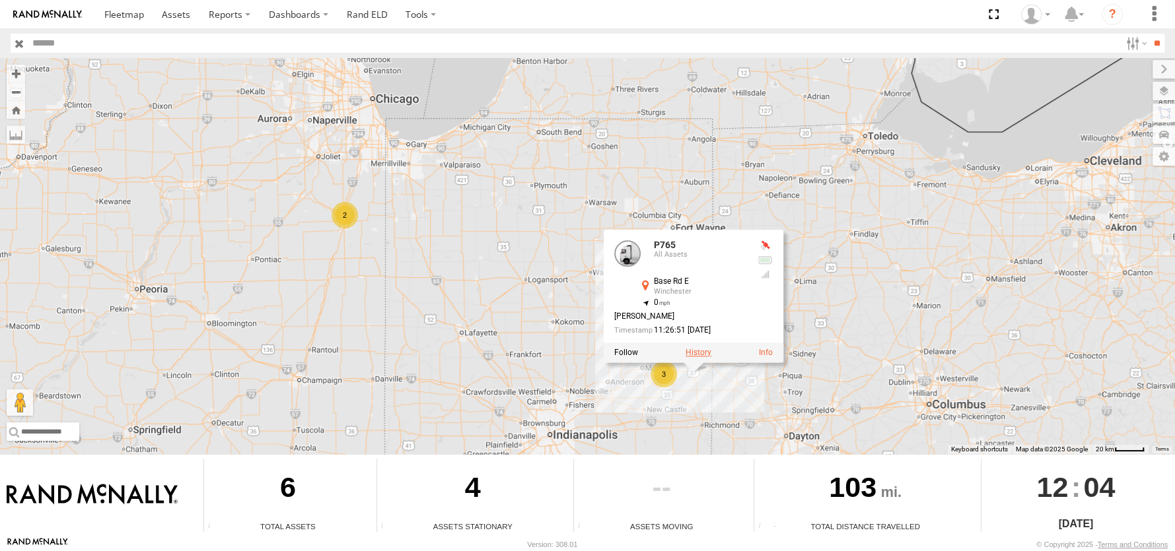
click at [694, 353] on label at bounding box center [699, 353] width 26 height 9
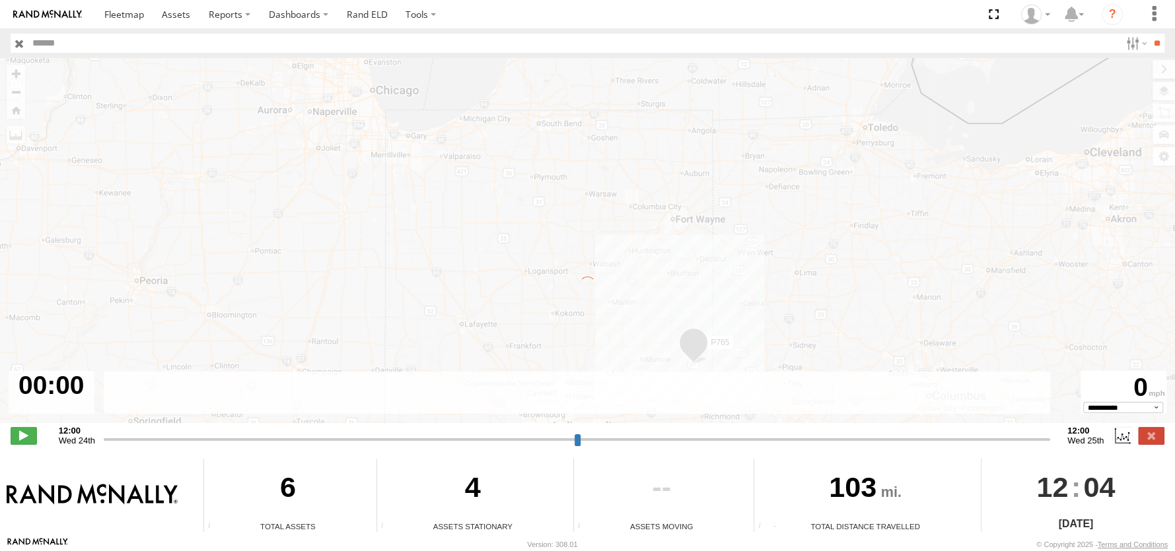
type input "**********"
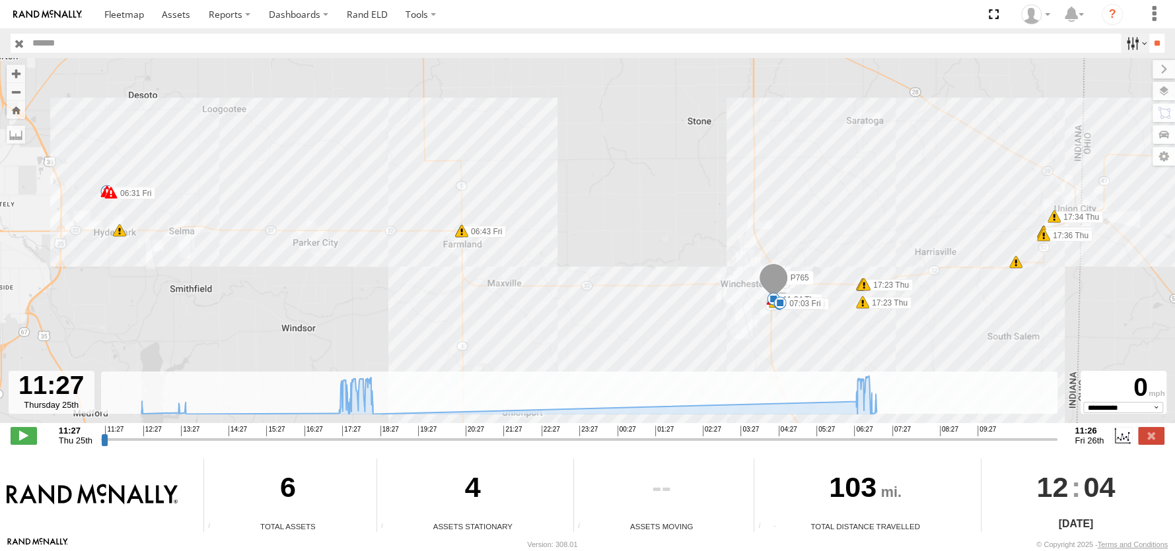
click at [1127, 41] on label at bounding box center [1135, 43] width 28 height 19
click at [17, 38] on input "button" at bounding box center [19, 43] width 17 height 19
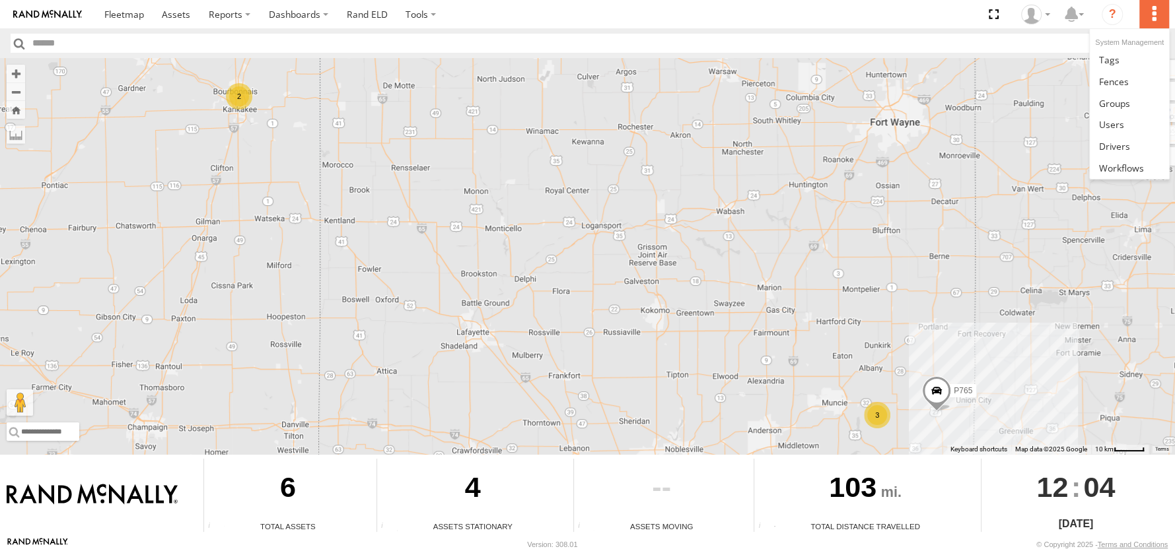
click at [1156, 19] on label at bounding box center [1153, 14] width 29 height 28
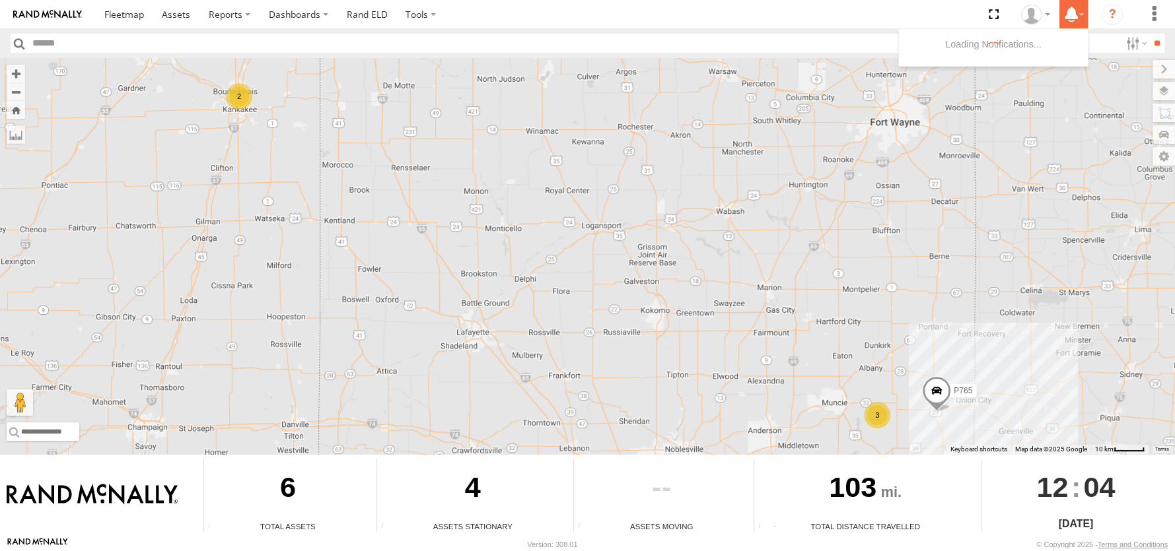
click at [1080, 17] on icon at bounding box center [1071, 14] width 24 height 17
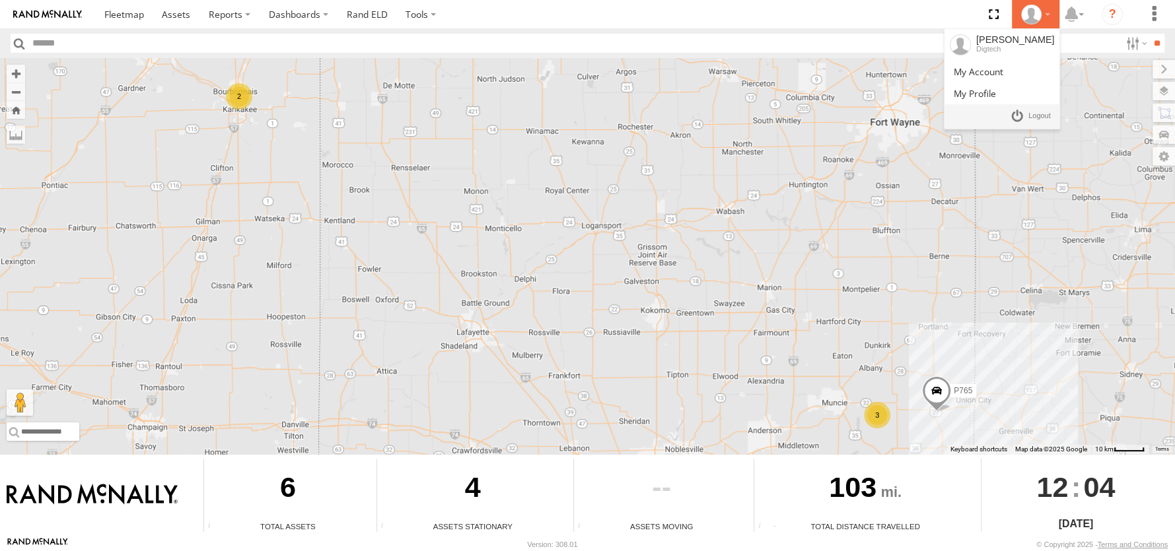
click at [1049, 16] on div at bounding box center [1035, 15] width 38 height 20
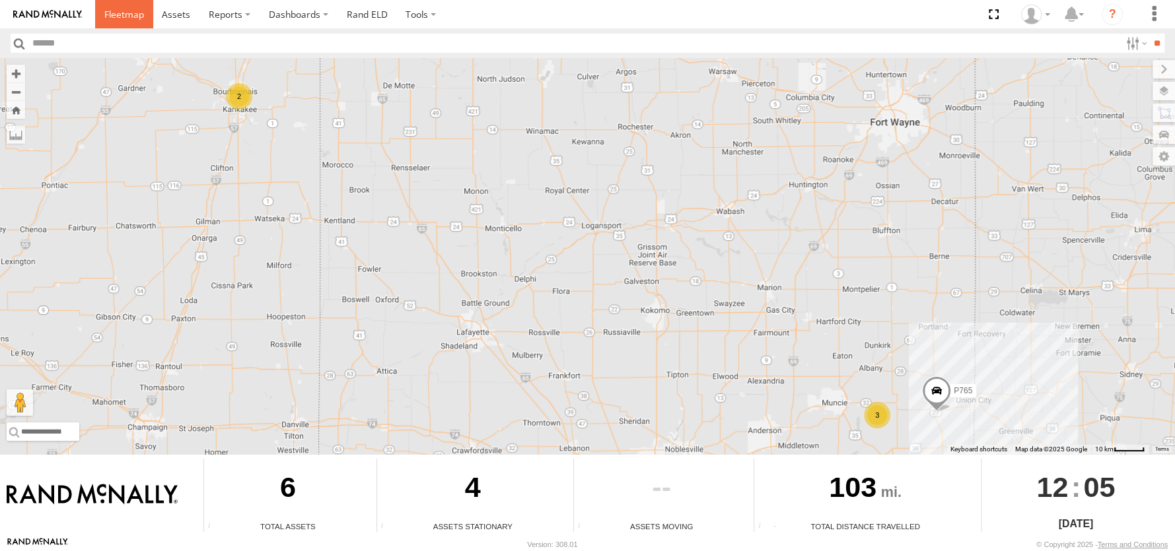
click at [122, 11] on span at bounding box center [124, 14] width 40 height 13
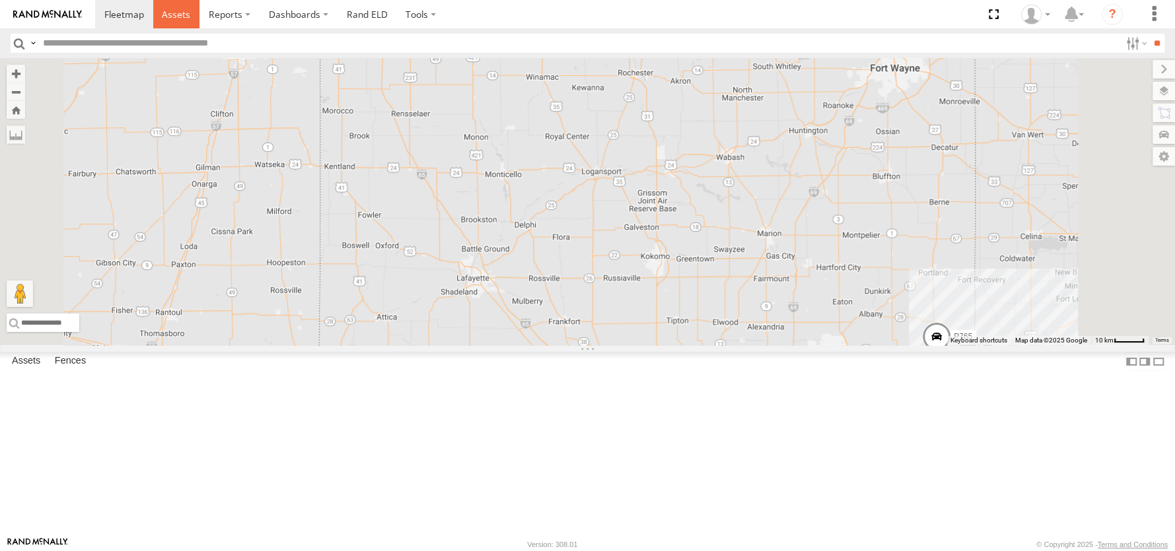
click at [184, 17] on span at bounding box center [176, 14] width 28 height 13
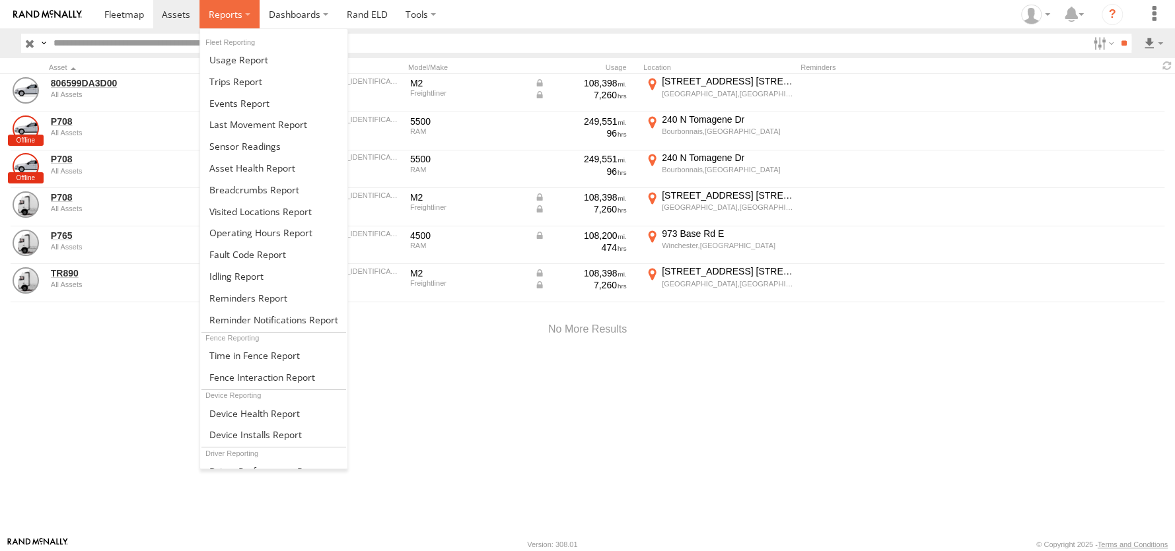
click at [211, 19] on span at bounding box center [226, 14] width 34 height 13
click at [248, 105] on span at bounding box center [239, 103] width 60 height 13
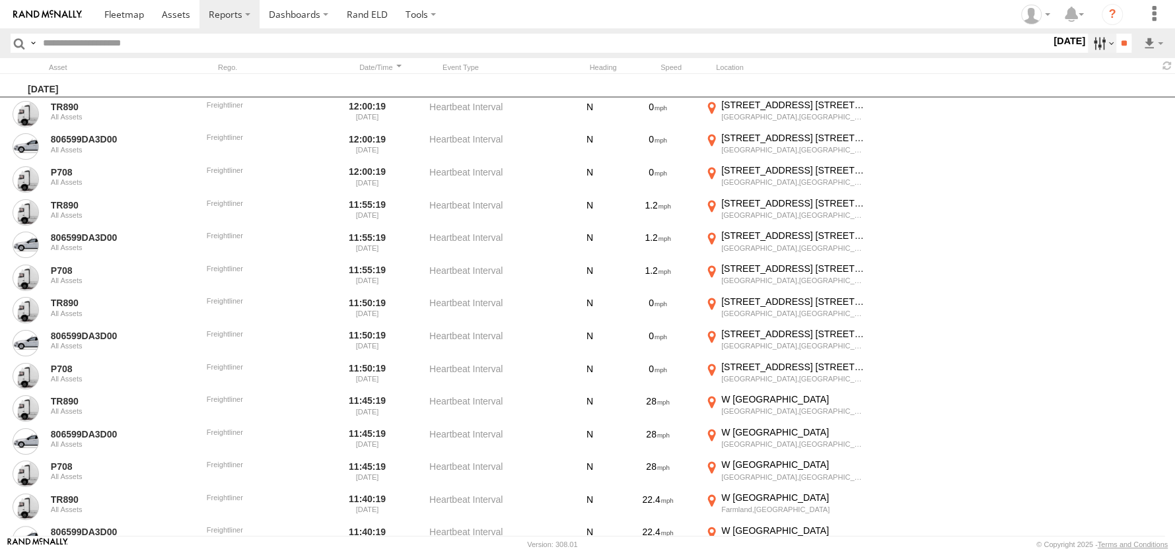
click at [1100, 47] on label at bounding box center [1102, 43] width 28 height 19
click at [0, 0] on label at bounding box center [0, 0] width 0 height 0
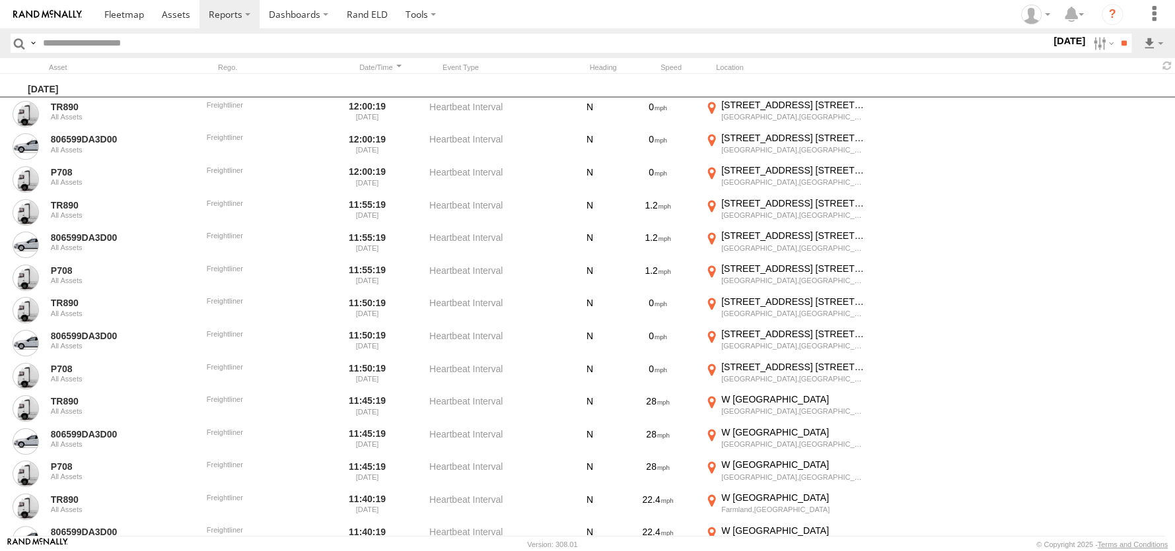
click at [0, 0] on label at bounding box center [0, 0] width 0 height 0
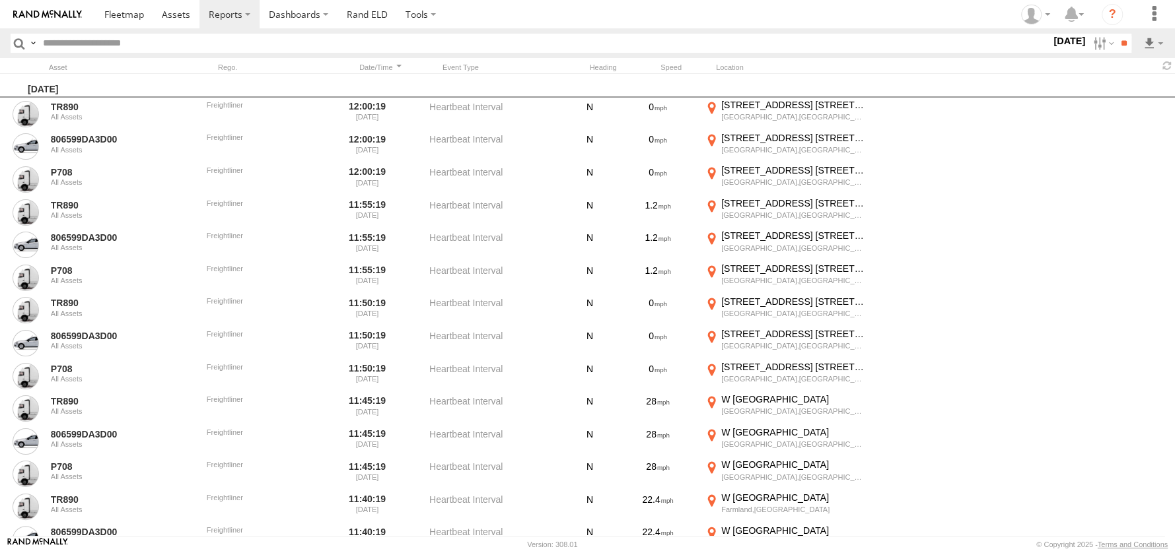
click at [0, 0] on label at bounding box center [0, 0] width 0 height 0
click at [1123, 42] on input "**" at bounding box center [1123, 43] width 15 height 19
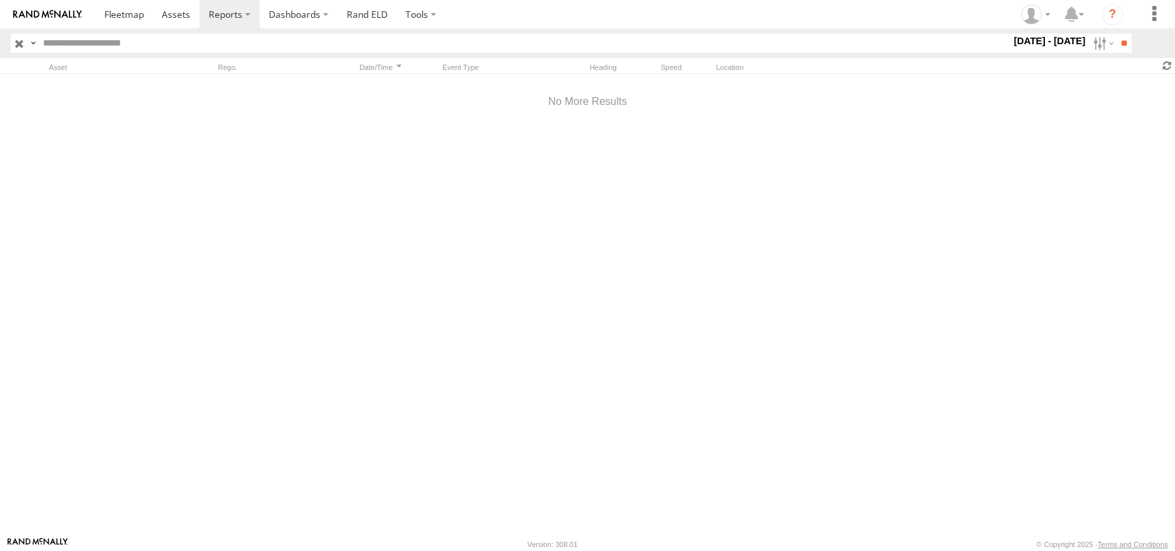
click at [1164, 68] on span at bounding box center [1167, 65] width 16 height 13
click at [1088, 40] on label at bounding box center [1102, 43] width 28 height 19
click at [0, 0] on label at bounding box center [0, 0] width 0 height 0
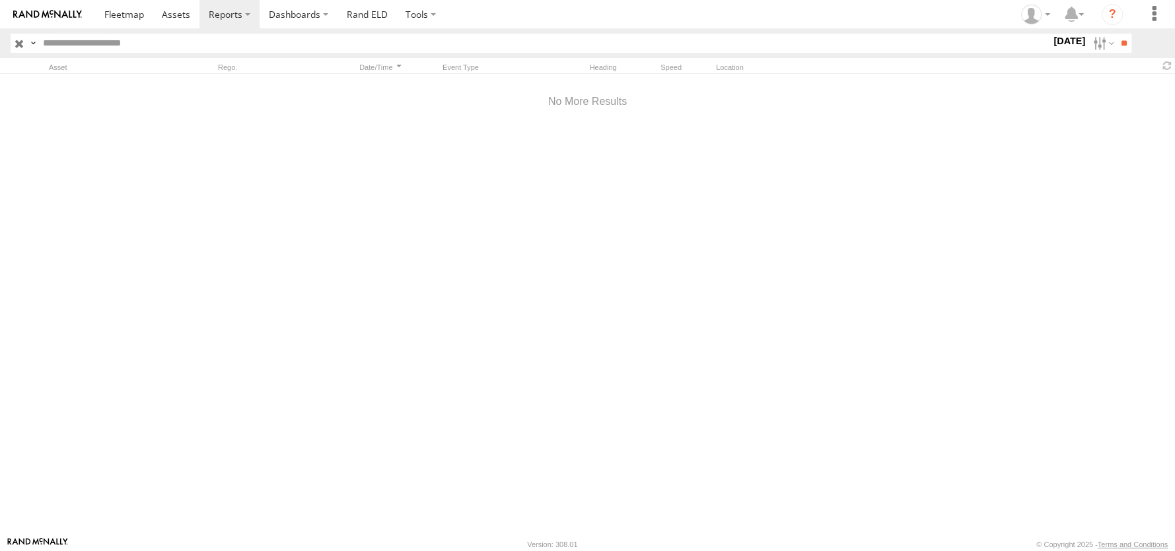
click at [0, 0] on label at bounding box center [0, 0] width 0 height 0
click at [1116, 42] on input "**" at bounding box center [1123, 43] width 15 height 19
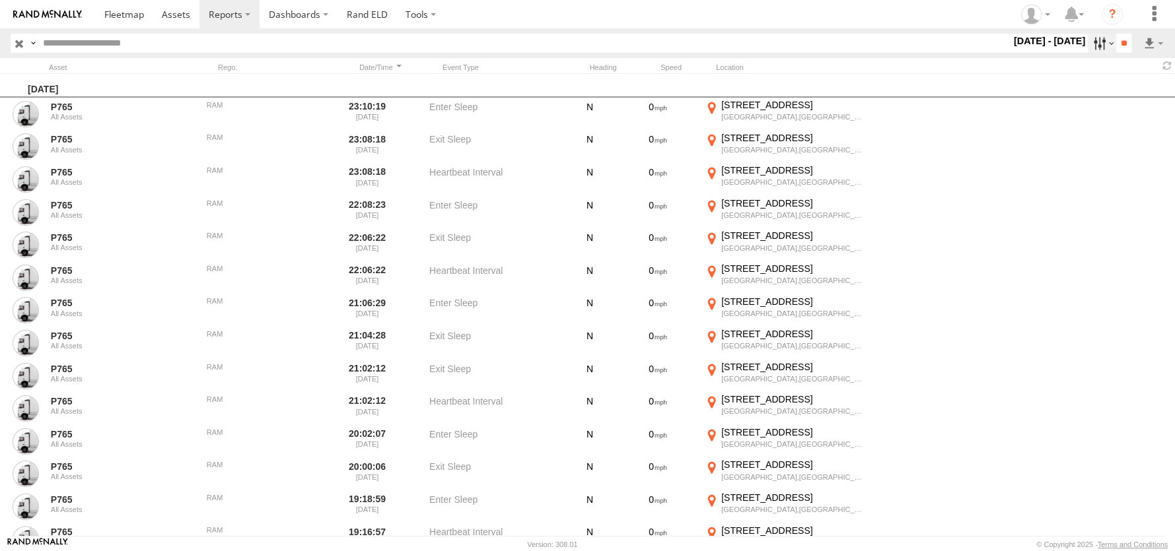
click at [1099, 46] on label at bounding box center [1102, 43] width 28 height 19
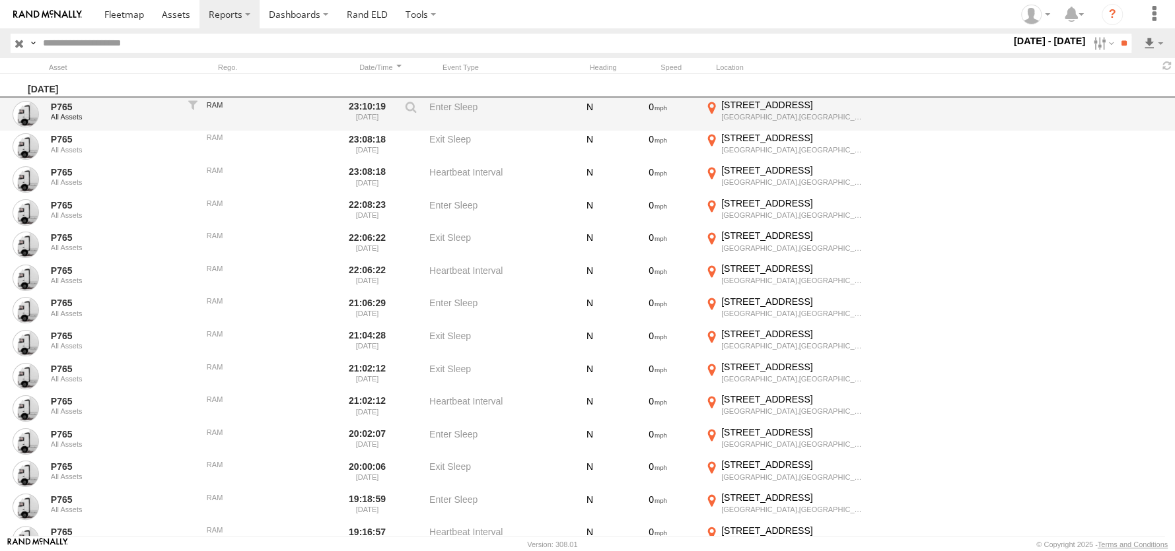
click at [1147, 118] on div "P765 All Assets RAM 23:10:19 06/30/2025 Enter Sleep N 0 1951 S Telegraph Rd Blo…" at bounding box center [587, 114] width 1175 height 33
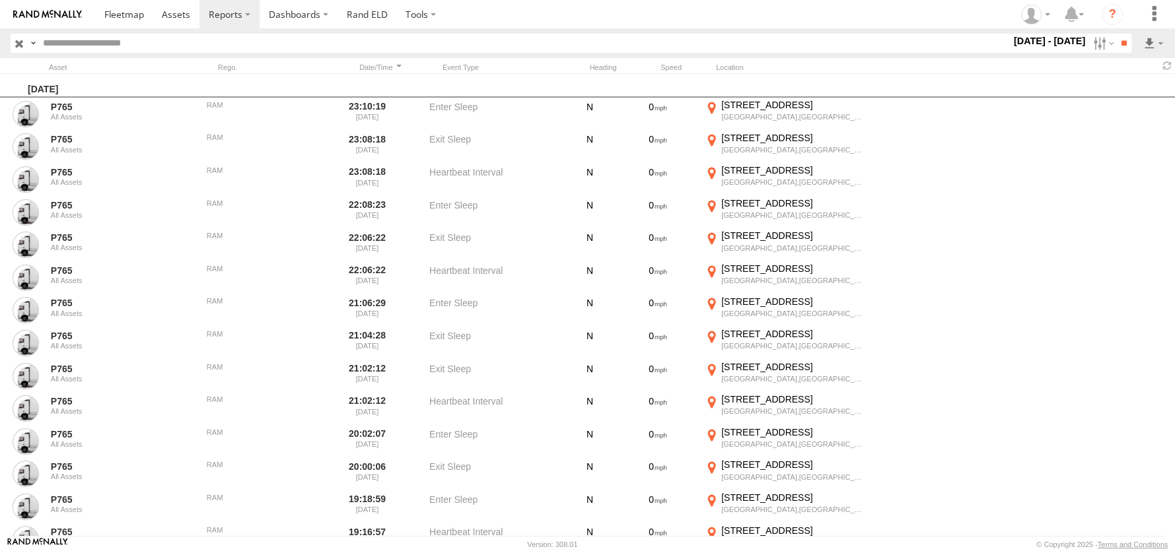
click at [1145, 69] on div at bounding box center [1037, 65] width 275 height 13
click at [1156, 41] on label at bounding box center [1153, 43] width 22 height 19
click at [1121, 48] on input "**" at bounding box center [1123, 43] width 15 height 19
click at [1121, 89] on link at bounding box center [1119, 91] width 81 height 20
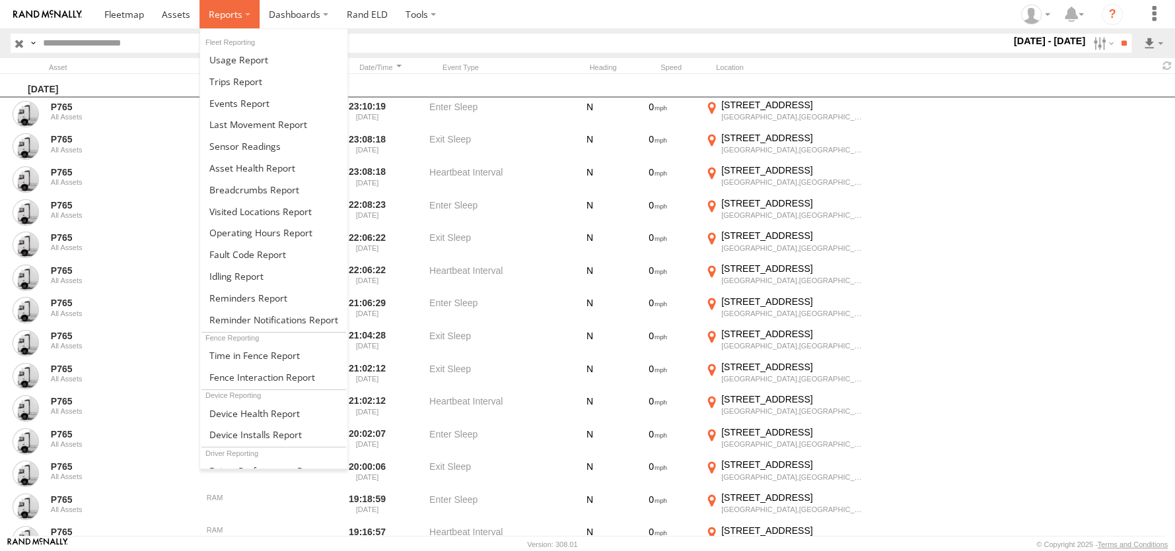
click at [215, 6] on label at bounding box center [229, 14] width 60 height 28
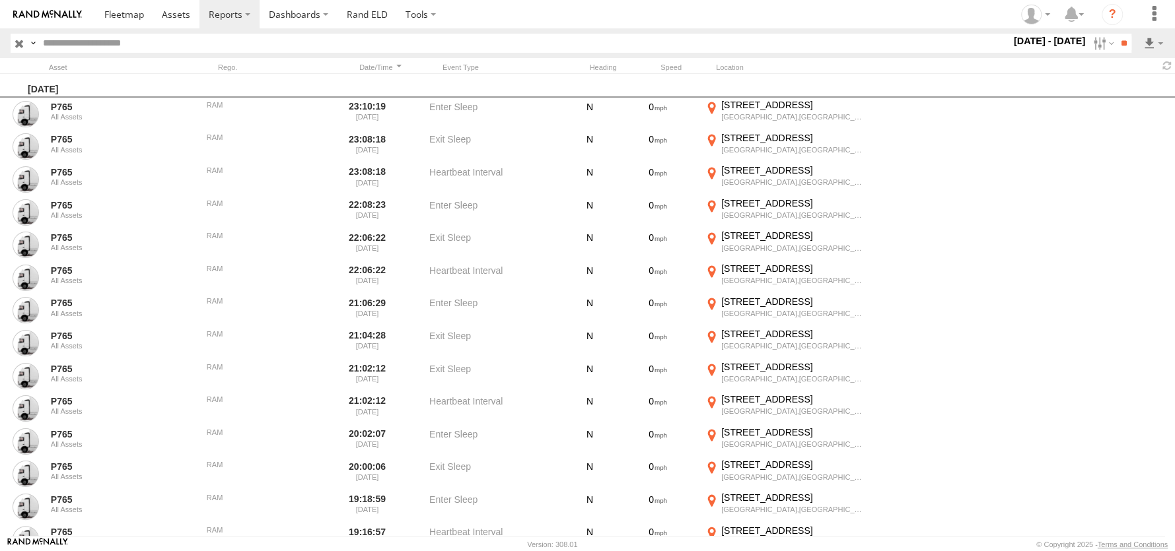
click at [992, 73] on div at bounding box center [587, 65] width 1175 height 15
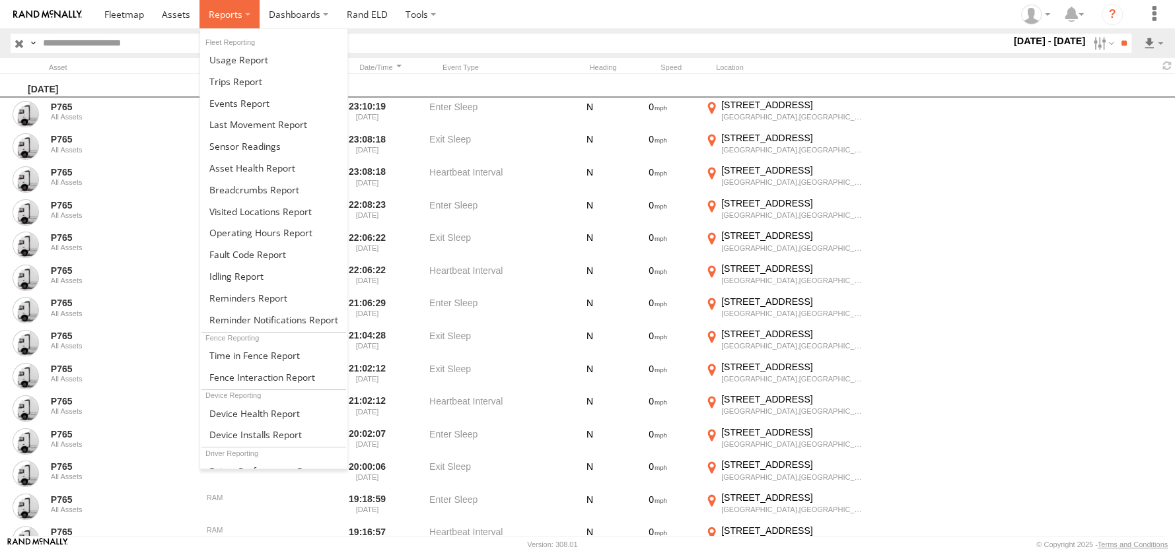
click at [227, 16] on span at bounding box center [226, 14] width 34 height 13
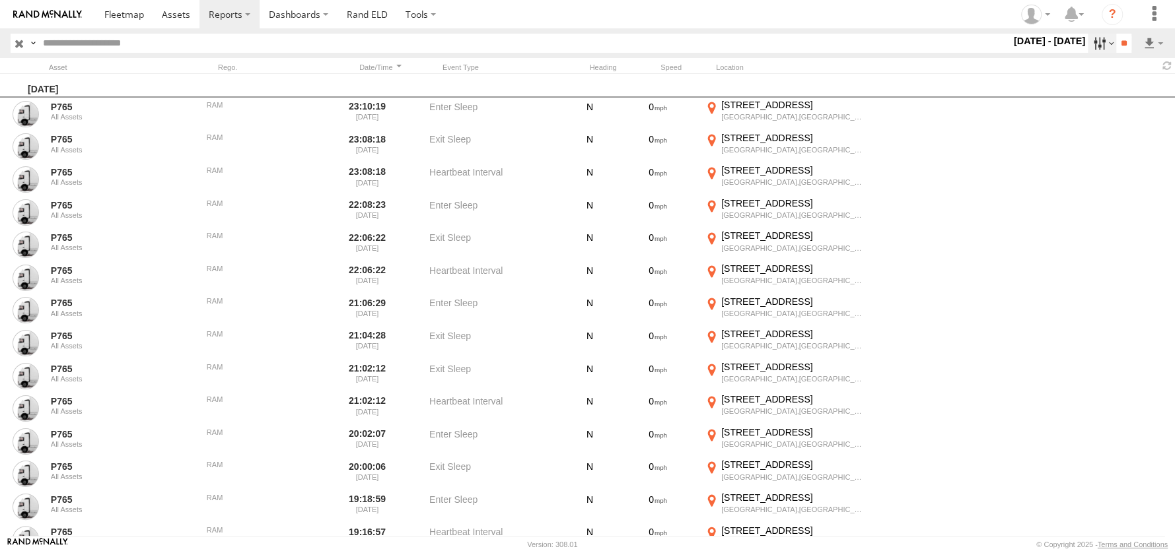
click at [1098, 40] on label at bounding box center [1102, 43] width 28 height 19
click at [0, 0] on span "General" at bounding box center [0, 0] width 0 height 0
click at [0, 0] on span "Information" at bounding box center [0, 0] width 0 height 0
click at [0, 0] on span "Warning" at bounding box center [0, 0] width 0 height 0
click at [1011, 52] on label "Critical" at bounding box center [1011, 43] width 0 height 17
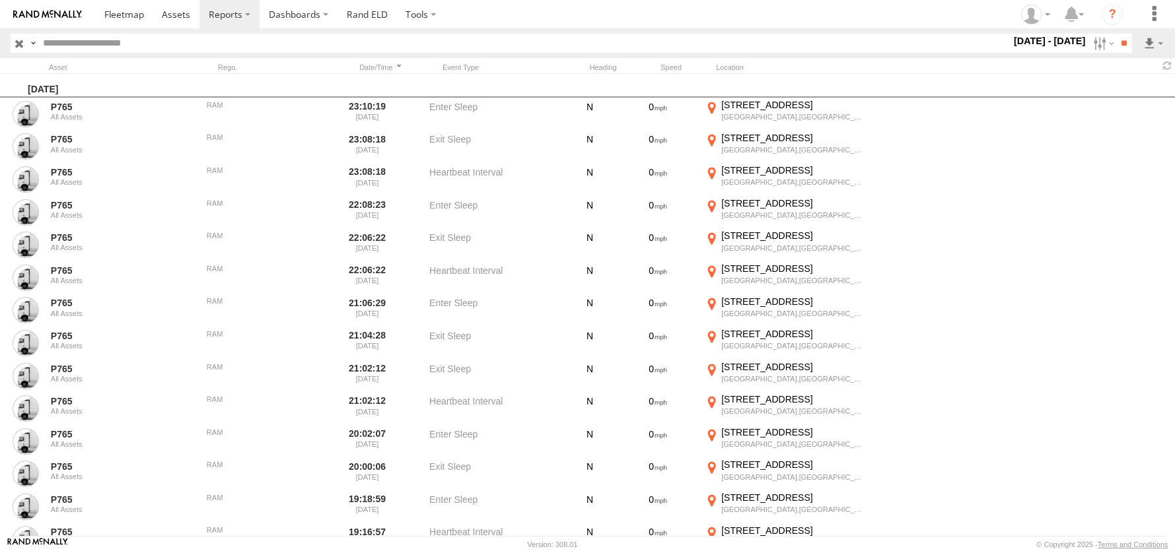
click at [0, 0] on span "Speeding" at bounding box center [0, 0] width 0 height 0
click at [0, 0] on span "Media" at bounding box center [0, 0] width 0 height 0
drag, startPoint x: 847, startPoint y: 171, endPoint x: 850, endPoint y: 189, distance: 18.0
click at [0, 0] on span "Harsh Accelerate" at bounding box center [0, 0] width 0 height 0
click at [0, 0] on span "Harsh Braking" at bounding box center [0, 0] width 0 height 0
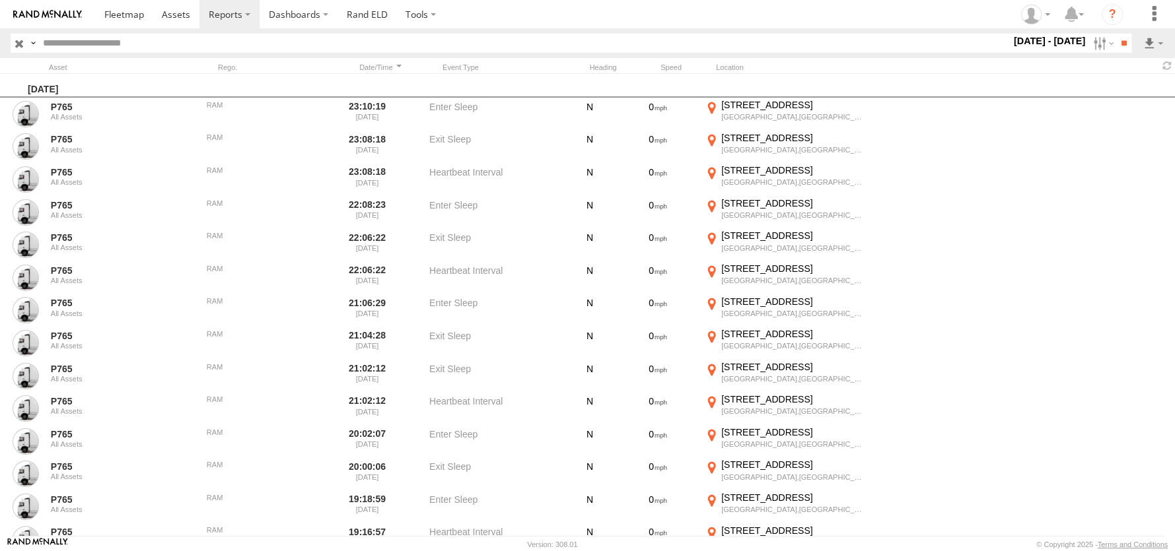
click at [0, 0] on span "Harsh Cornering" at bounding box center [0, 0] width 0 height 0
click at [0, 0] on span "Harsh Left Cornering" at bounding box center [0, 0] width 0 height 0
click at [0, 0] on span "Harsh Right Cornering" at bounding box center [0, 0] width 0 height 0
click at [0, 0] on span "Following Distance Warning" at bounding box center [0, 0] width 0 height 0
click at [0, 0] on span "Speeding" at bounding box center [0, 0] width 0 height 0
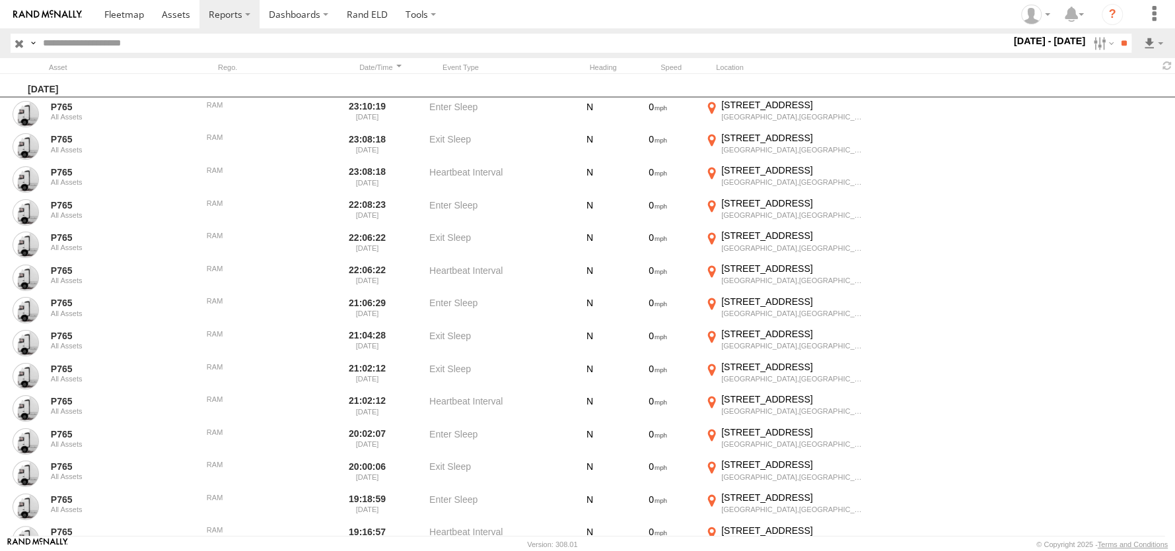
click at [0, 0] on span "Geofence Speed Alert" at bounding box center [0, 0] width 0 height 0
click at [0, 0] on span "Driving Using Cell Phone" at bounding box center [0, 0] width 0 height 0
click at [0, 0] on span "Driver Distracted" at bounding box center [0, 0] width 0 height 0
click at [0, 0] on span "Food or Drink" at bounding box center [0, 0] width 0 height 0
click at [0, 0] on span "Driver Smoking" at bounding box center [0, 0] width 0 height 0
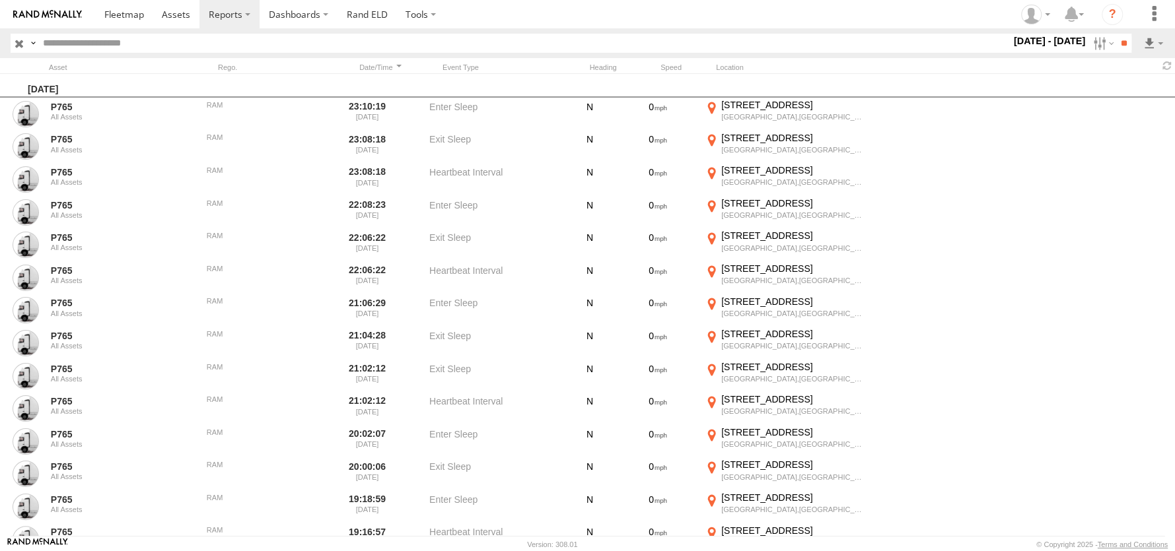
scroll to position [198, 0]
click at [0, 0] on span "Warning Indicator" at bounding box center [0, 0] width 0 height 0
click at [0, 0] on span "Warning Indicator Cleared" at bounding box center [0, 0] width 0 height 0
click at [0, 0] on span "Towing Started" at bounding box center [0, 0] width 0 height 0
click at [0, 0] on span "Towing Stopped" at bounding box center [0, 0] width 0 height 0
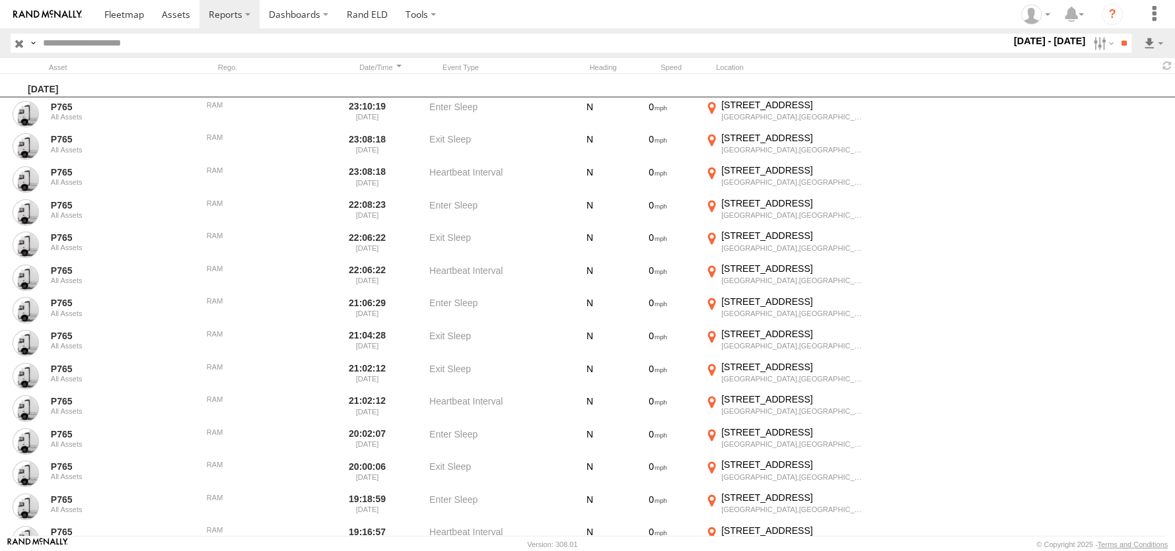
click at [0, 0] on span "Recall Vehicle" at bounding box center [0, 0] width 0 height 0
click at [0, 0] on span "Potential Collision" at bounding box center [0, 0] width 0 height 0
click at [0, 0] on span "Forward Collision Warning" at bounding box center [0, 0] width 0 height 0
click at [0, 0] on span "Potential Roll Over" at bounding box center [0, 0] width 0 height 0
click at [0, 0] on span "Tailgating" at bounding box center [0, 0] width 0 height 0
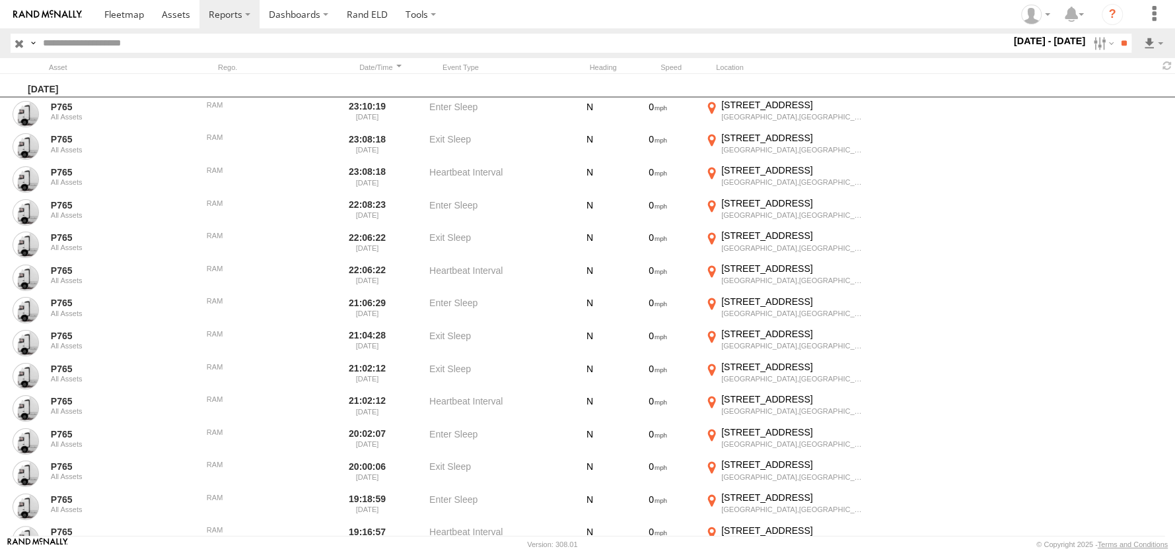
click at [0, 0] on span "No Seatbelt" at bounding box center [0, 0] width 0 height 0
click at [0, 0] on span "Seatbelt Alarm" at bounding box center [0, 0] width 0 height 0
click at [0, 0] on span "Possible Fatigue" at bounding box center [0, 0] width 0 height 0
click at [0, 0] on span "Lane Departure" at bounding box center [0, 0] width 0 height 0
click at [0, 0] on span "No Driver Detected" at bounding box center [0, 0] width 0 height 0
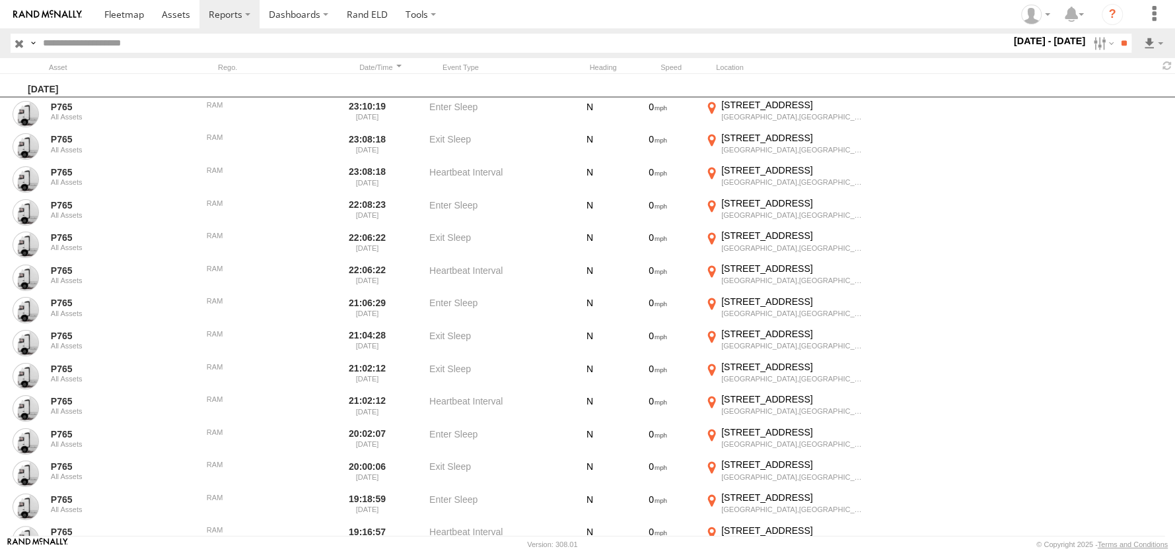
scroll to position [902, 0]
click at [0, 0] on span "Potential Collision" at bounding box center [0, 0] width 0 height 0
click at [0, 0] on span "Forward Collision Warning" at bounding box center [0, 0] width 0 height 0
click at [0, 0] on span "Harsh Accelerate" at bounding box center [0, 0] width 0 height 0
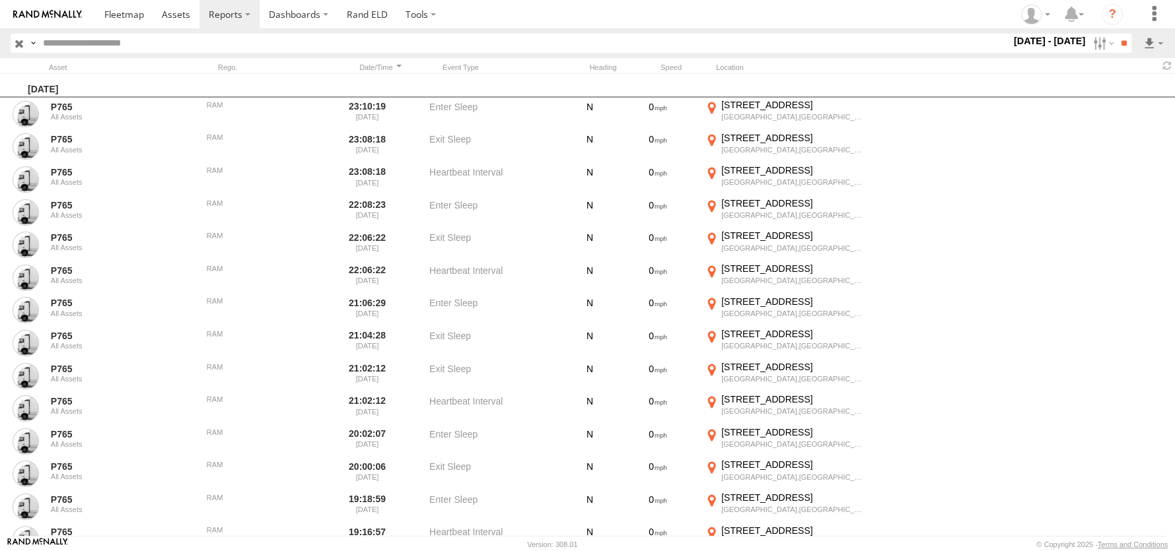
drag, startPoint x: 859, startPoint y: 238, endPoint x: 857, endPoint y: 258, distance: 20.6
click at [0, 0] on span "Harsh Braking" at bounding box center [0, 0] width 0 height 0
click at [0, 0] on span "Harsh Cornering" at bounding box center [0, 0] width 0 height 0
click at [0, 0] on span "Harsh Left Cornering" at bounding box center [0, 0] width 0 height 0
click at [0, 0] on span "Harsh Right Cornering" at bounding box center [0, 0] width 0 height 0
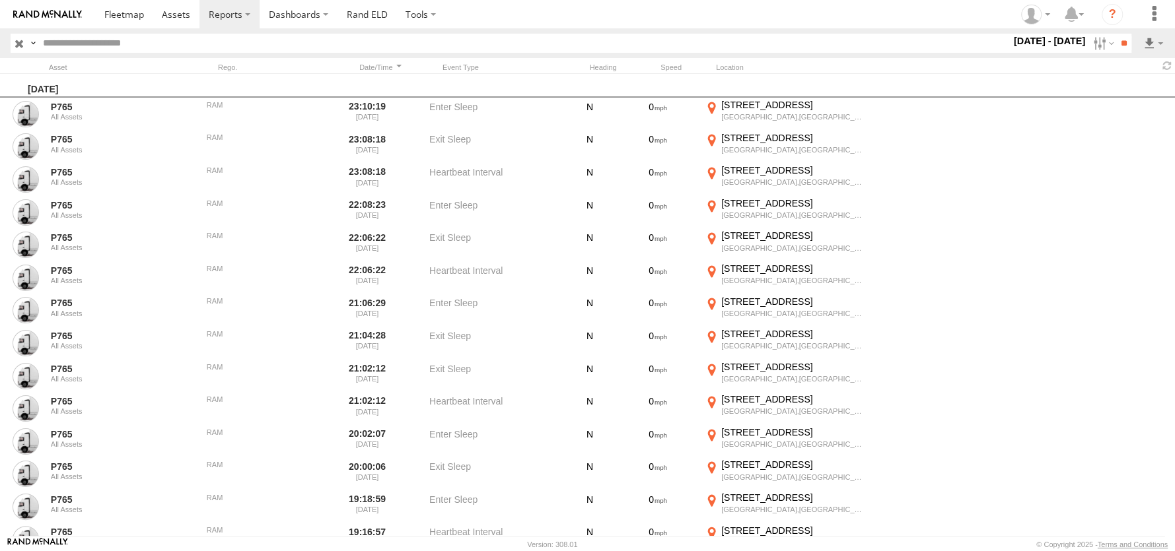
click at [0, 0] on span "Tailgating" at bounding box center [0, 0] width 0 height 0
click at [0, 0] on span "Following Distance Warning" at bounding box center [0, 0] width 0 height 0
click at [0, 0] on span "All Assets" at bounding box center [0, 0] width 0 height 0
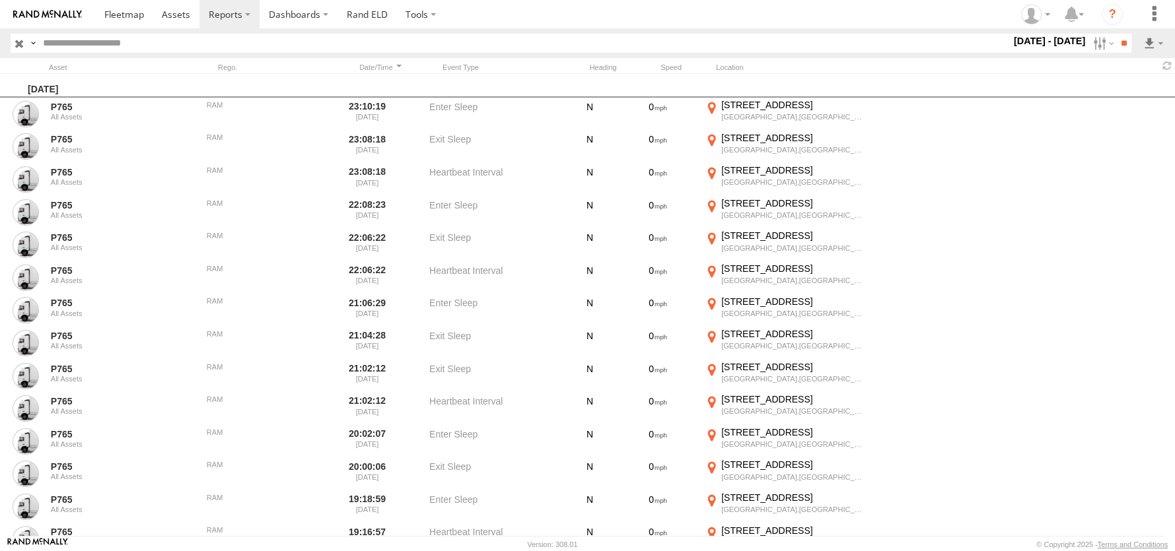
click at [0, 0] on span "All Assets" at bounding box center [0, 0] width 0 height 0
click at [1117, 45] on input "**" at bounding box center [1123, 43] width 15 height 19
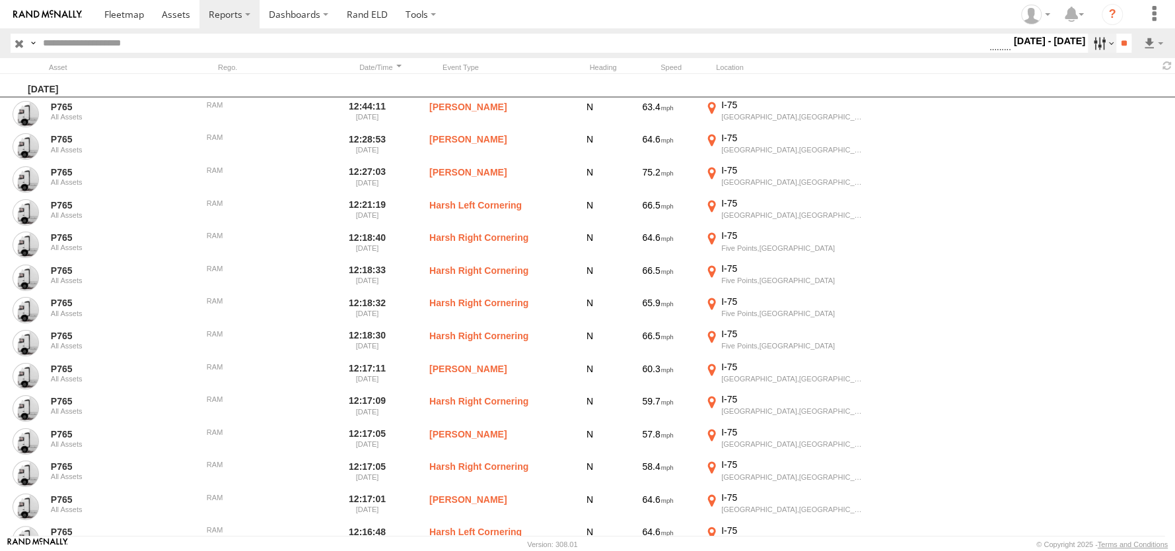
click at [1093, 44] on label at bounding box center [1102, 43] width 28 height 19
click at [0, 0] on span "Harsh Accelerate" at bounding box center [0, 0] width 0 height 0
click at [0, 0] on span "Harsh Braking" at bounding box center [0, 0] width 0 height 0
click at [0, 0] on span "Harsh Cornering" at bounding box center [0, 0] width 0 height 0
click at [0, 0] on span "Harsh Left Cornering" at bounding box center [0, 0] width 0 height 0
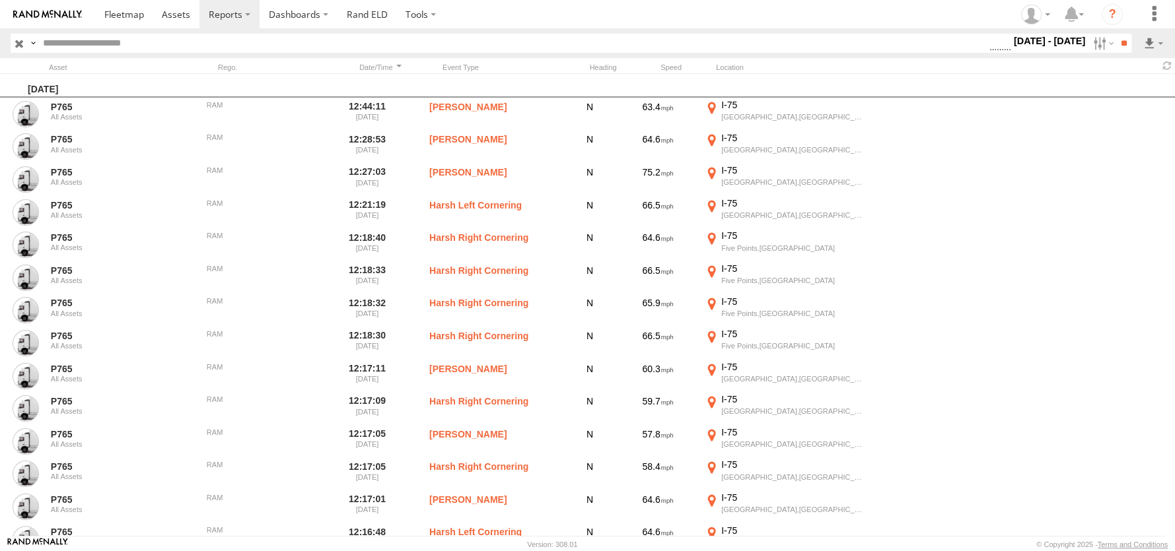
click at [0, 0] on span "Harsh Right Cornering" at bounding box center [0, 0] width 0 height 0
drag, startPoint x: 851, startPoint y: 236, endPoint x: 863, endPoint y: 249, distance: 17.3
click at [0, 0] on span "Following Distance Warning" at bounding box center [0, 0] width 0 height 0
click at [0, 0] on span "Geofence Speed Alert" at bounding box center [0, 0] width 0 height 0
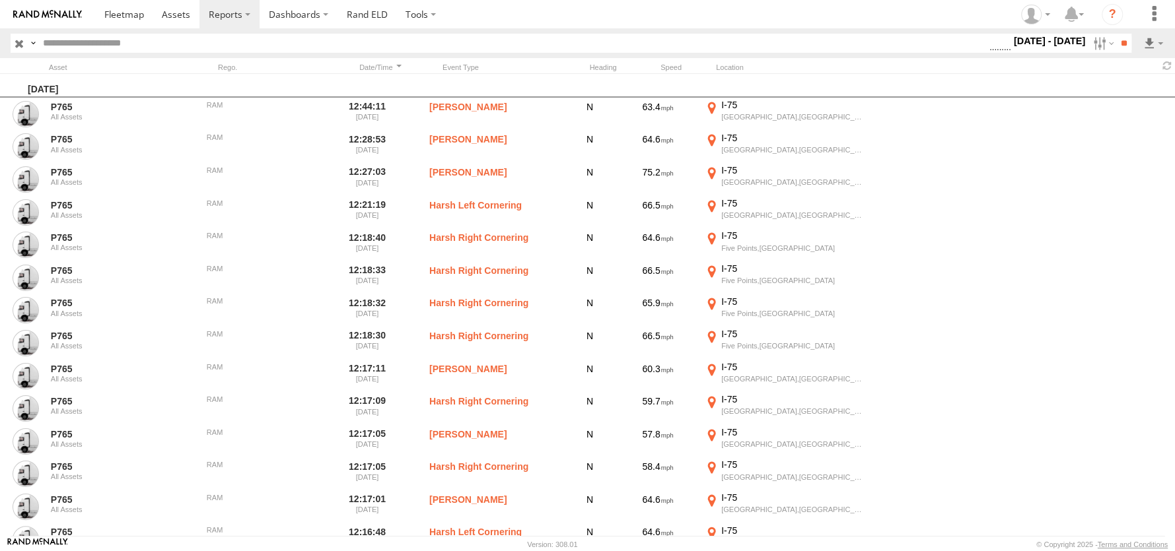
drag, startPoint x: 868, startPoint y: 300, endPoint x: 865, endPoint y: 308, distance: 9.0
click at [0, 0] on span "Driving Using Cell Phone" at bounding box center [0, 0] width 0 height 0
click at [0, 0] on span "Driver Distracted" at bounding box center [0, 0] width 0 height 0
click at [0, 0] on span "Driving Using Cell Phone" at bounding box center [0, 0] width 0 height 0
click at [0, 0] on span "Driver Smoking" at bounding box center [0, 0] width 0 height 0
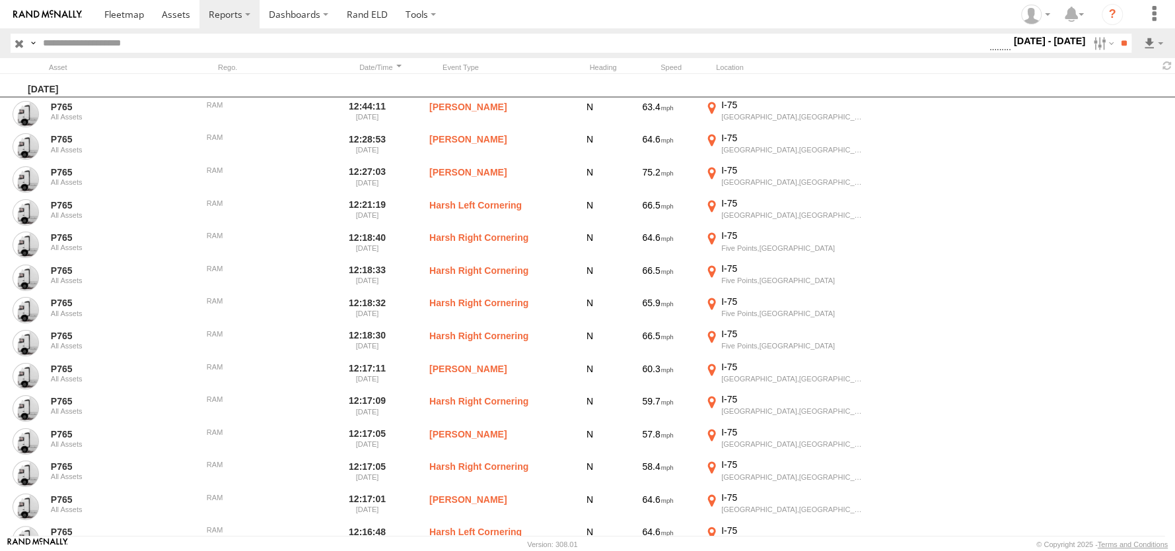
click at [0, 0] on span "Food or Drink" at bounding box center [0, 0] width 0 height 0
click at [0, 0] on span "No Seatbelt" at bounding box center [0, 0] width 0 height 0
click at [0, 0] on span "Seatbelt Alarm" at bounding box center [0, 0] width 0 height 0
click at [0, 0] on span "Possible Fatigue" at bounding box center [0, 0] width 0 height 0
click at [0, 0] on span "Lane Departure" at bounding box center [0, 0] width 0 height 0
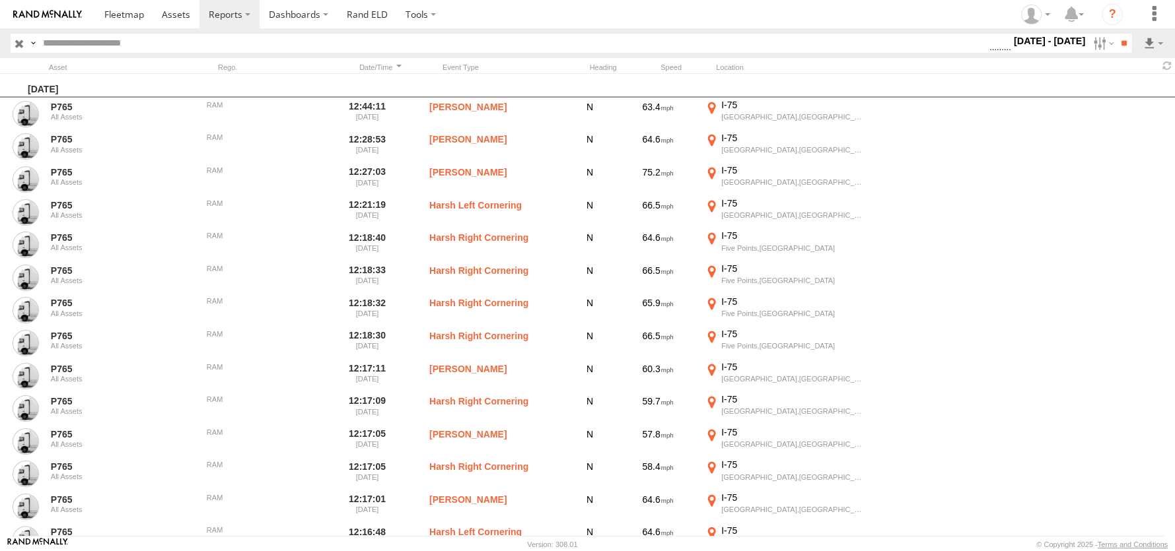
click at [0, 0] on span "No Driver Detected" at bounding box center [0, 0] width 0 height 0
click at [0, 0] on span "Tailgating" at bounding box center [0, 0] width 0 height 0
click at [0, 0] on span "Warning Indicator" at bounding box center [0, 0] width 0 height 0
click at [0, 0] on span "Warning Indicator Cleared" at bounding box center [0, 0] width 0 height 0
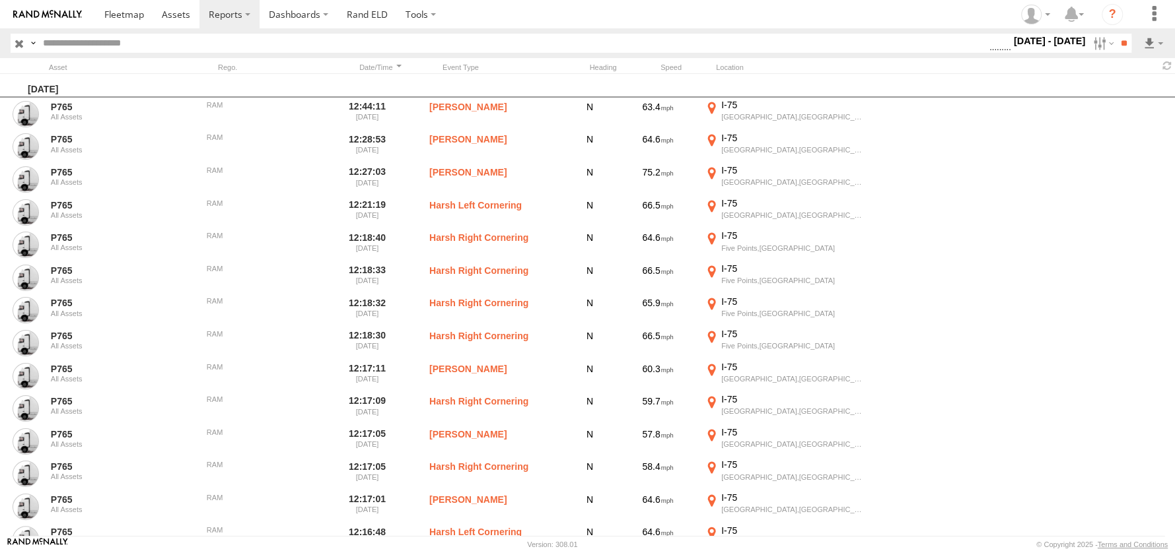
click at [0, 0] on span "Towing Started" at bounding box center [0, 0] width 0 height 0
click at [0, 0] on span "Towing Stopped" at bounding box center [0, 0] width 0 height 0
click at [0, 0] on span "Recall Vehicle" at bounding box center [0, 0] width 0 height 0
click at [0, 0] on span "Harsh Accelerate" at bounding box center [0, 0] width 0 height 0
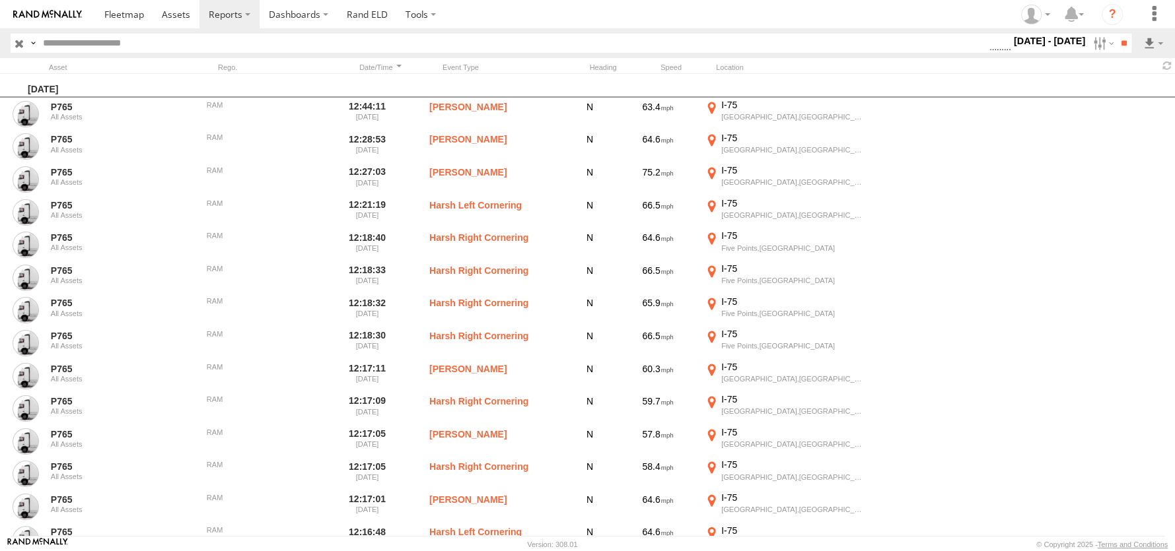
click at [0, 0] on span "Harsh Braking" at bounding box center [0, 0] width 0 height 0
click at [0, 0] on span "Harsh Cornering" at bounding box center [0, 0] width 0 height 0
click at [0, 0] on span "Harsh Left Cornering" at bounding box center [0, 0] width 0 height 0
click at [0, 0] on span "Harsh Right Cornering" at bounding box center [0, 0] width 0 height 0
click at [0, 0] on span "Tailgating" at bounding box center [0, 0] width 0 height 0
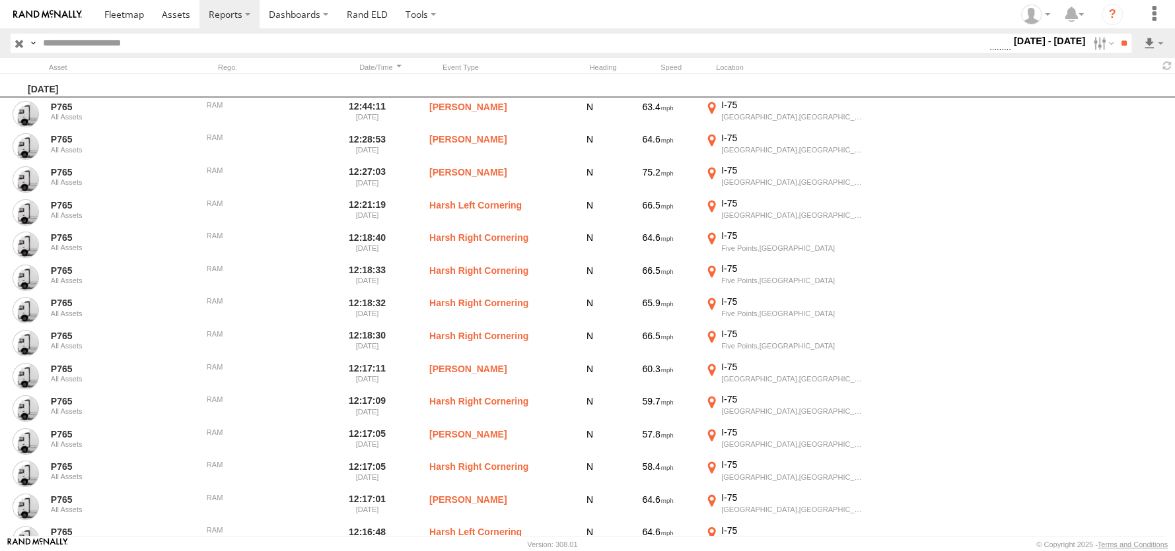
click at [0, 0] on span "Following Distance Warning" at bounding box center [0, 0] width 0 height 0
click at [0, 0] on span "Forward Collision Warning" at bounding box center [0, 0] width 0 height 0
click at [0, 0] on span "Potential Collision" at bounding box center [0, 0] width 0 height 0
click at [1120, 45] on input "**" at bounding box center [1123, 43] width 15 height 19
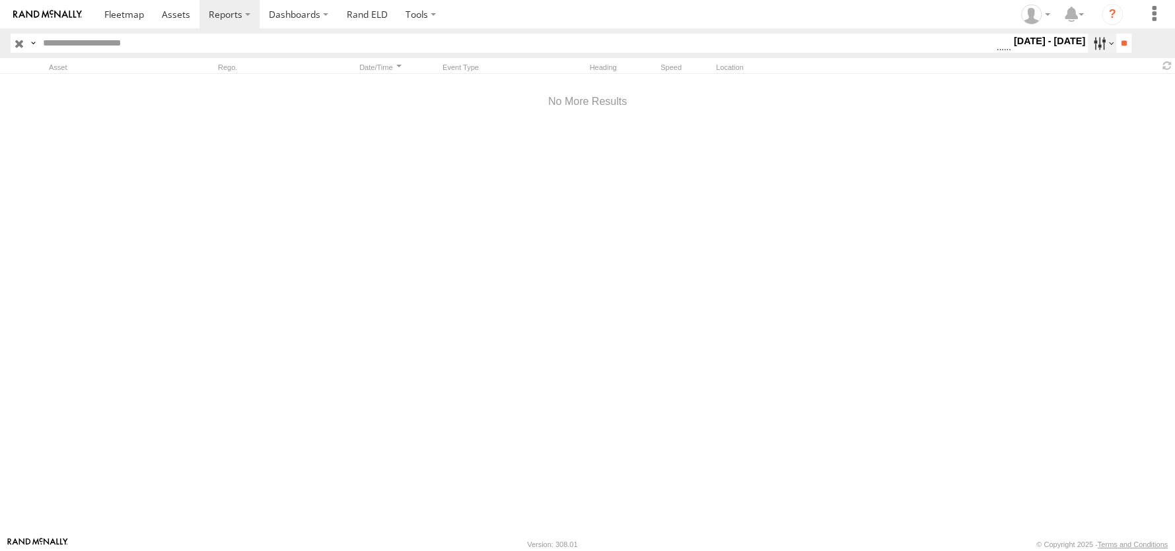
click at [1099, 46] on label at bounding box center [1102, 43] width 28 height 19
click at [0, 0] on span "All Assets" at bounding box center [0, 0] width 0 height 0
click at [1118, 40] on input "**" at bounding box center [1123, 43] width 15 height 19
click at [1091, 45] on label at bounding box center [1102, 43] width 28 height 19
click at [0, 0] on span "General" at bounding box center [0, 0] width 0 height 0
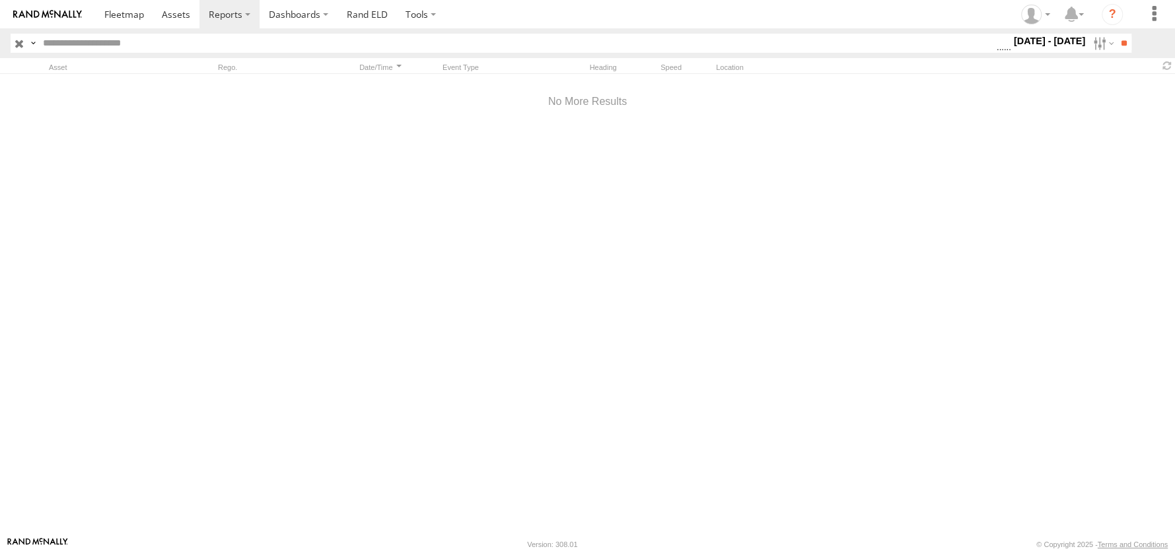
click at [0, 0] on span "Information" at bounding box center [0, 0] width 0 height 0
click at [0, 0] on span "Warning" at bounding box center [0, 0] width 0 height 0
click at [0, 0] on span "Critical" at bounding box center [0, 0] width 0 height 0
click at [0, 0] on span "Speeding" at bounding box center [0, 0] width 0 height 0
click at [0, 0] on span "Media" at bounding box center [0, 0] width 0 height 0
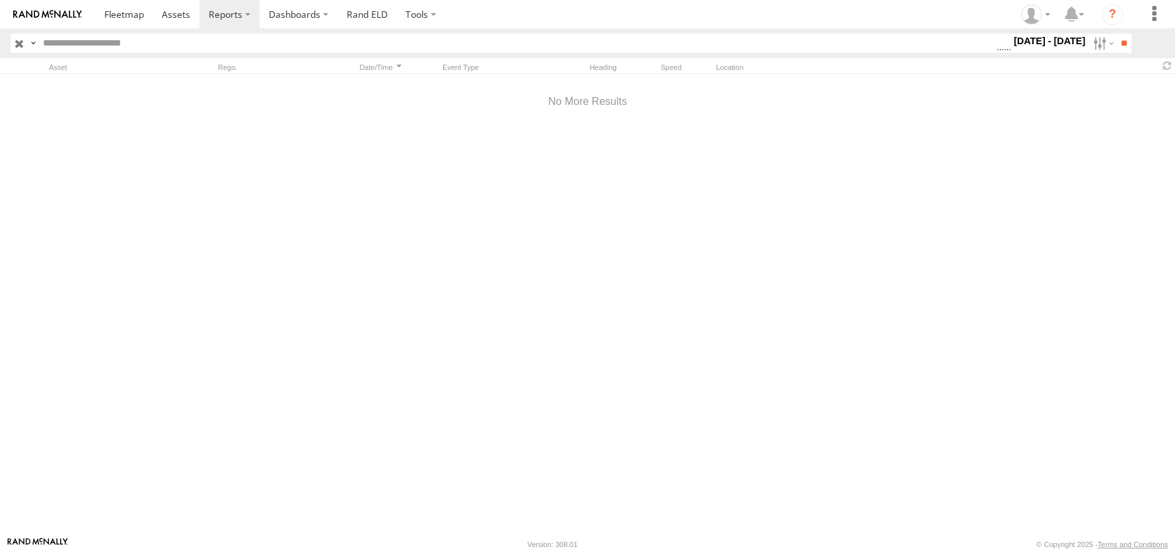
click at [0, 0] on span "Speeding" at bounding box center [0, 0] width 0 height 0
click at [0, 0] on span "Potential Roll Over" at bounding box center [0, 0] width 0 height 0
click at [0, 0] on span "Forward Collision Warning" at bounding box center [0, 0] width 0 height 0
click at [0, 0] on span "Potential Collision" at bounding box center [0, 0] width 0 height 0
click at [1121, 48] on input "**" at bounding box center [1123, 43] width 15 height 19
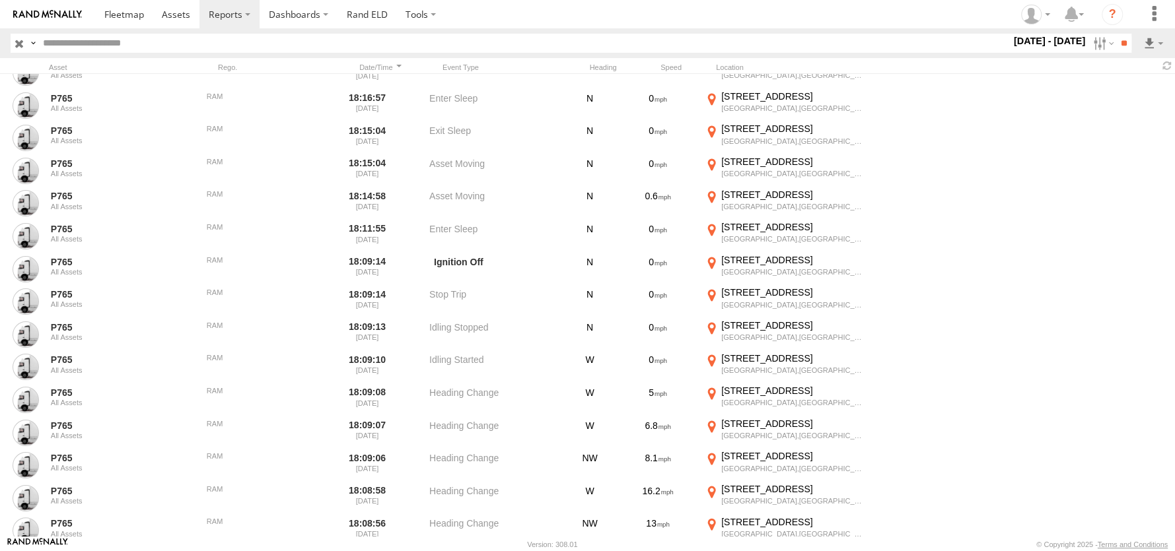
scroll to position [264, 0]
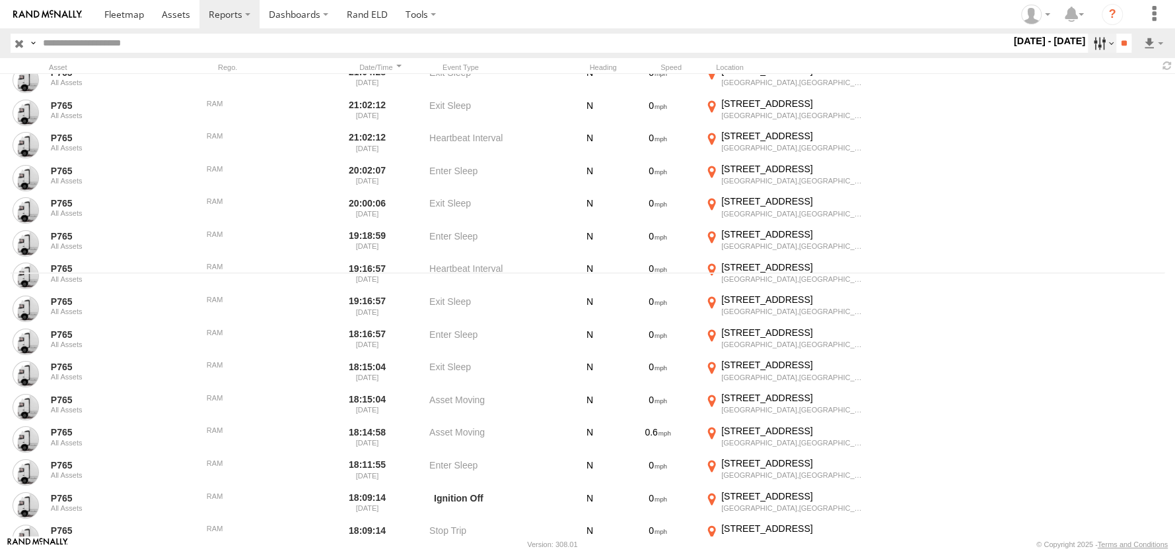
click at [1098, 46] on label at bounding box center [1102, 43] width 28 height 19
click at [1127, 44] on input "**" at bounding box center [1123, 43] width 15 height 19
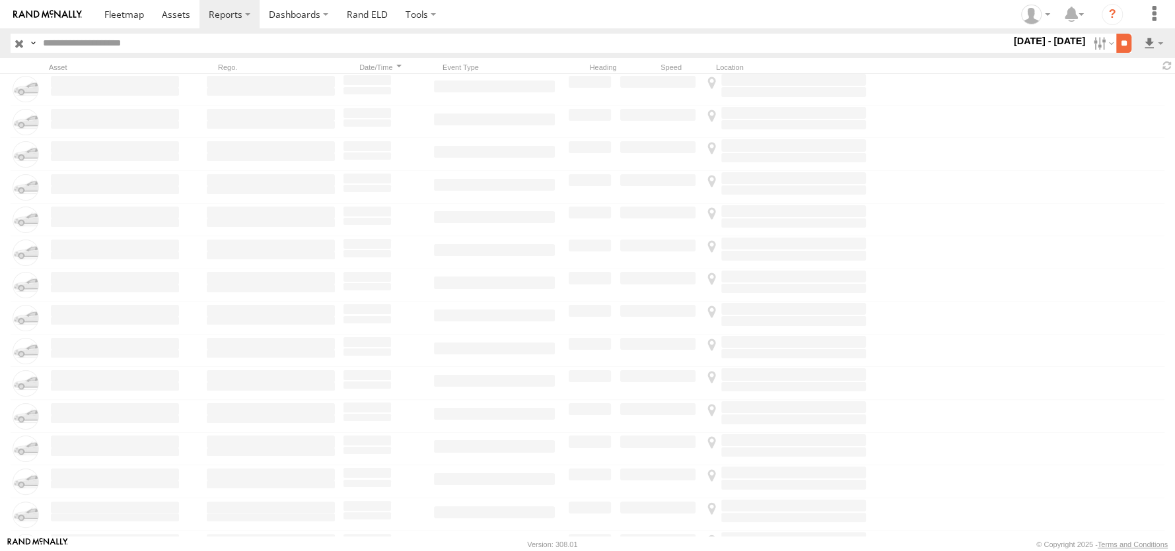
scroll to position [0, 0]
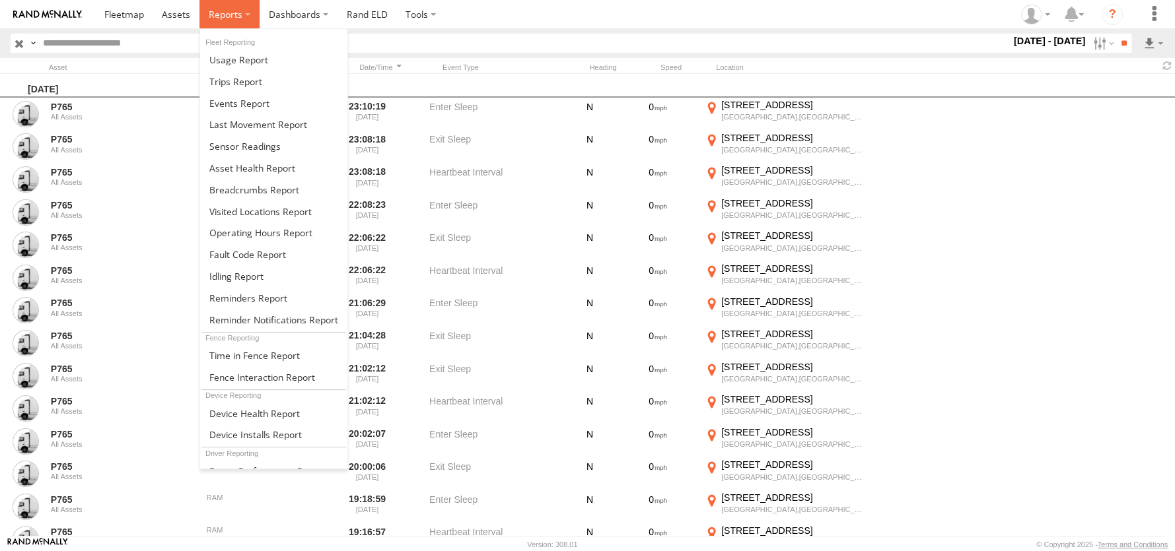
click at [222, 10] on span at bounding box center [226, 14] width 34 height 13
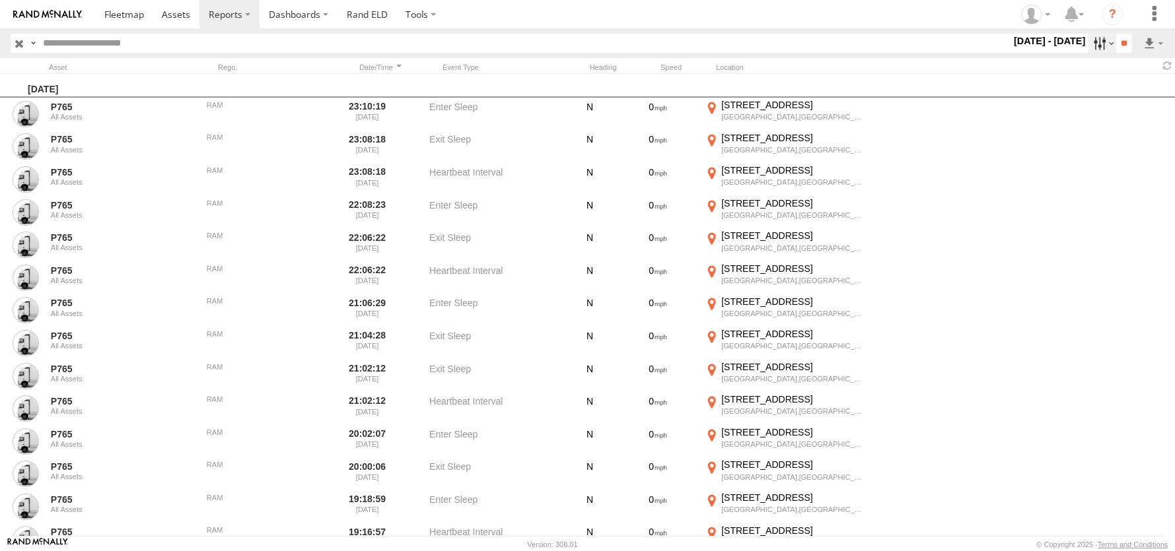
click at [1096, 44] on label at bounding box center [1102, 43] width 28 height 19
click at [0, 0] on label at bounding box center [0, 0] width 0 height 0
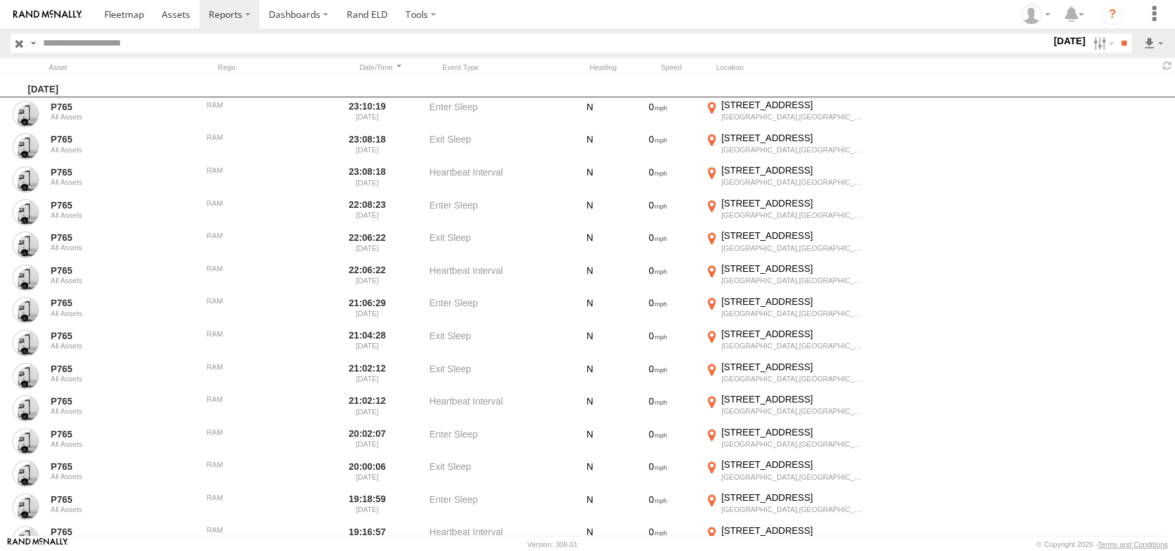
click at [0, 0] on label at bounding box center [0, 0] width 0 height 0
click at [1123, 48] on input "**" at bounding box center [1123, 43] width 15 height 19
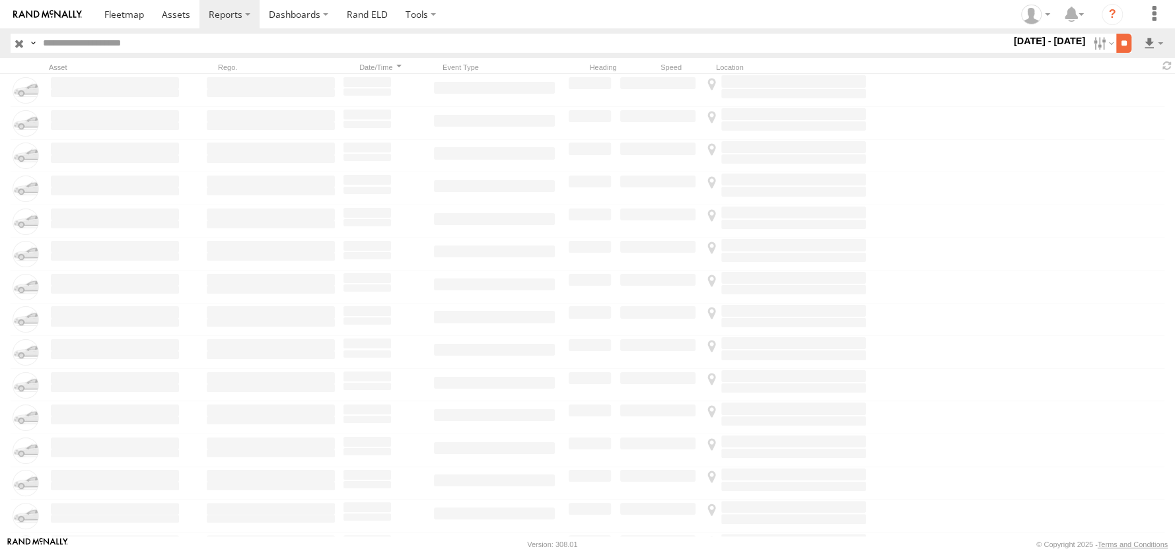
click at [1119, 44] on input "**" at bounding box center [1123, 43] width 15 height 19
click at [1099, 42] on label at bounding box center [1102, 43] width 28 height 19
click at [0, 0] on span "Digtech" at bounding box center [0, 0] width 0 height 0
click at [1122, 42] on input "**" at bounding box center [1123, 43] width 15 height 19
click at [1096, 48] on label at bounding box center [1102, 43] width 28 height 19
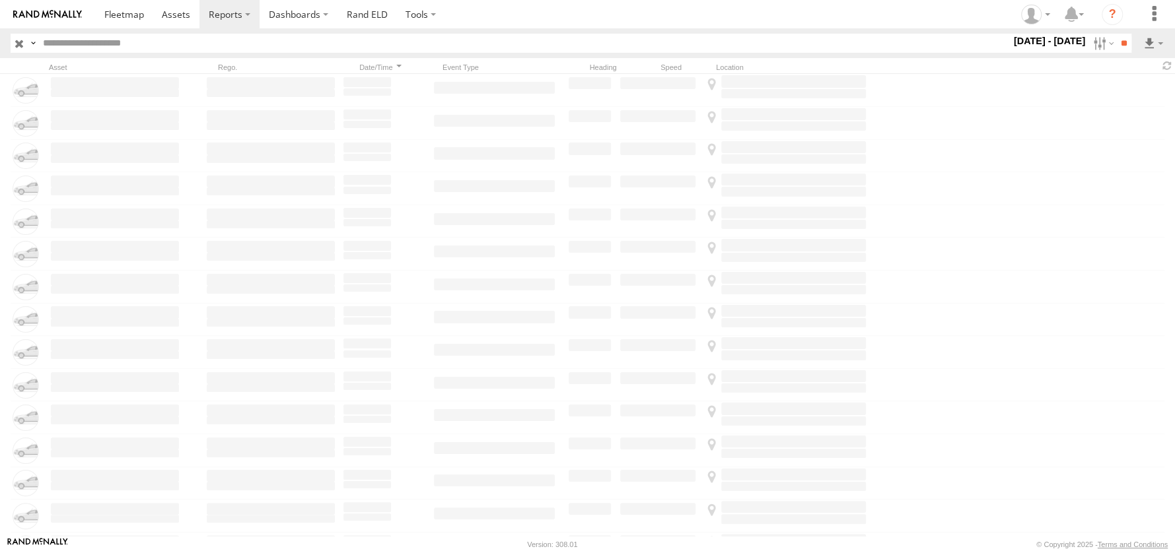
click at [0, 0] on span "All Assets" at bounding box center [0, 0] width 0 height 0
click at [20, 46] on input "button" at bounding box center [19, 43] width 17 height 19
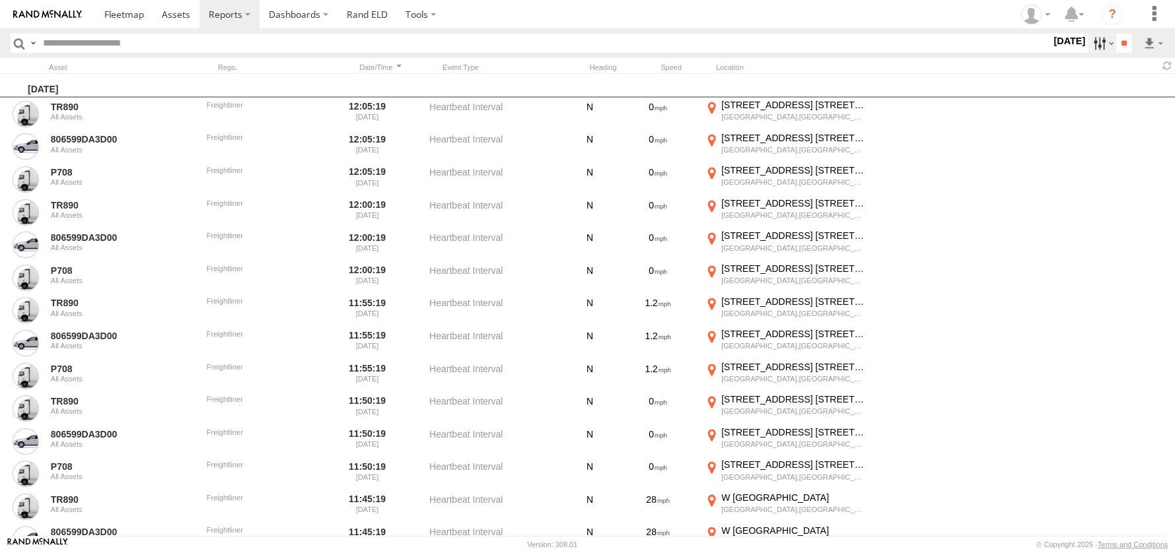
click at [1096, 46] on label at bounding box center [1102, 43] width 28 height 19
click at [0, 0] on label at bounding box center [0, 0] width 0 height 0
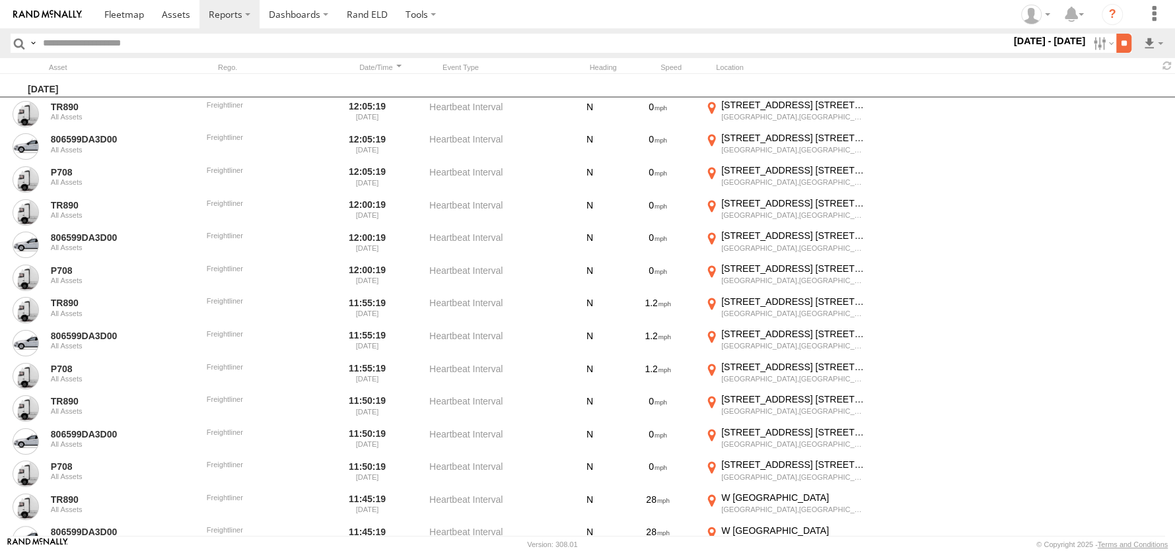
click at [1116, 44] on input "**" at bounding box center [1123, 43] width 15 height 19
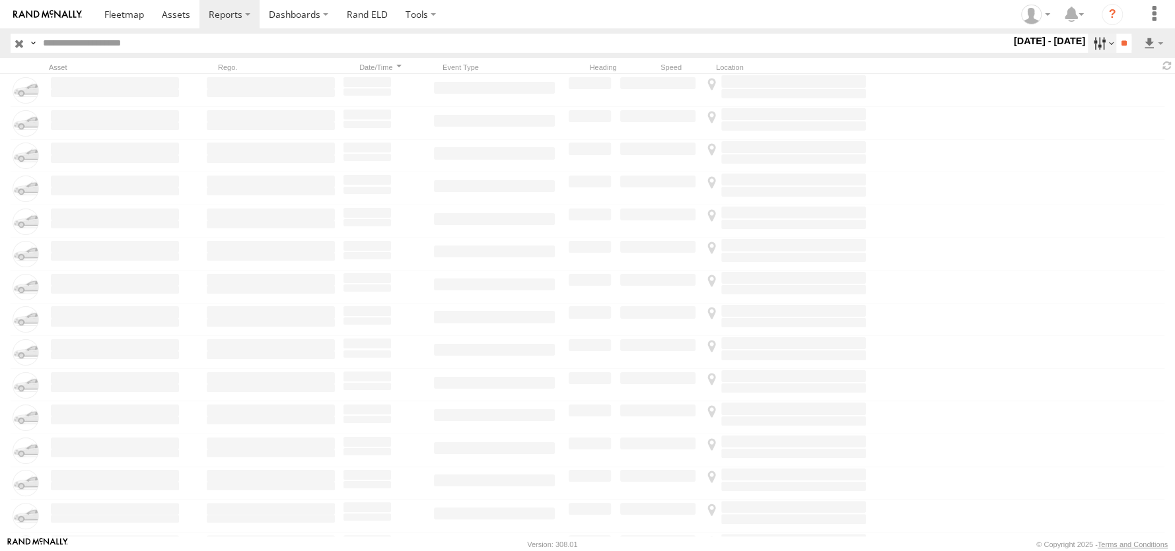
click at [1096, 44] on label at bounding box center [1102, 43] width 28 height 19
click at [1145, 69] on div at bounding box center [1037, 65] width 275 height 13
click at [1120, 45] on input "**" at bounding box center [1123, 43] width 15 height 19
click at [1164, 65] on span at bounding box center [1167, 65] width 16 height 13
click at [1065, 38] on label "1 Jul - 26 Sep 25" at bounding box center [1049, 41] width 77 height 15
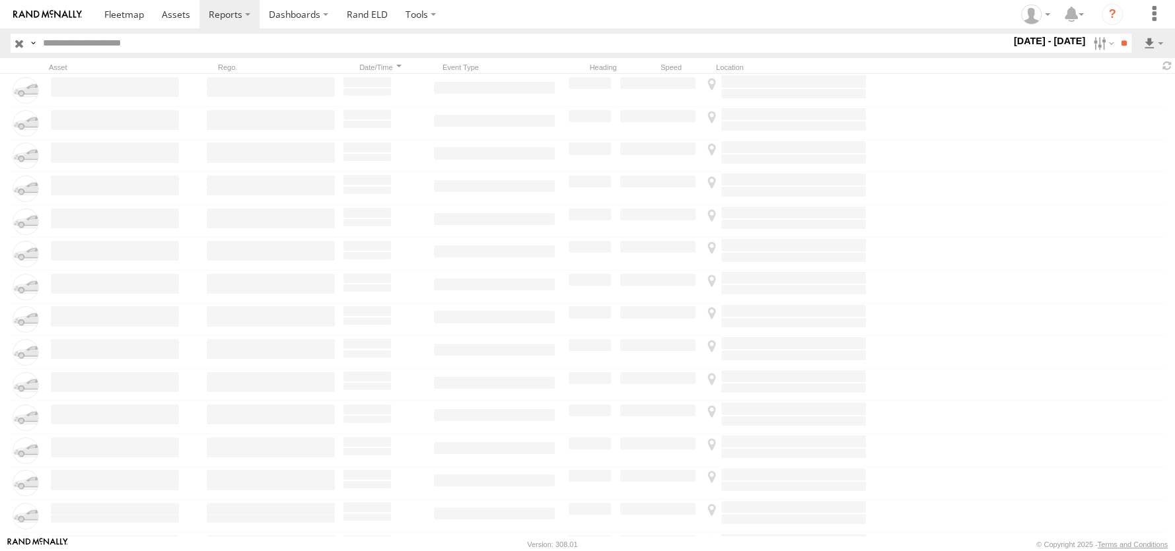
click at [0, 0] on label at bounding box center [0, 0] width 0 height 0
click at [1116, 43] on input "**" at bounding box center [1123, 43] width 15 height 19
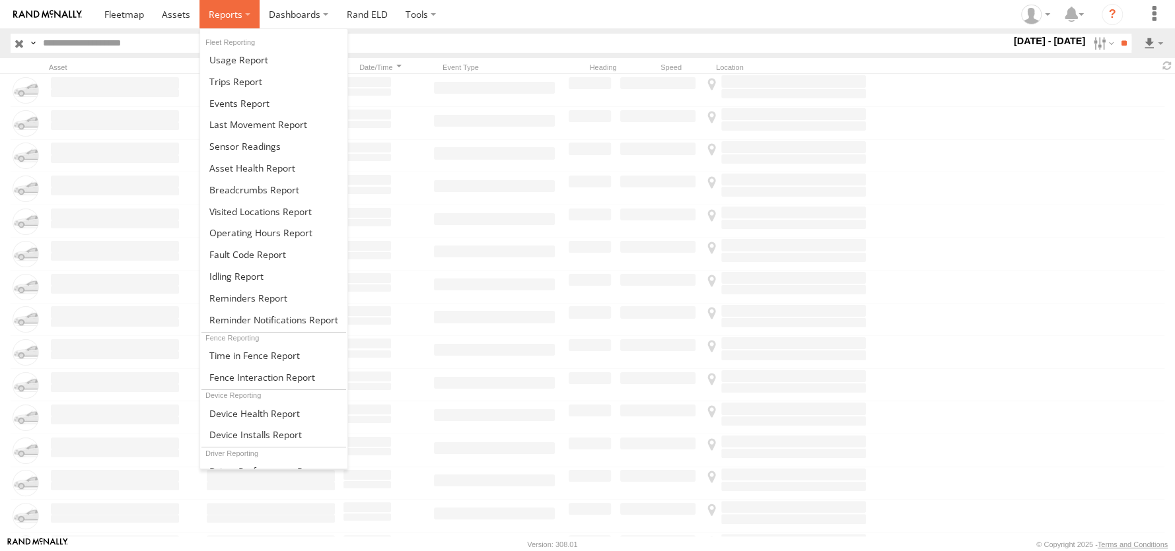
click at [236, 14] on span at bounding box center [226, 14] width 34 height 13
click at [255, 84] on span at bounding box center [235, 81] width 53 height 13
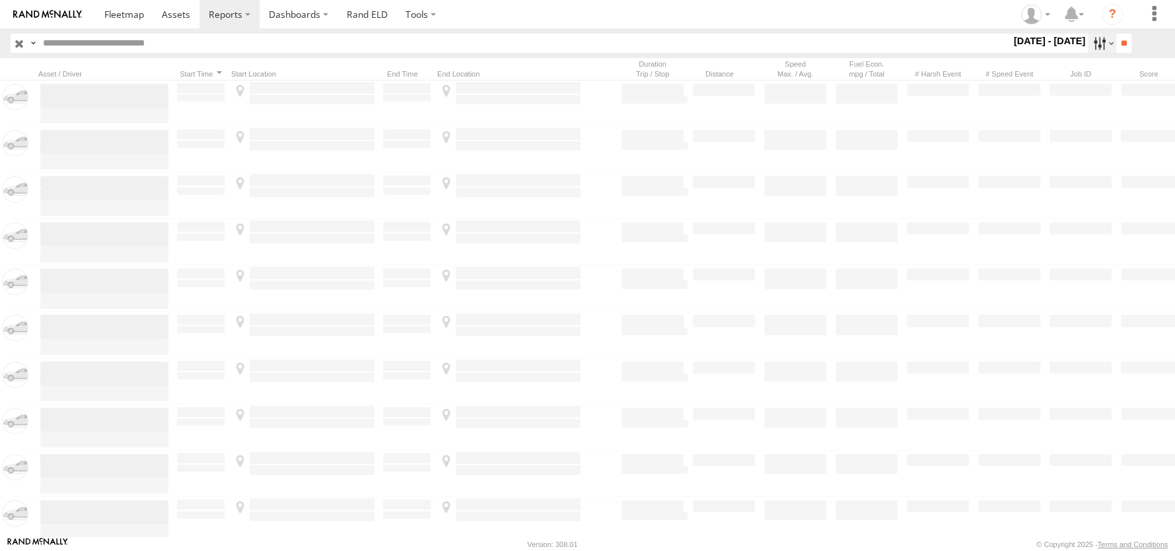
click at [1088, 48] on label at bounding box center [1102, 43] width 28 height 19
click at [0, 0] on span "> 1 min" at bounding box center [0, 0] width 0 height 0
click at [1122, 46] on input "**" at bounding box center [1123, 43] width 15 height 19
click at [1096, 41] on label at bounding box center [1102, 43] width 28 height 19
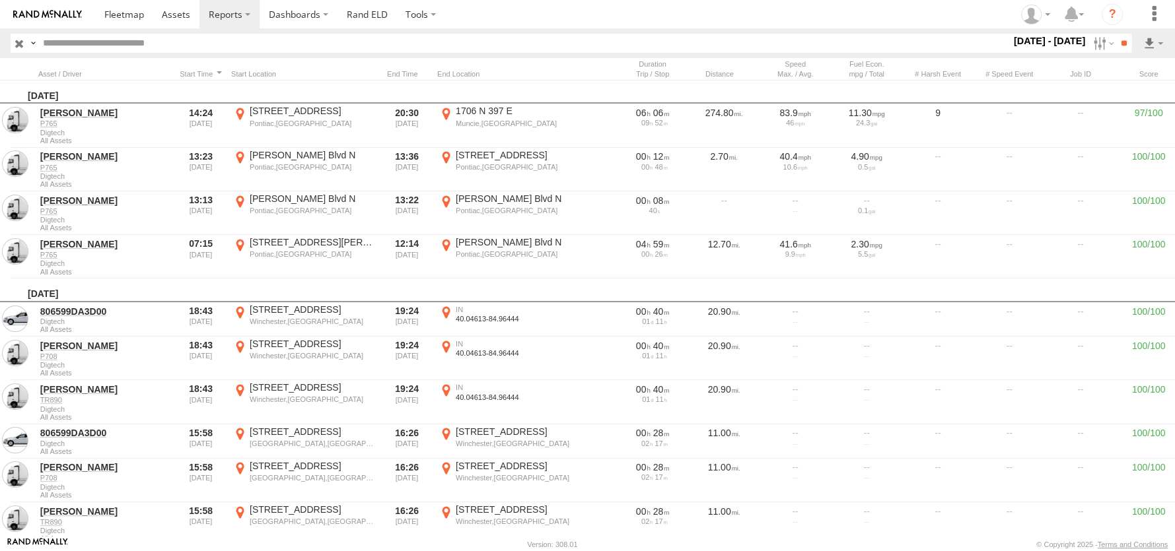
click at [0, 0] on span "> 1 min" at bounding box center [0, 0] width 0 height 0
click at [1127, 42] on input "**" at bounding box center [1123, 43] width 15 height 19
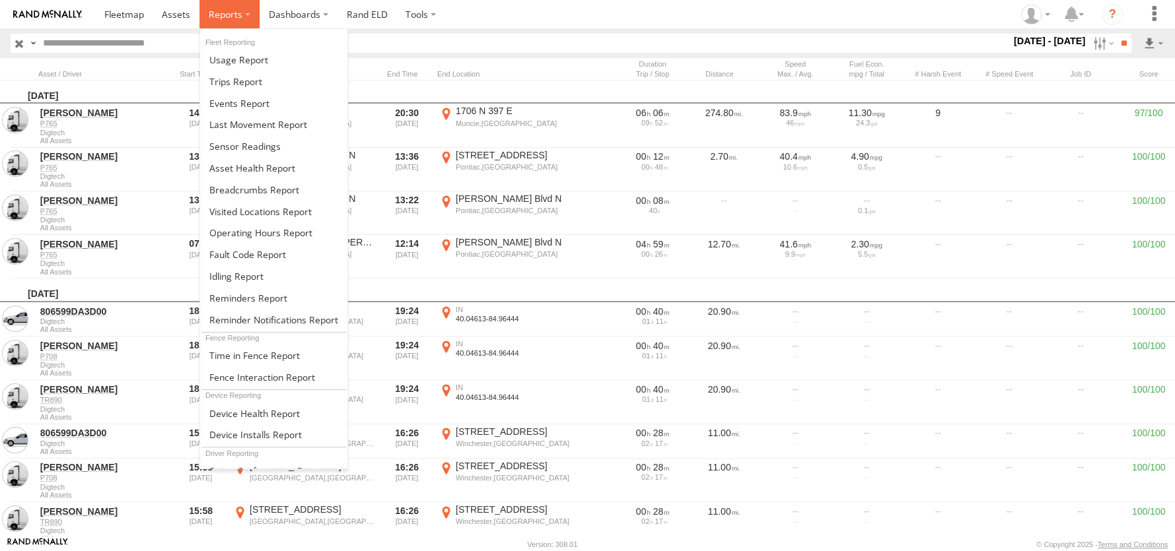
click at [226, 15] on span at bounding box center [226, 14] width 34 height 13
click at [244, 105] on span at bounding box center [239, 103] width 60 height 13
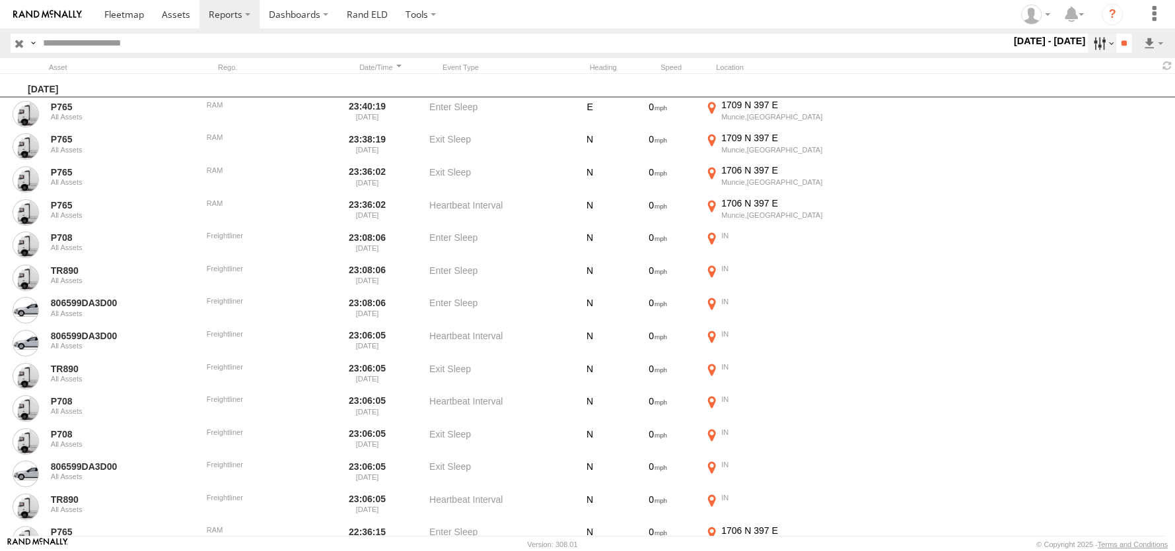
click at [1092, 40] on label at bounding box center [1102, 43] width 28 height 19
click at [0, 0] on label at bounding box center [0, 0] width 0 height 0
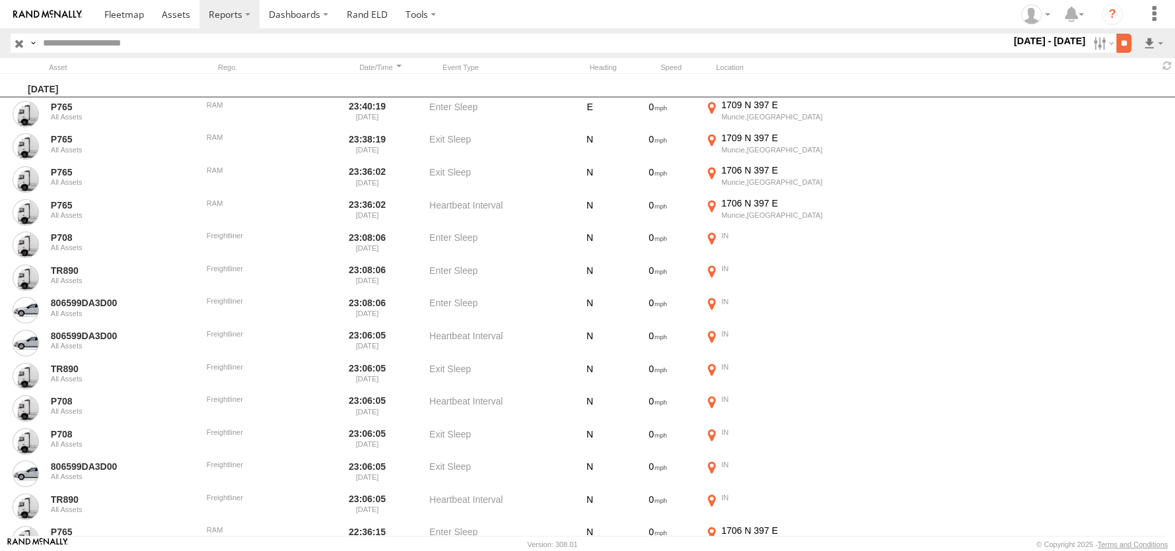
click at [1117, 44] on input "**" at bounding box center [1123, 43] width 15 height 19
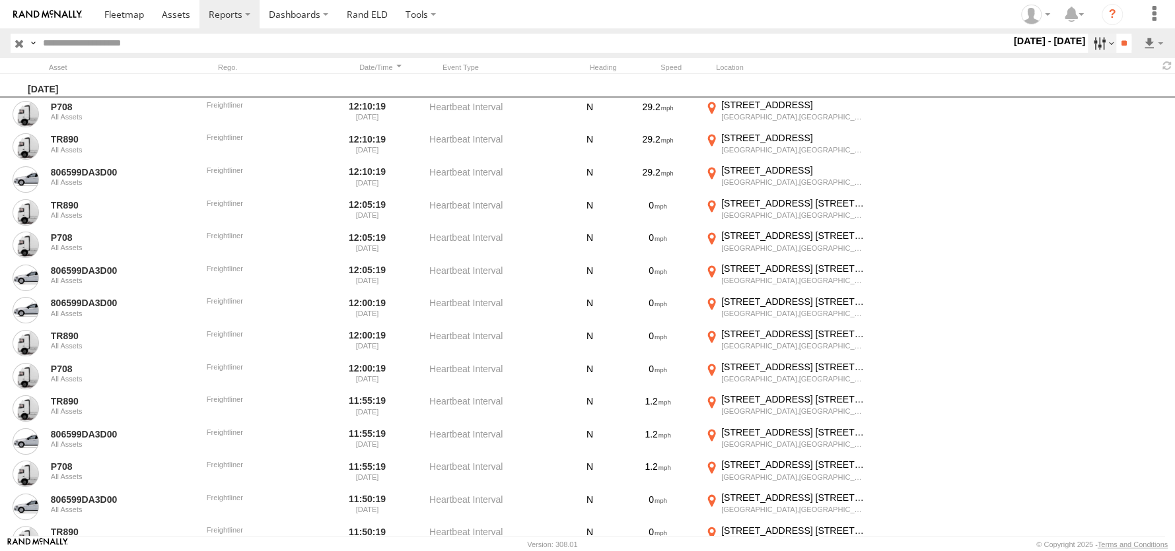
click at [1088, 42] on label at bounding box center [1102, 43] width 28 height 19
click at [0, 0] on label at bounding box center [0, 0] width 0 height 0
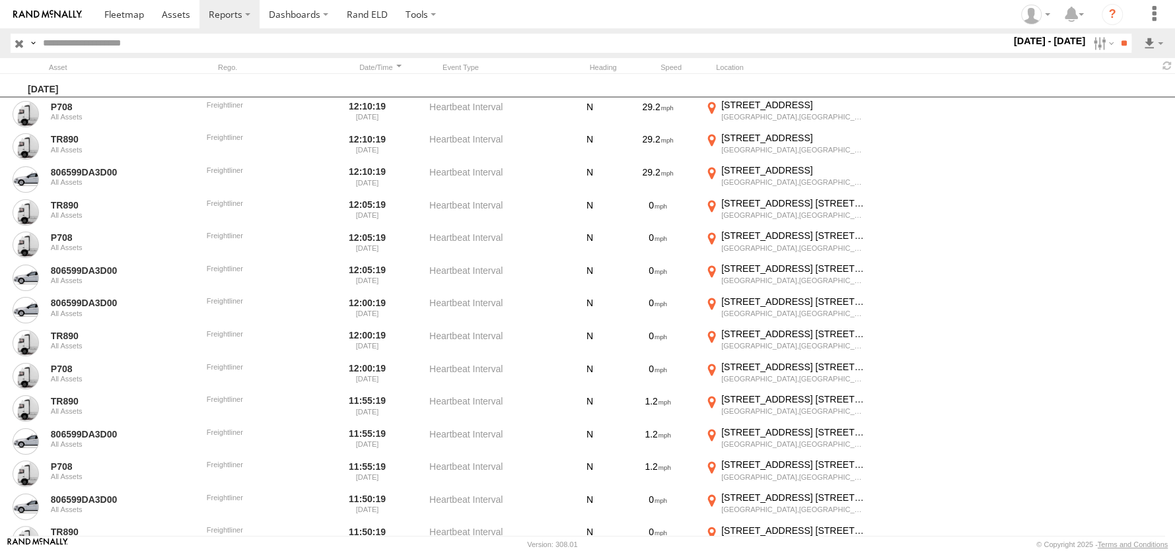
click at [0, 0] on label at bounding box center [0, 0] width 0 height 0
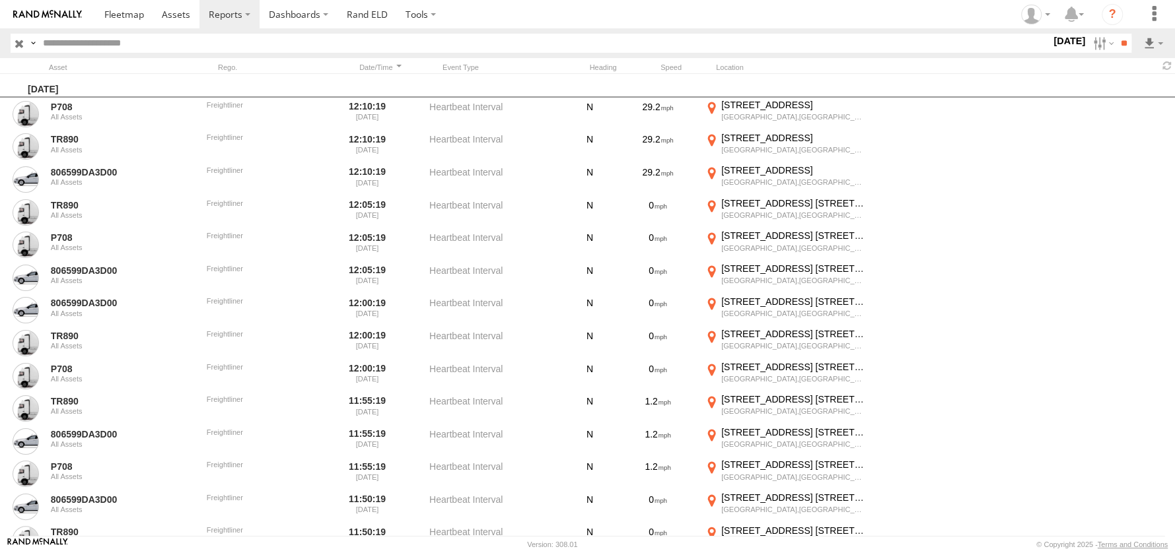
click at [0, 0] on label at bounding box center [0, 0] width 0 height 0
click at [1119, 38] on input "**" at bounding box center [1123, 43] width 15 height 19
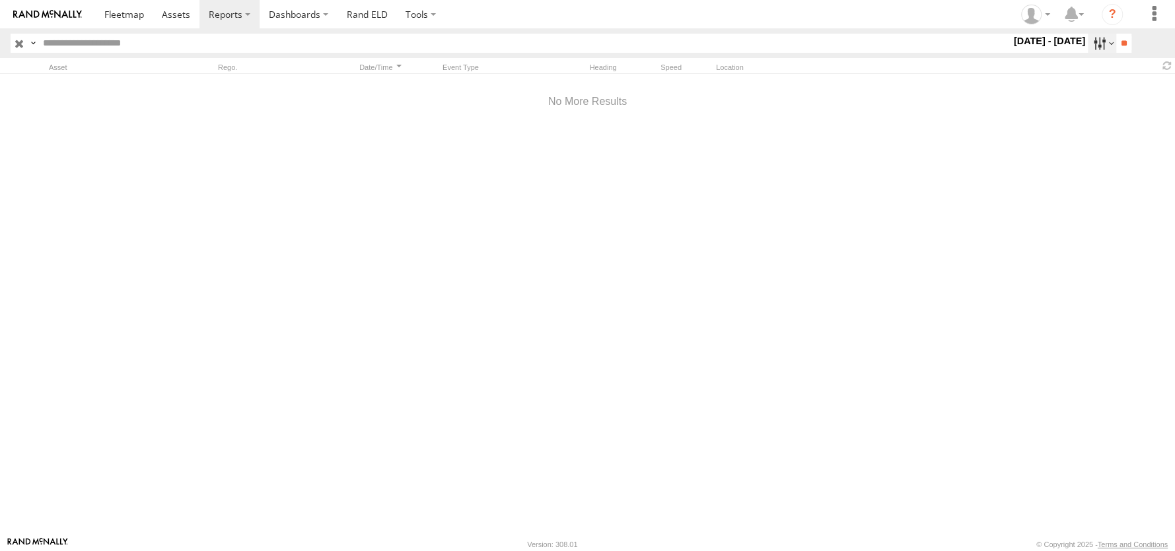
click at [1093, 45] on label at bounding box center [1102, 43] width 28 height 19
click at [0, 0] on label at bounding box center [0, 0] width 0 height 0
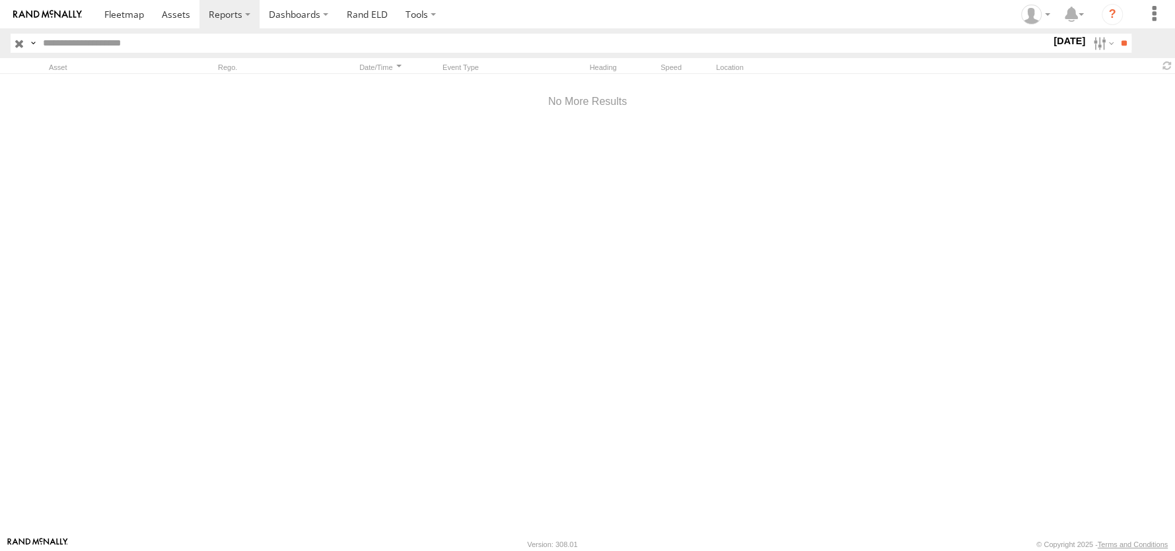
click at [0, 0] on label at bounding box center [0, 0] width 0 height 0
click at [1116, 41] on input "**" at bounding box center [1123, 43] width 15 height 19
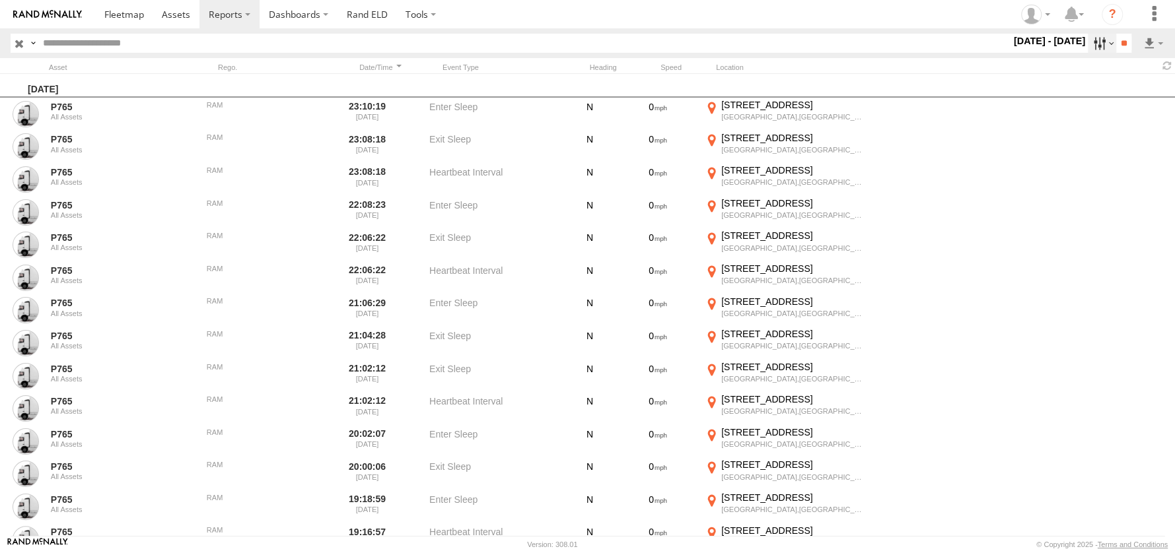
click at [1091, 44] on label at bounding box center [1102, 43] width 28 height 19
click at [0, 0] on label at bounding box center [0, 0] width 0 height 0
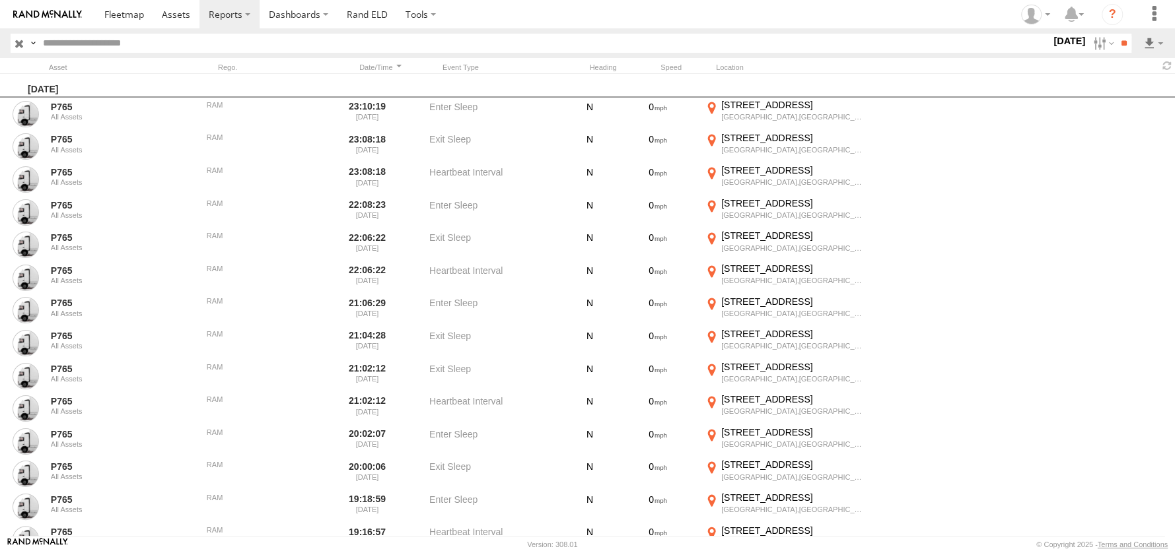
click at [0, 0] on label at bounding box center [0, 0] width 0 height 0
click at [1121, 42] on input "**" at bounding box center [1123, 43] width 15 height 19
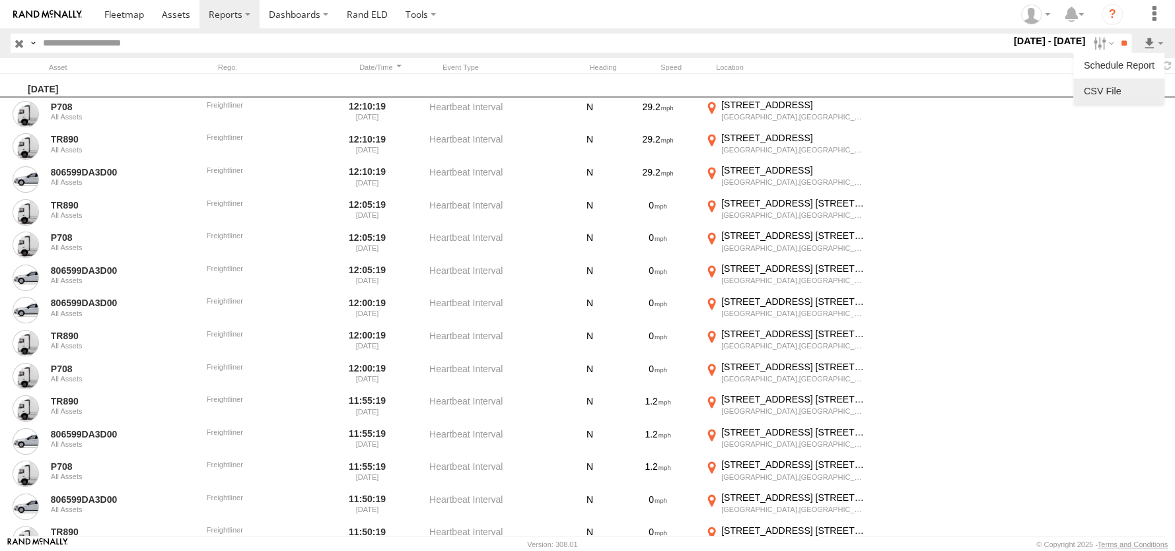
click at [1117, 90] on link at bounding box center [1119, 91] width 81 height 20
click at [1102, 46] on label at bounding box center [1102, 43] width 28 height 19
click at [0, 0] on label at bounding box center [0, 0] width 0 height 0
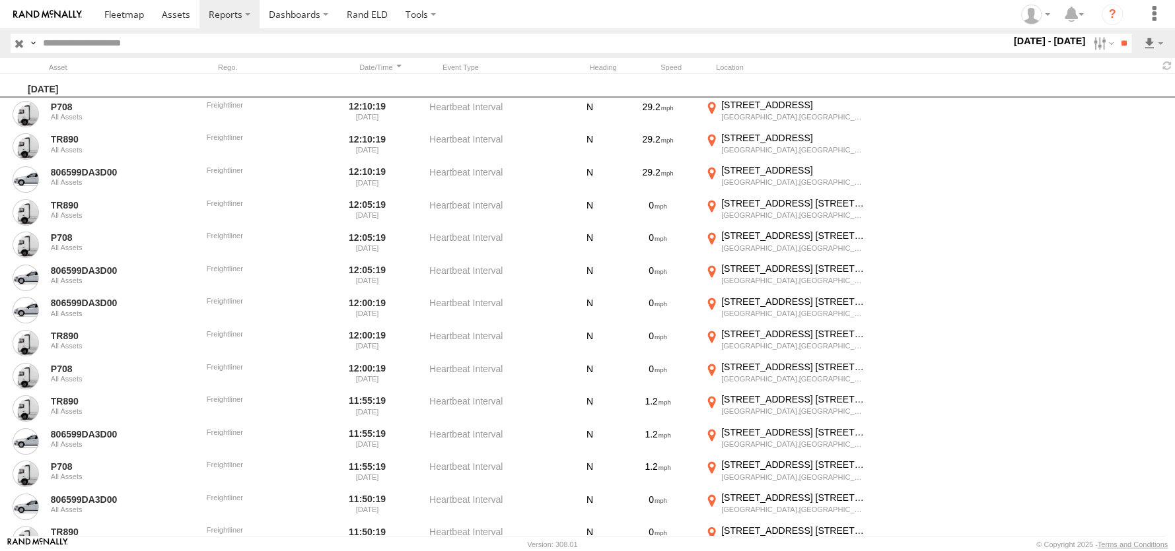
click at [0, 0] on label at bounding box center [0, 0] width 0 height 0
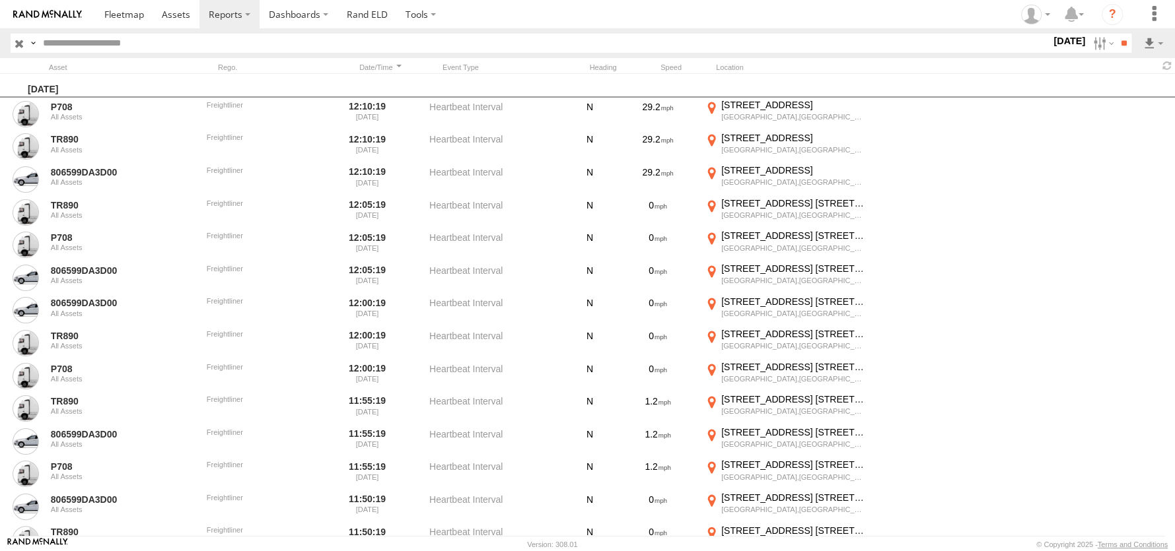
click at [0, 0] on label at bounding box center [0, 0] width 0 height 0
click at [1116, 45] on input "**" at bounding box center [1123, 43] width 15 height 19
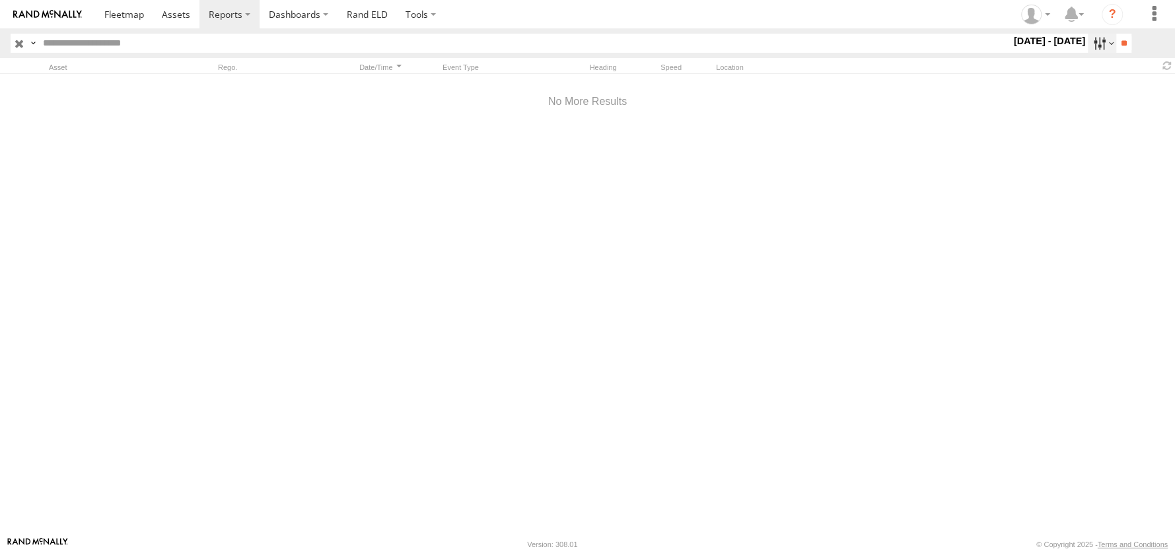
click at [1098, 42] on label at bounding box center [1102, 43] width 28 height 19
click at [0, 0] on label at bounding box center [0, 0] width 0 height 0
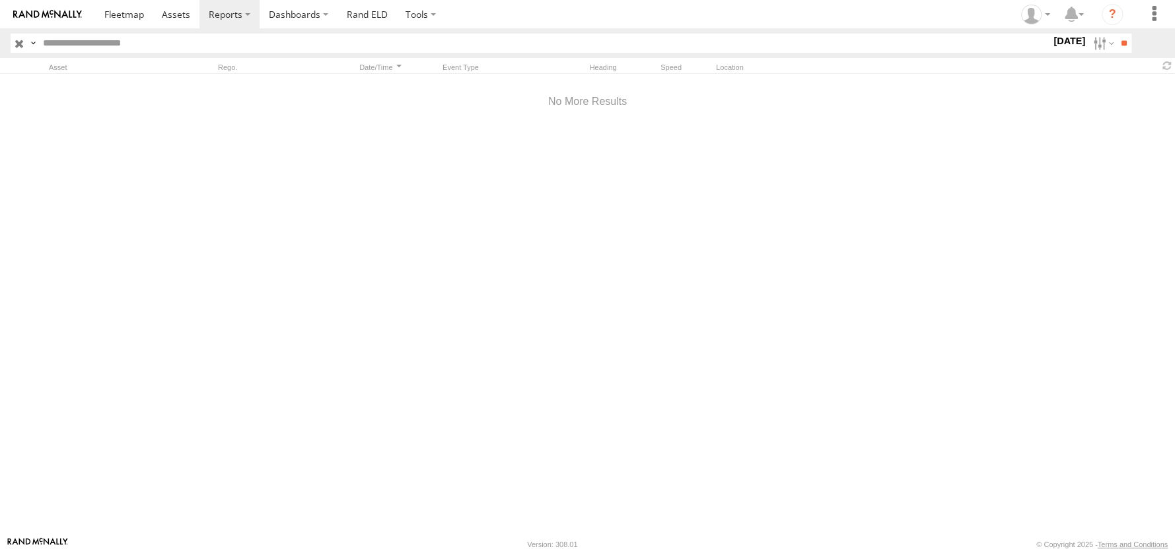
click at [0, 0] on label at bounding box center [0, 0] width 0 height 0
click at [1118, 43] on input "**" at bounding box center [1123, 43] width 15 height 19
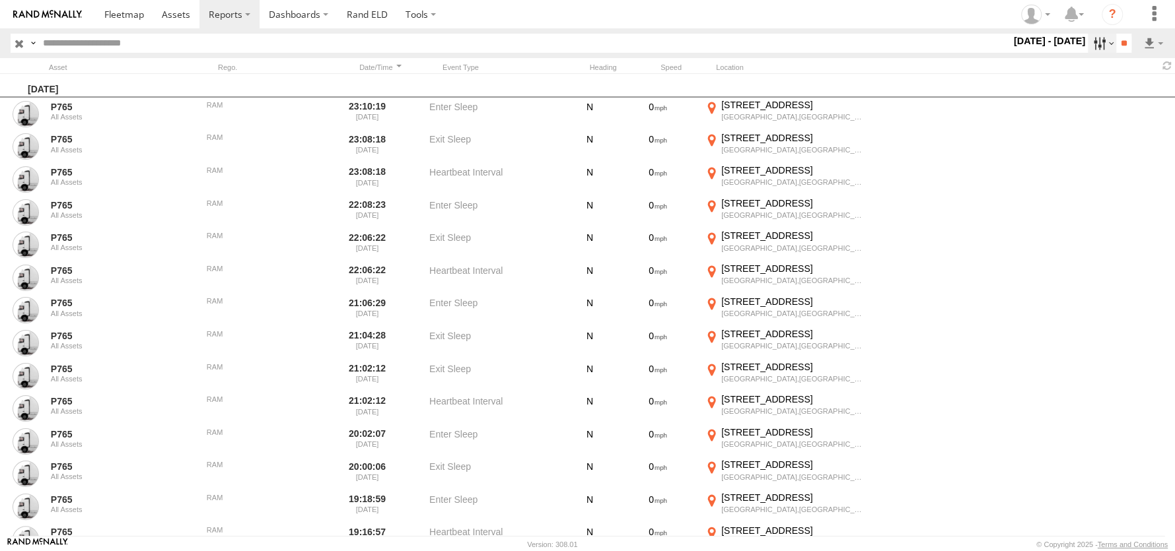
click at [1098, 48] on label at bounding box center [1102, 43] width 28 height 19
click at [1116, 46] on input "**" at bounding box center [1123, 43] width 15 height 19
click at [1150, 12] on label at bounding box center [1153, 14] width 29 height 28
click at [919, 44] on input "text" at bounding box center [524, 43] width 973 height 19
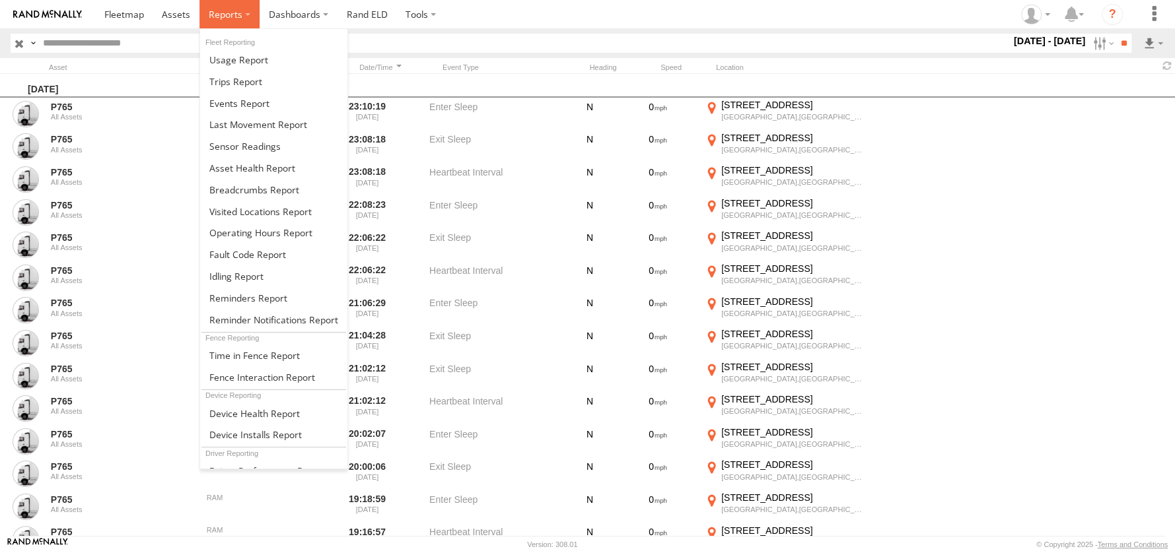
click at [226, 15] on span at bounding box center [226, 14] width 34 height 13
click at [248, 85] on span at bounding box center [235, 81] width 53 height 13
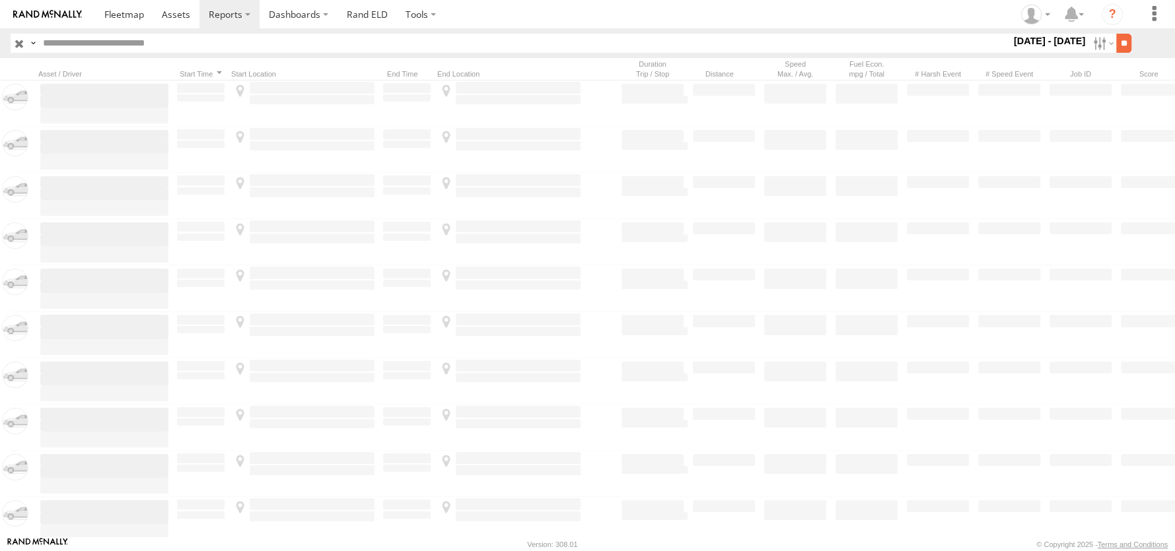
click at [1117, 50] on input "**" at bounding box center [1123, 43] width 15 height 19
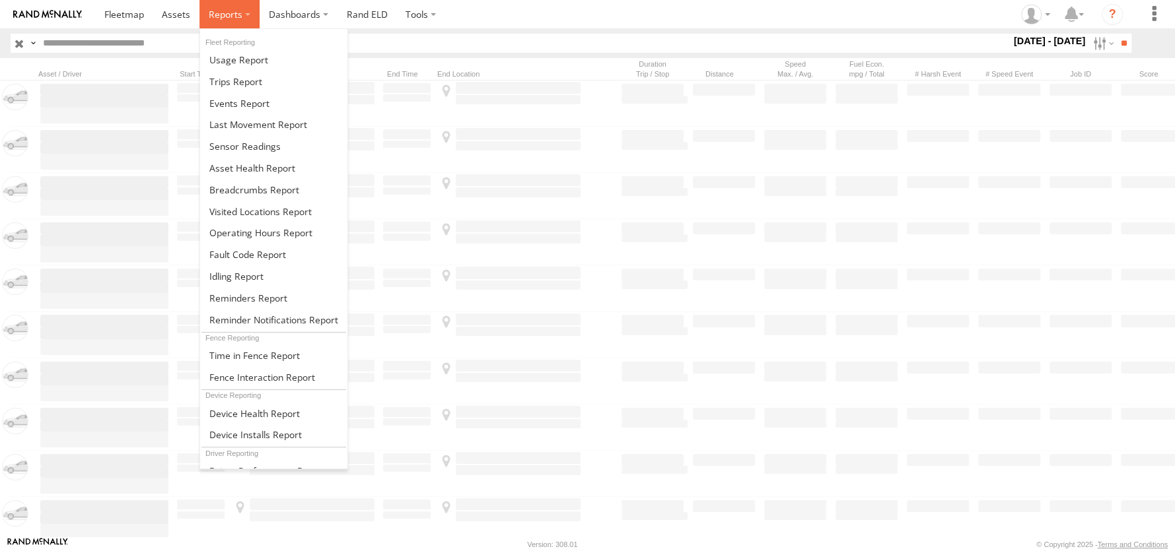
click at [218, 13] on span at bounding box center [226, 14] width 34 height 13
click at [225, 61] on span at bounding box center [238, 59] width 59 height 13
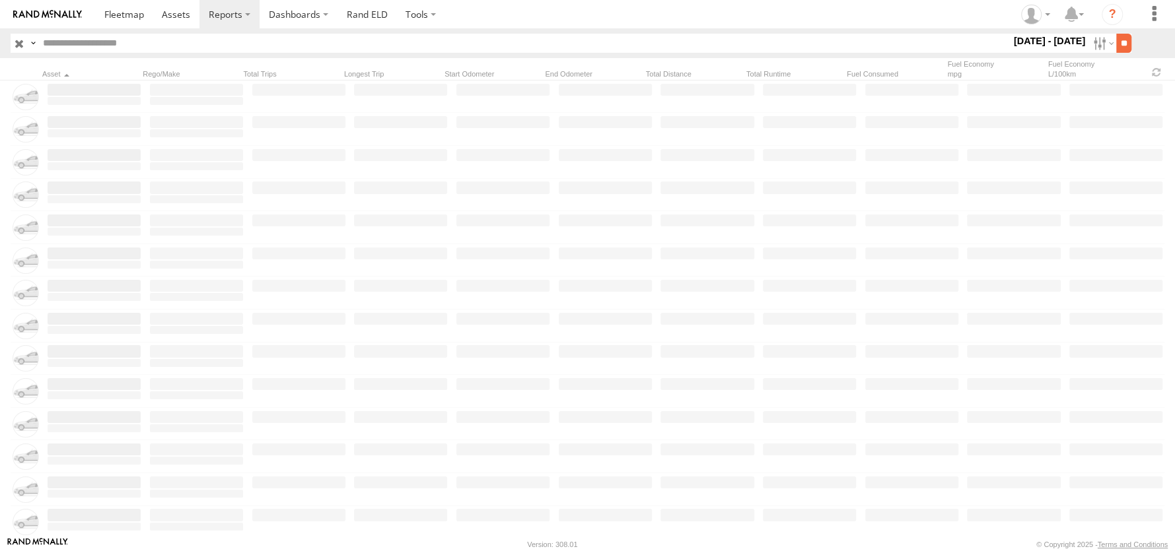
click at [1117, 42] on input "**" at bounding box center [1123, 43] width 15 height 19
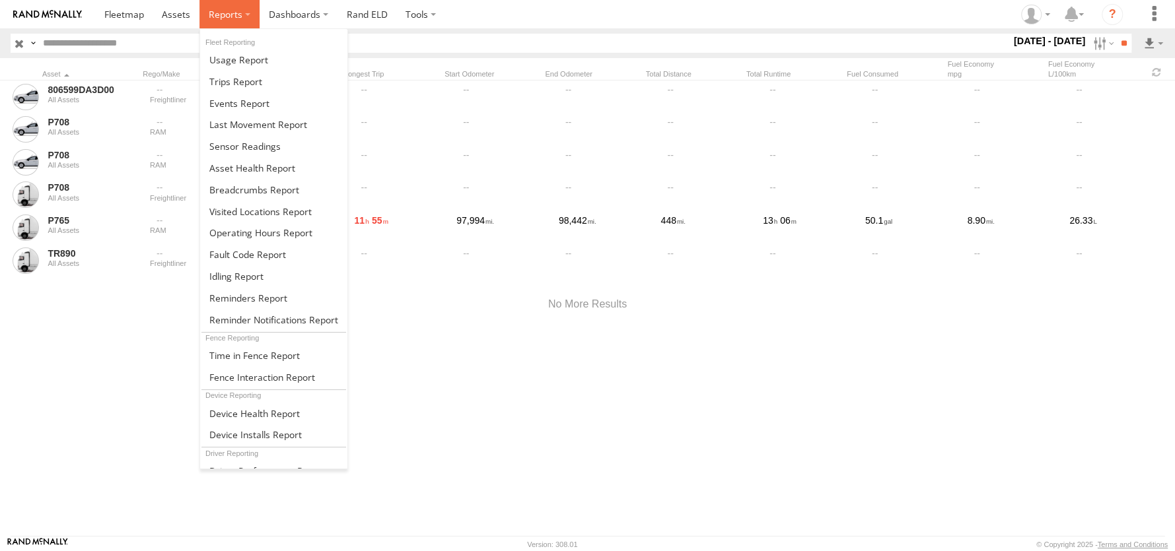
click at [231, 17] on span at bounding box center [226, 14] width 34 height 13
click at [240, 184] on span at bounding box center [254, 190] width 90 height 13
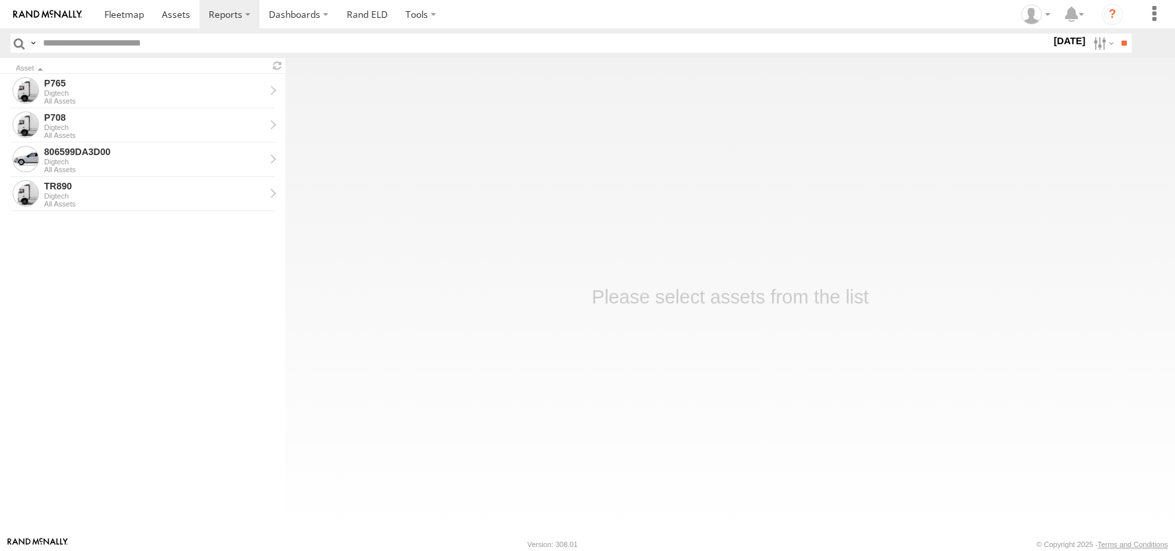
click at [0, 0] on label "Close" at bounding box center [0, 0] width 0 height 0
click at [142, 98] on div "All Assets" at bounding box center [154, 101] width 221 height 8
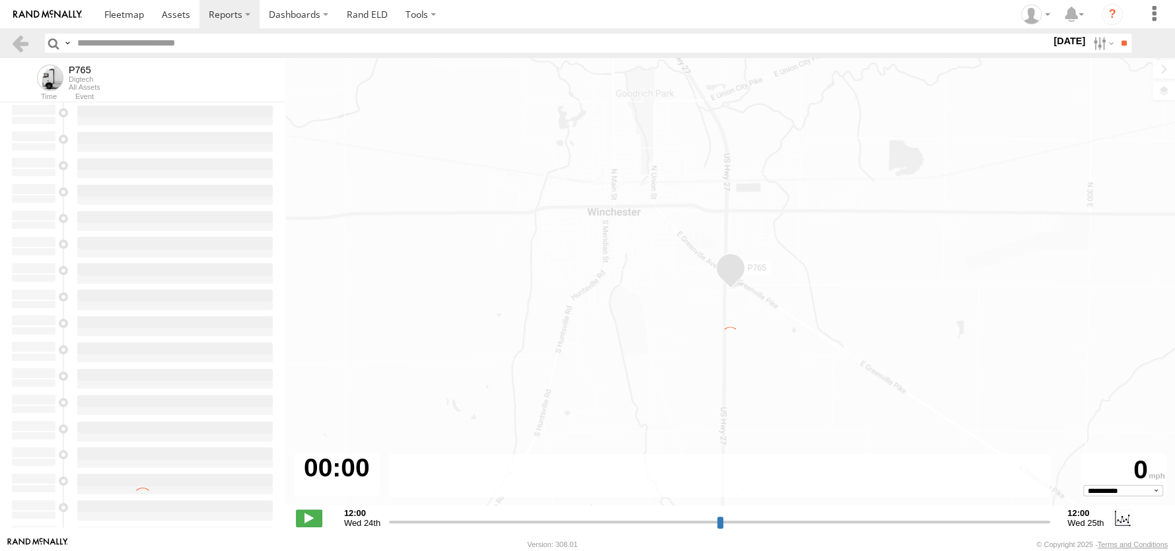
type input "**********"
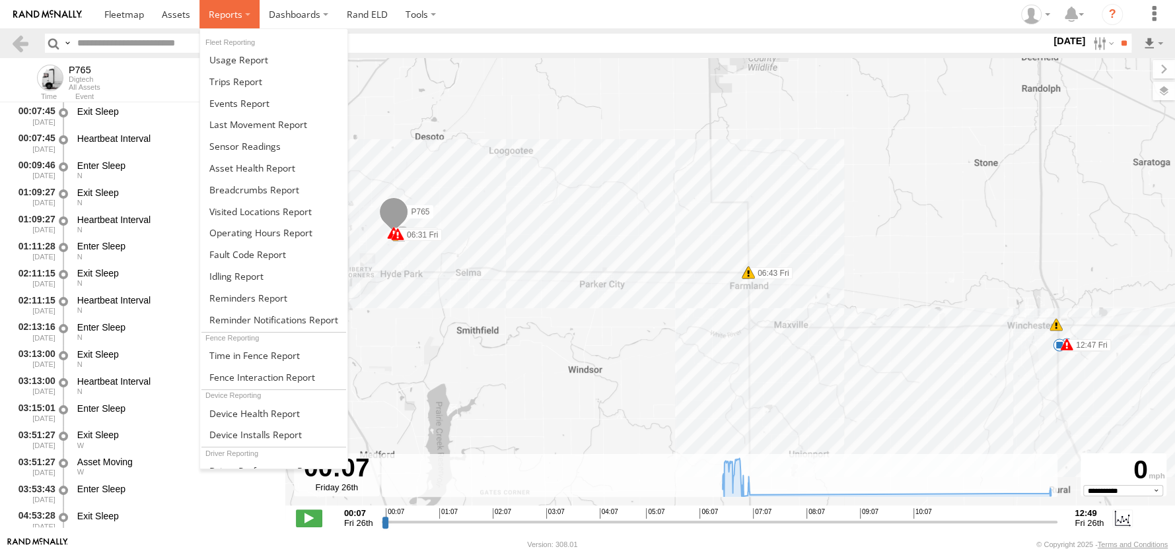
click at [232, 9] on span at bounding box center [226, 14] width 34 height 13
click at [246, 59] on span at bounding box center [238, 59] width 59 height 13
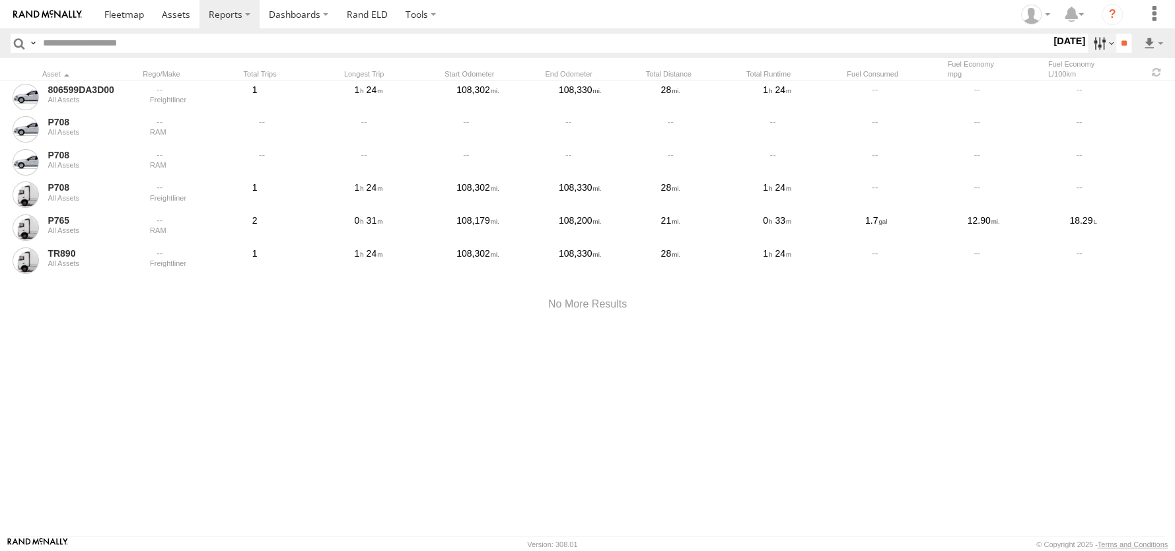
click at [1096, 44] on label at bounding box center [1102, 43] width 28 height 19
click at [0, 0] on label at bounding box center [0, 0] width 0 height 0
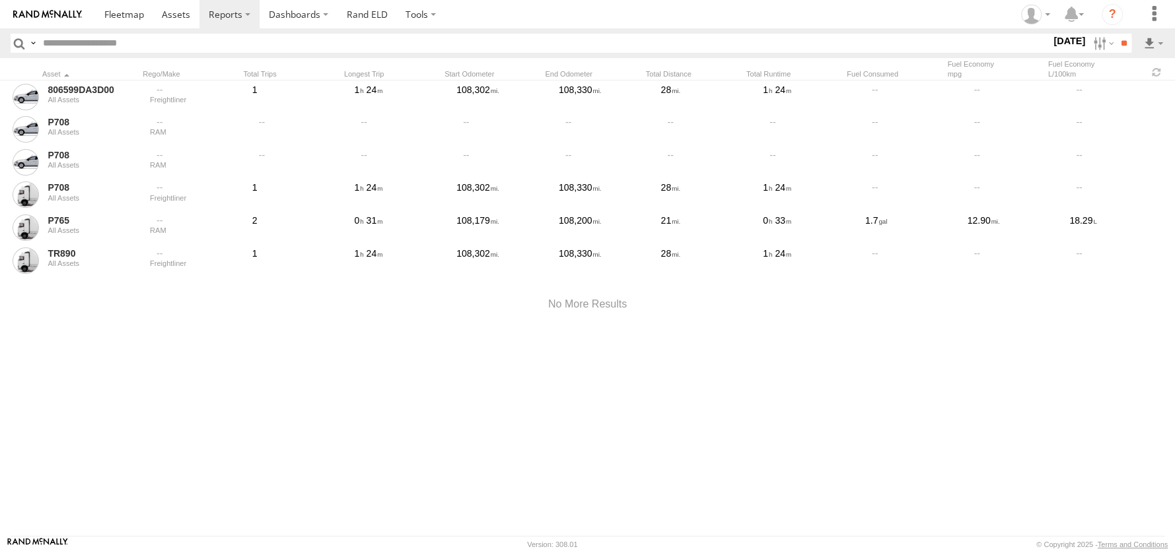
click at [0, 0] on label at bounding box center [0, 0] width 0 height 0
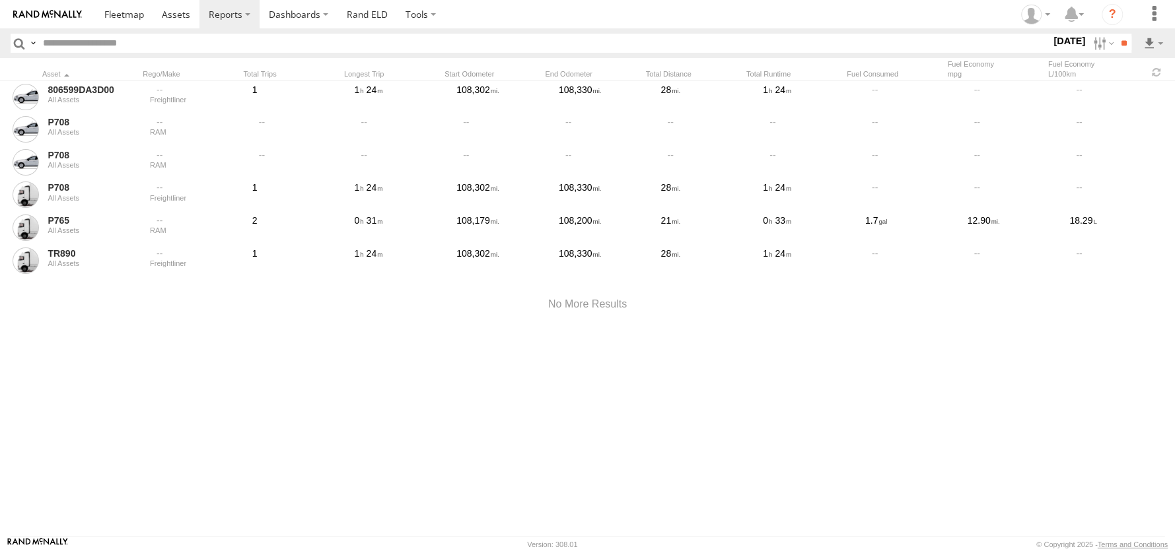
click at [0, 0] on label at bounding box center [0, 0] width 0 height 0
click at [1120, 46] on input "**" at bounding box center [1123, 43] width 15 height 19
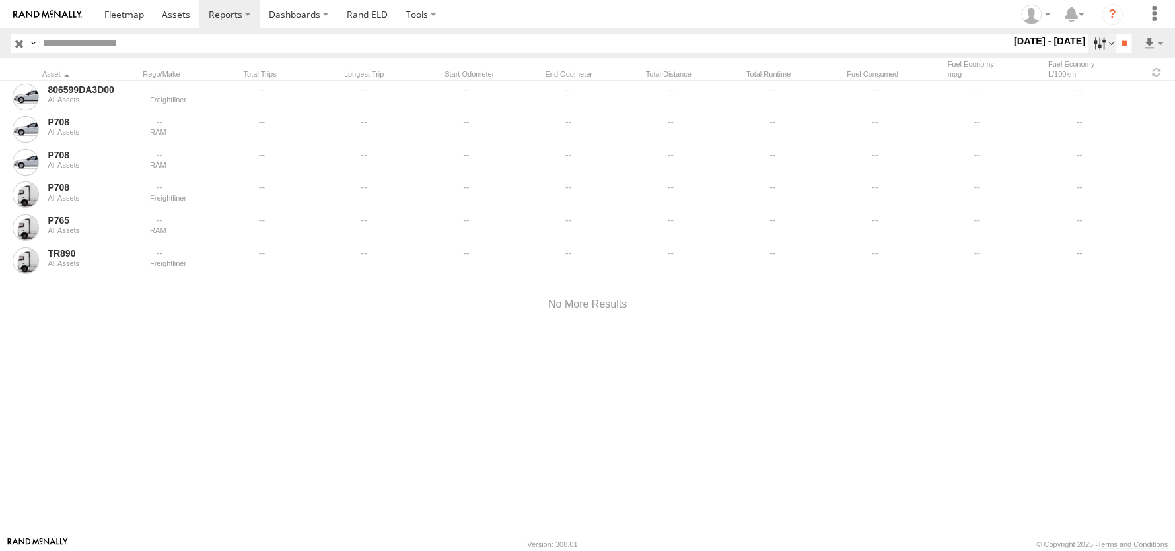
click at [1088, 44] on label at bounding box center [1102, 43] width 28 height 19
click at [0, 0] on label at bounding box center [0, 0] width 0 height 0
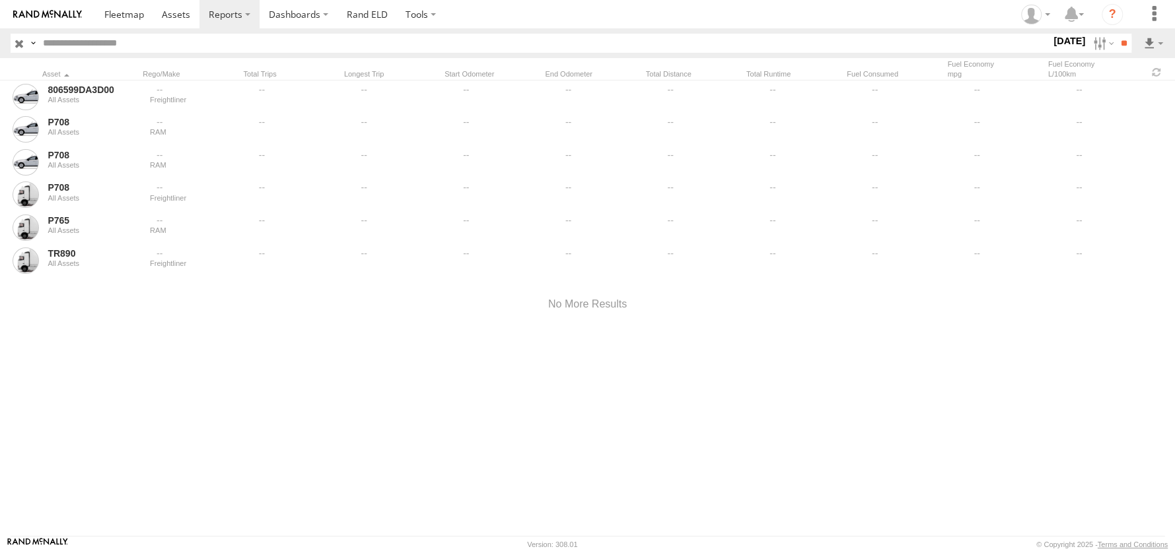
click at [0, 0] on label at bounding box center [0, 0] width 0 height 0
click at [1116, 42] on input "**" at bounding box center [1123, 43] width 15 height 19
click at [1099, 44] on label at bounding box center [1102, 43] width 28 height 19
click at [0, 0] on label at bounding box center [0, 0] width 0 height 0
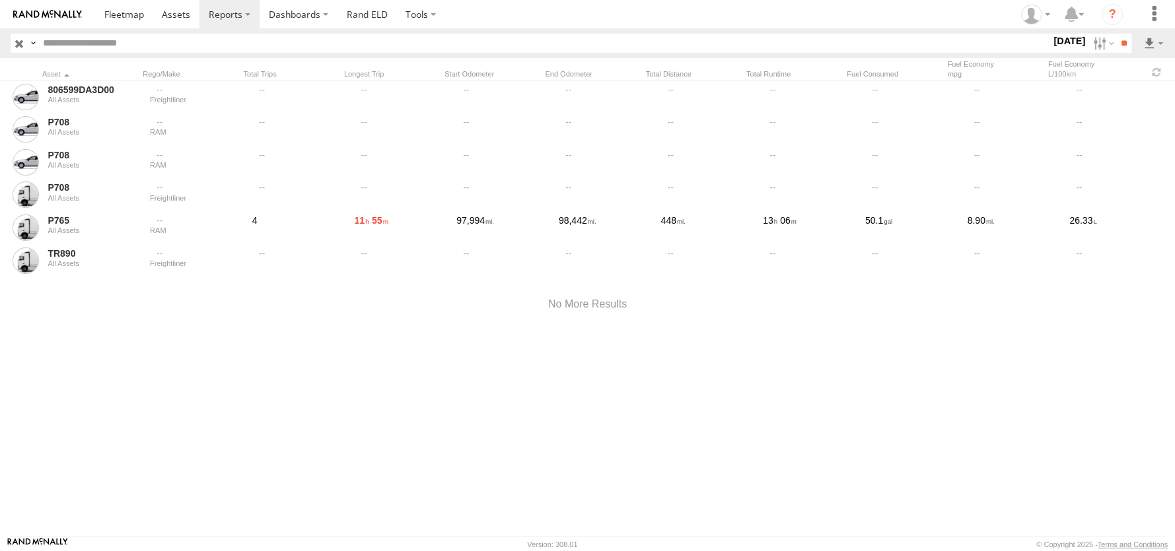
click at [0, 0] on label at bounding box center [0, 0] width 0 height 0
click at [1116, 44] on input "**" at bounding box center [1123, 43] width 15 height 19
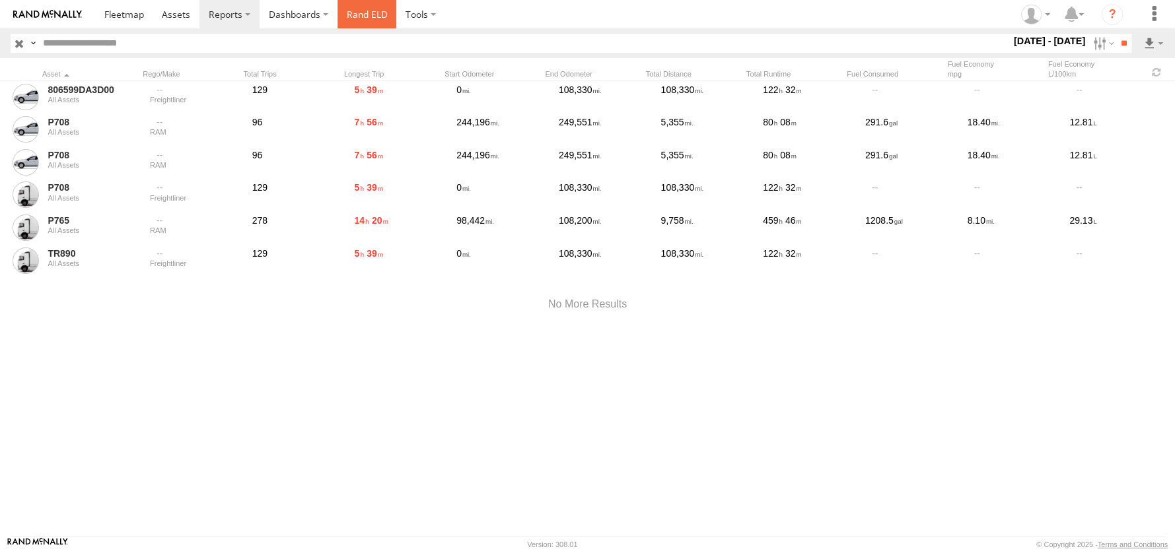
click at [379, 19] on link "Rand ELD" at bounding box center [366, 14] width 59 height 28
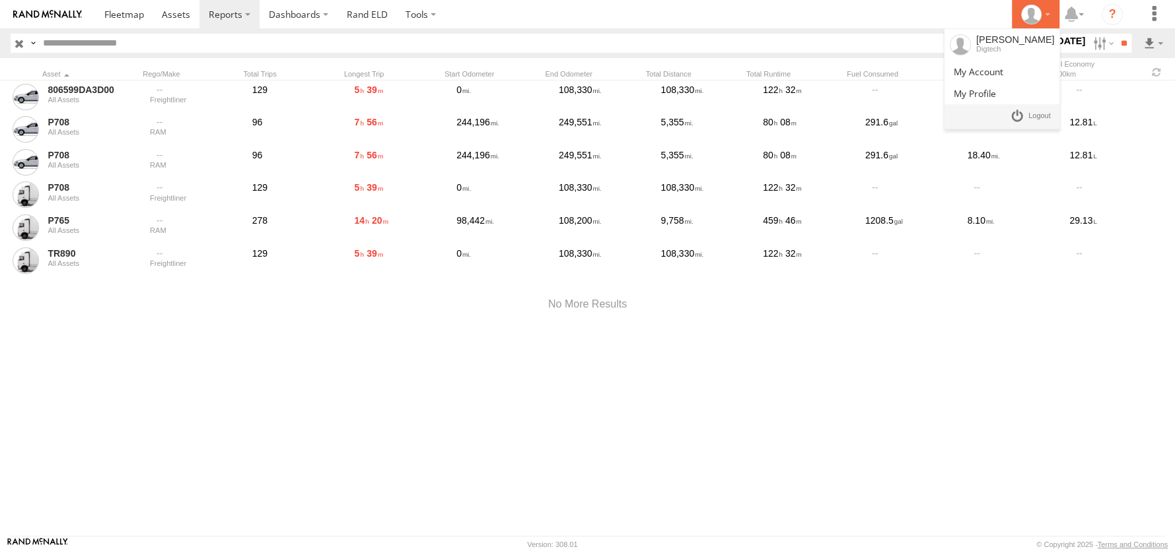
click at [1039, 14] on icon at bounding box center [1031, 15] width 20 height 20
click at [1043, 113] on span at bounding box center [1039, 116] width 22 height 15
